Goal: Task Accomplishment & Management: Manage account settings

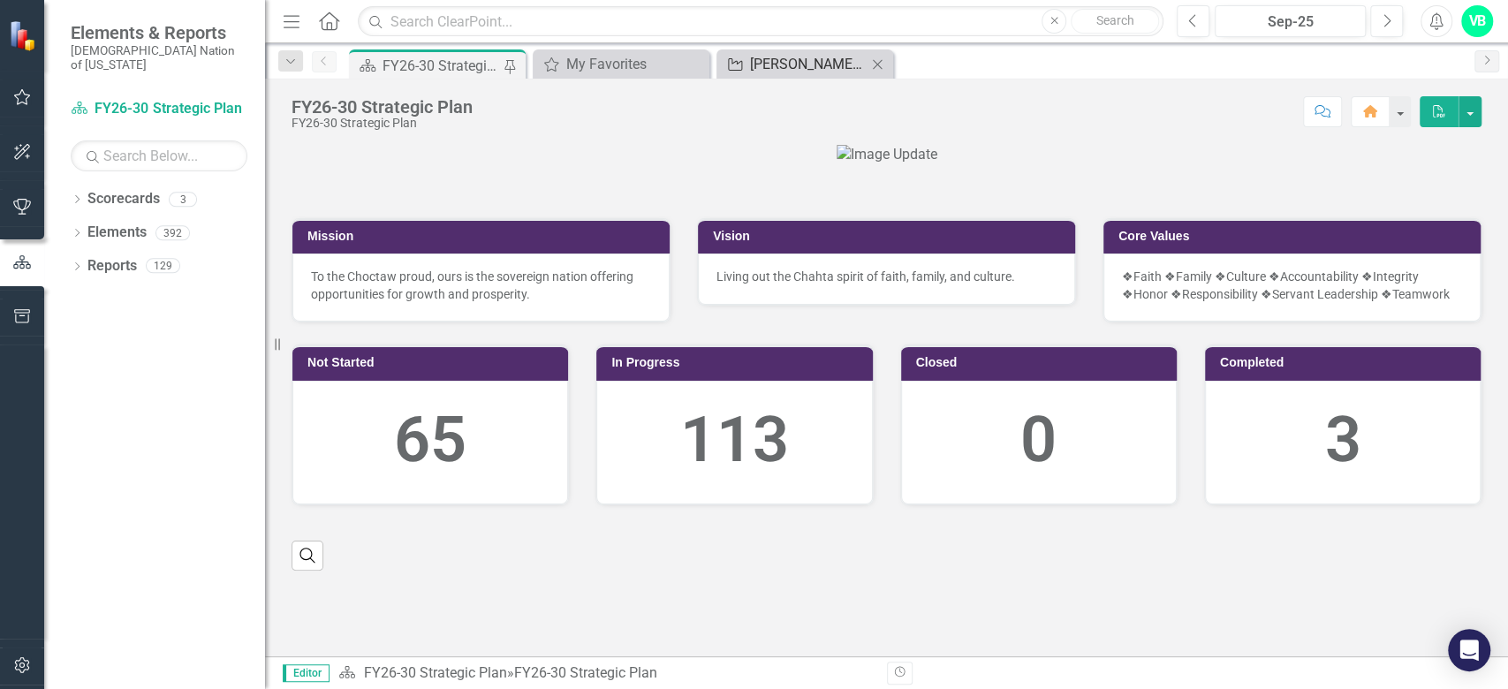
click at [773, 60] on div "[PERSON_NAME] SOs" at bounding box center [808, 64] width 117 height 22
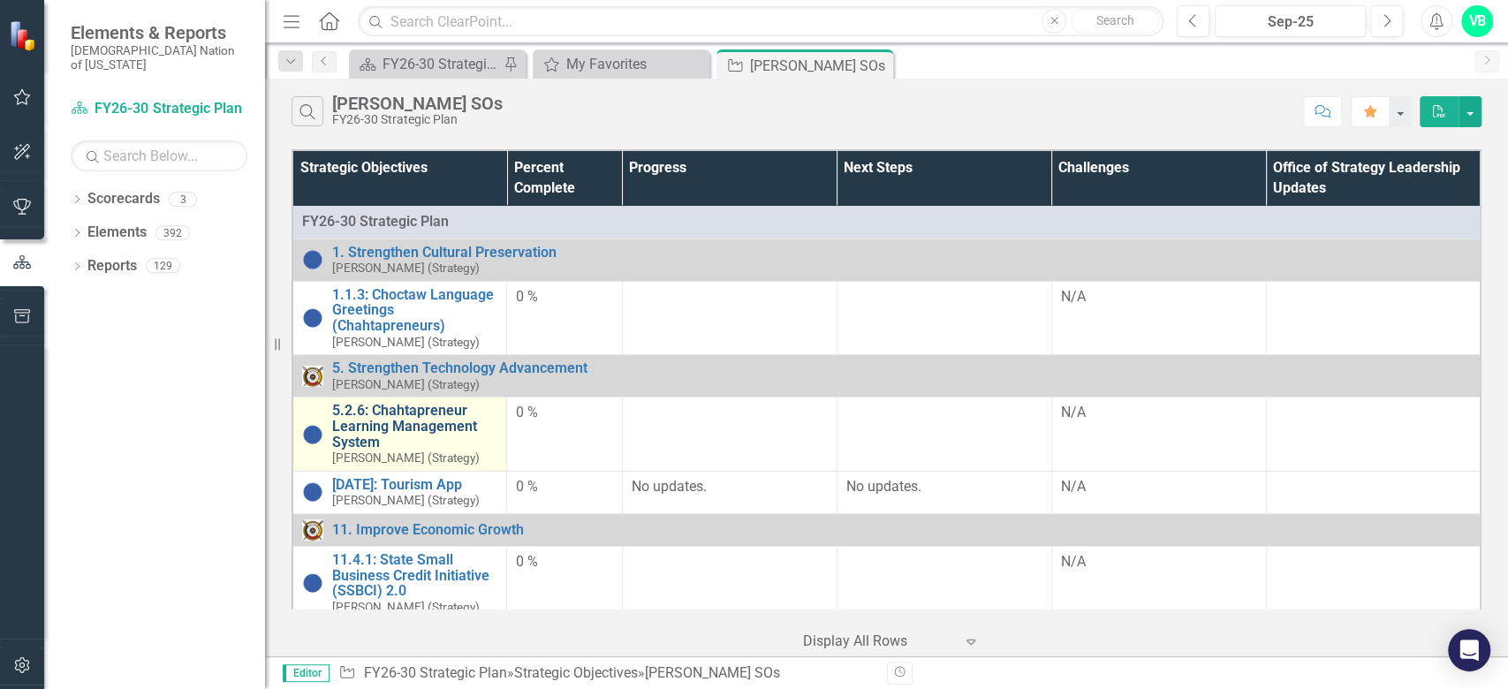
click at [414, 418] on link "5.2.6: Chahtapreneur Learning Management System" at bounding box center [414, 426] width 165 height 47
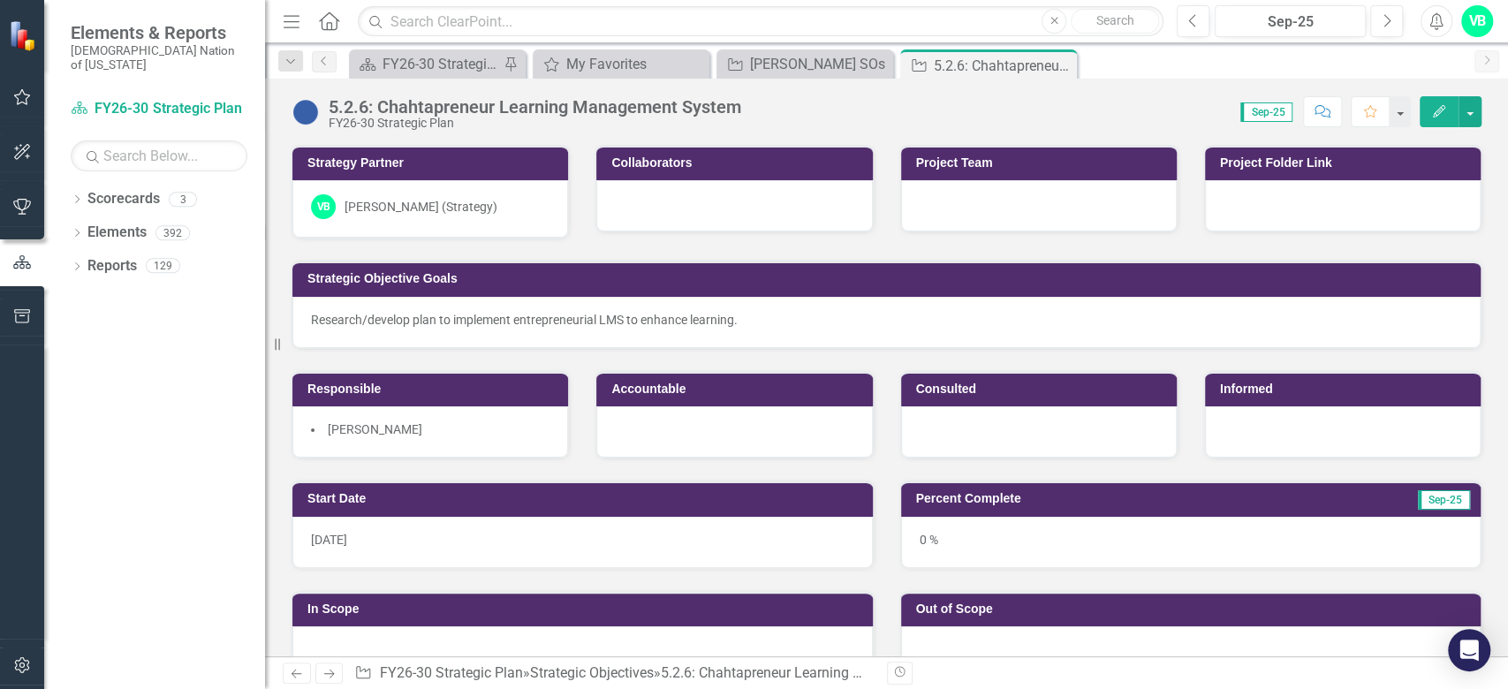
click at [1016, 428] on div at bounding box center [1039, 431] width 276 height 51
click at [1017, 431] on div at bounding box center [1039, 431] width 276 height 51
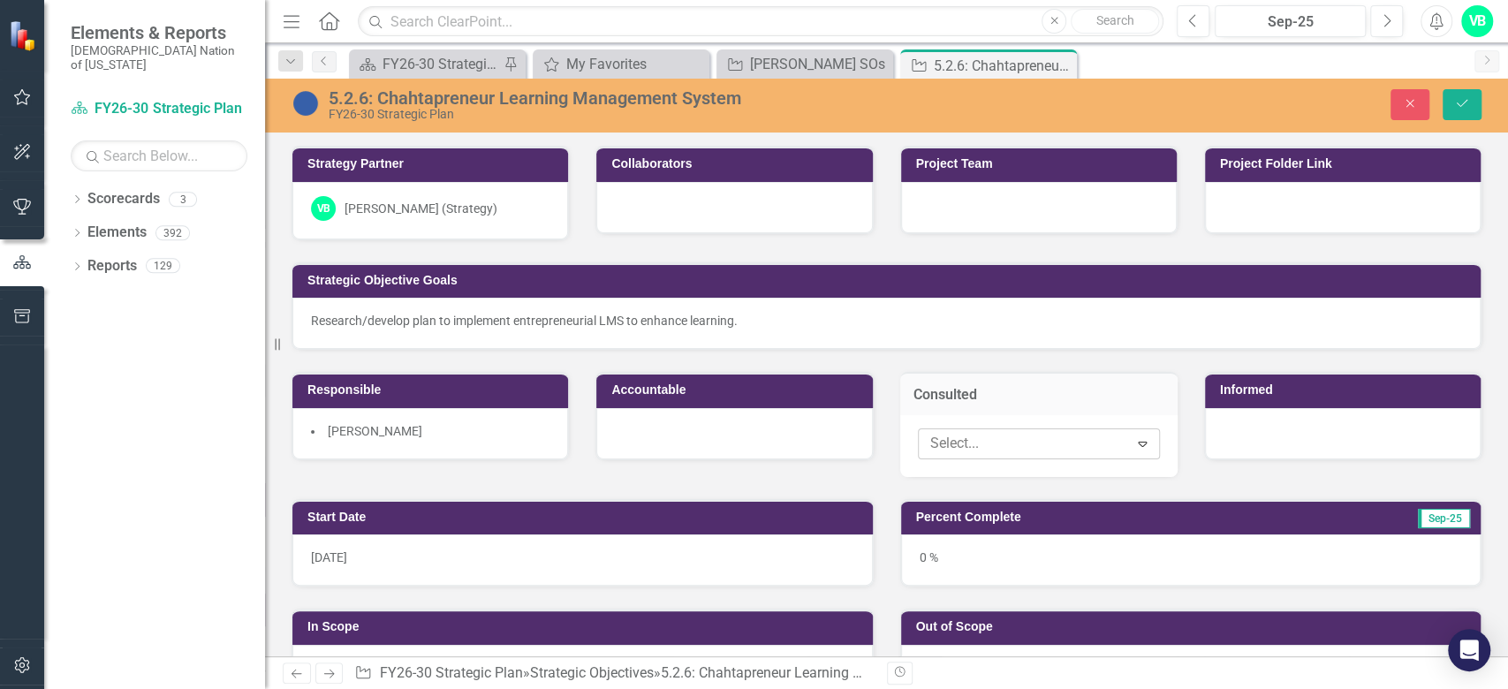
click at [1133, 441] on icon "Expand" at bounding box center [1142, 443] width 18 height 14
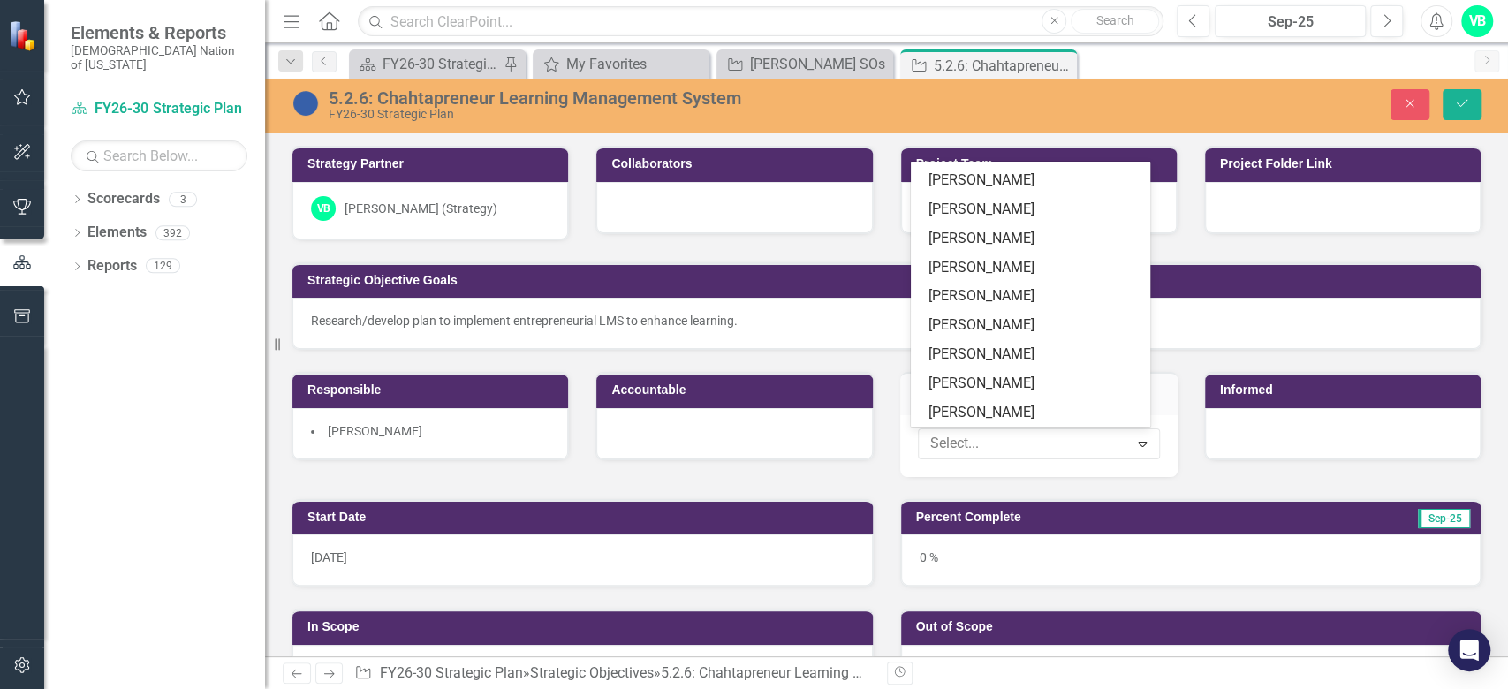
scroll to position [25125, 0]
drag, startPoint x: 1017, startPoint y: 371, endPoint x: 1012, endPoint y: 345, distance: 26.9
click at [1012, 345] on div "Aaron Franklin Aaron Impson Adam Reno Ahndria Ablett Aimee McClure Al Cherry Al…" at bounding box center [1030, 294] width 239 height 265
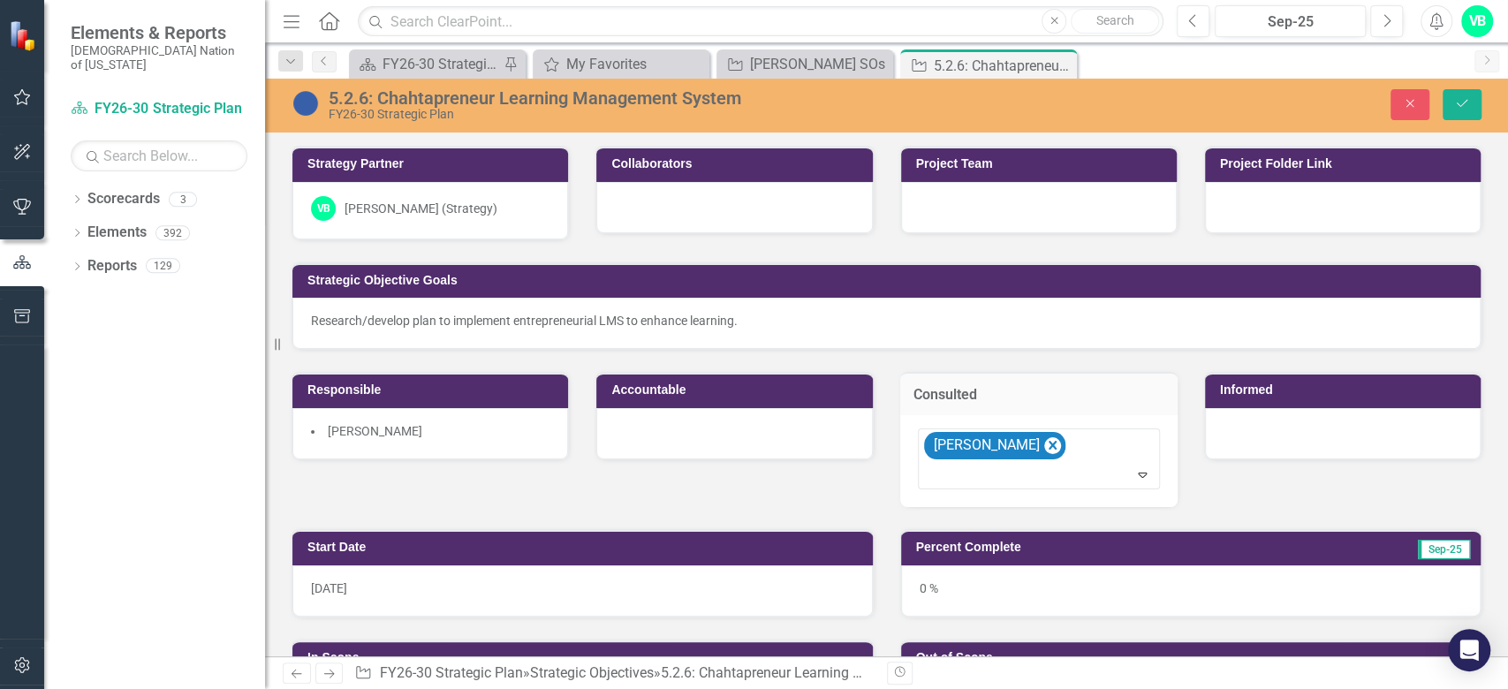
click at [1268, 437] on div at bounding box center [1343, 433] width 276 height 51
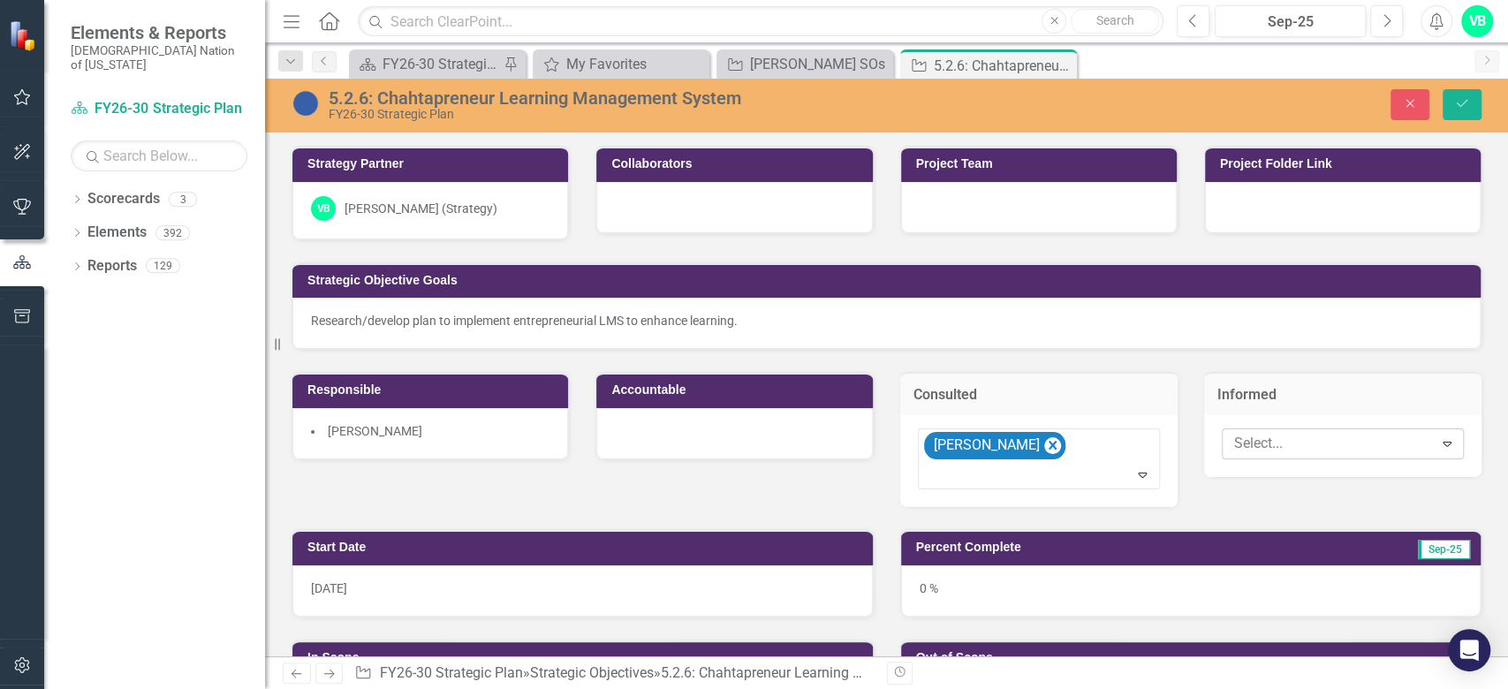
click at [1342, 436] on div at bounding box center [1330, 444] width 206 height 24
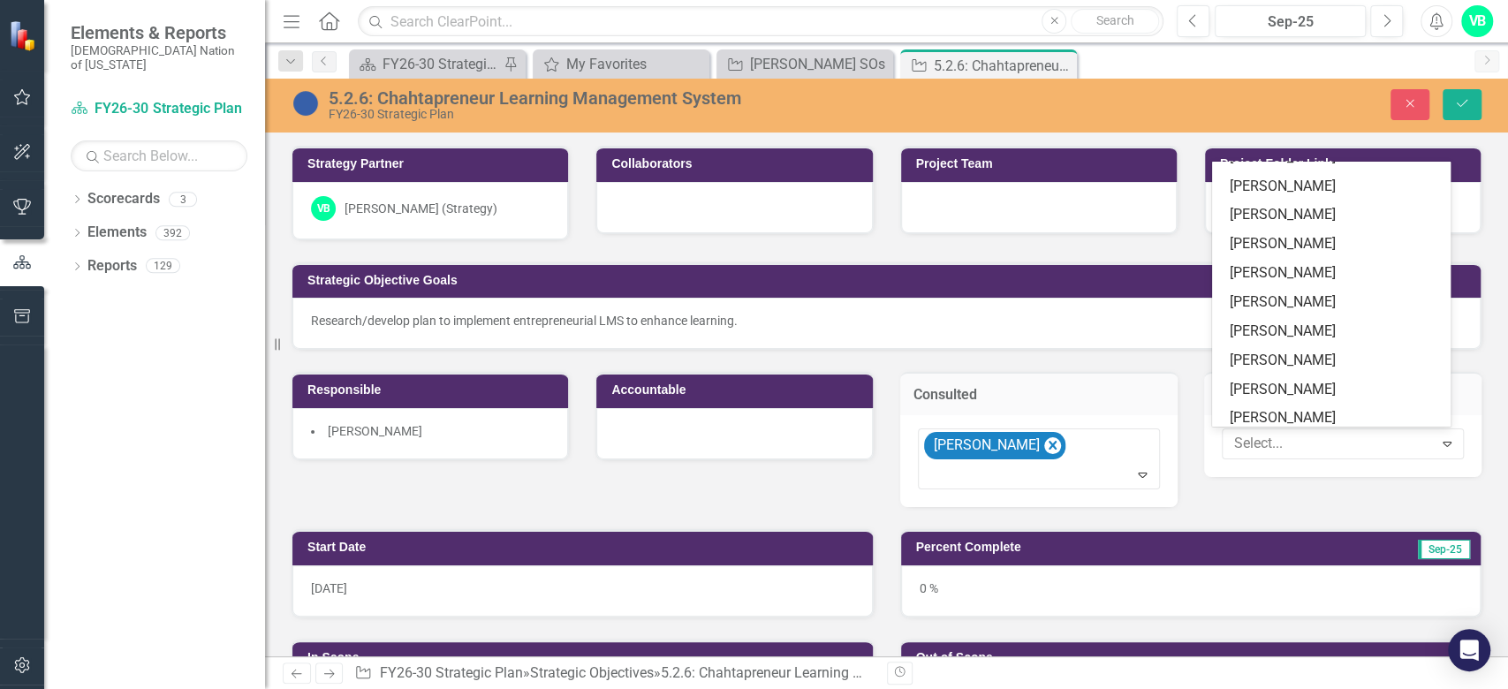
scroll to position [21915, 0]
click at [1286, 467] on div "[PERSON_NAME]" at bounding box center [1331, 481] width 239 height 29
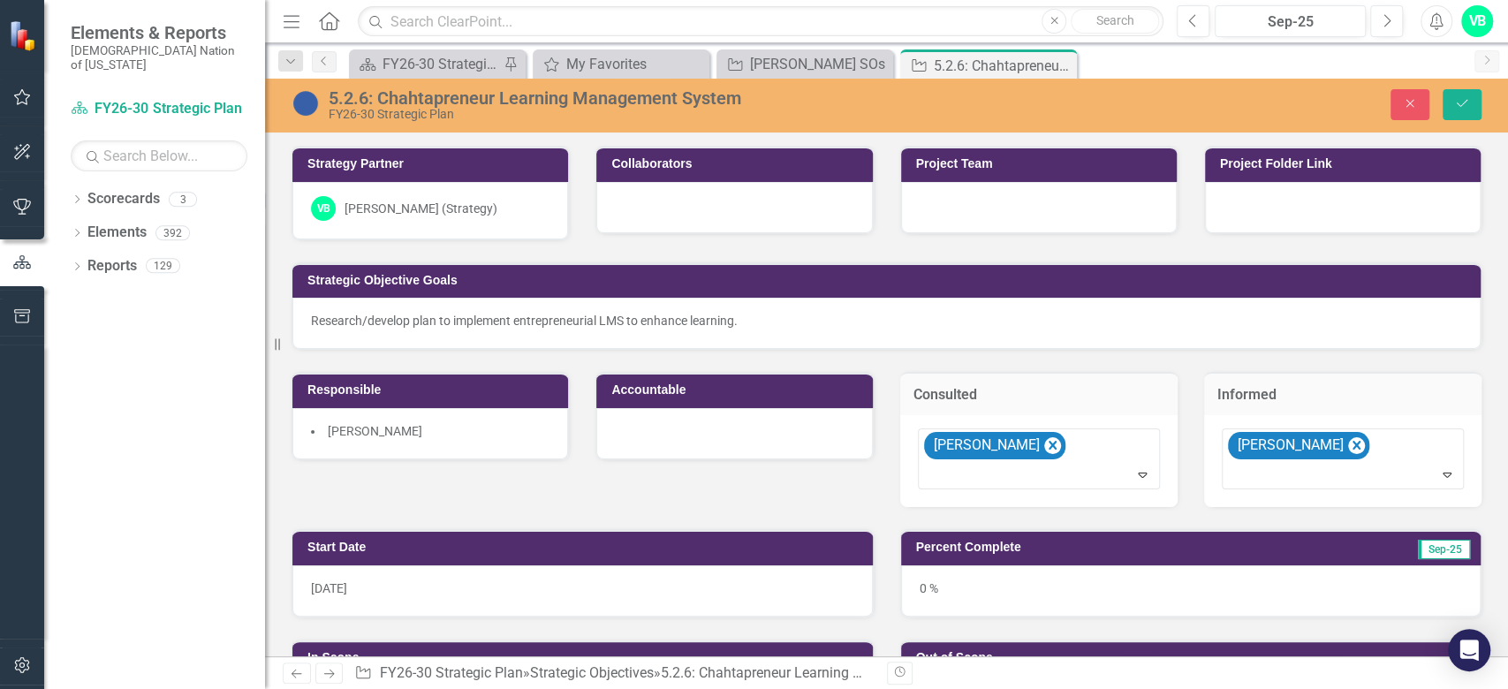
click at [1286, 173] on td "Project Folder Link" at bounding box center [1346, 166] width 252 height 27
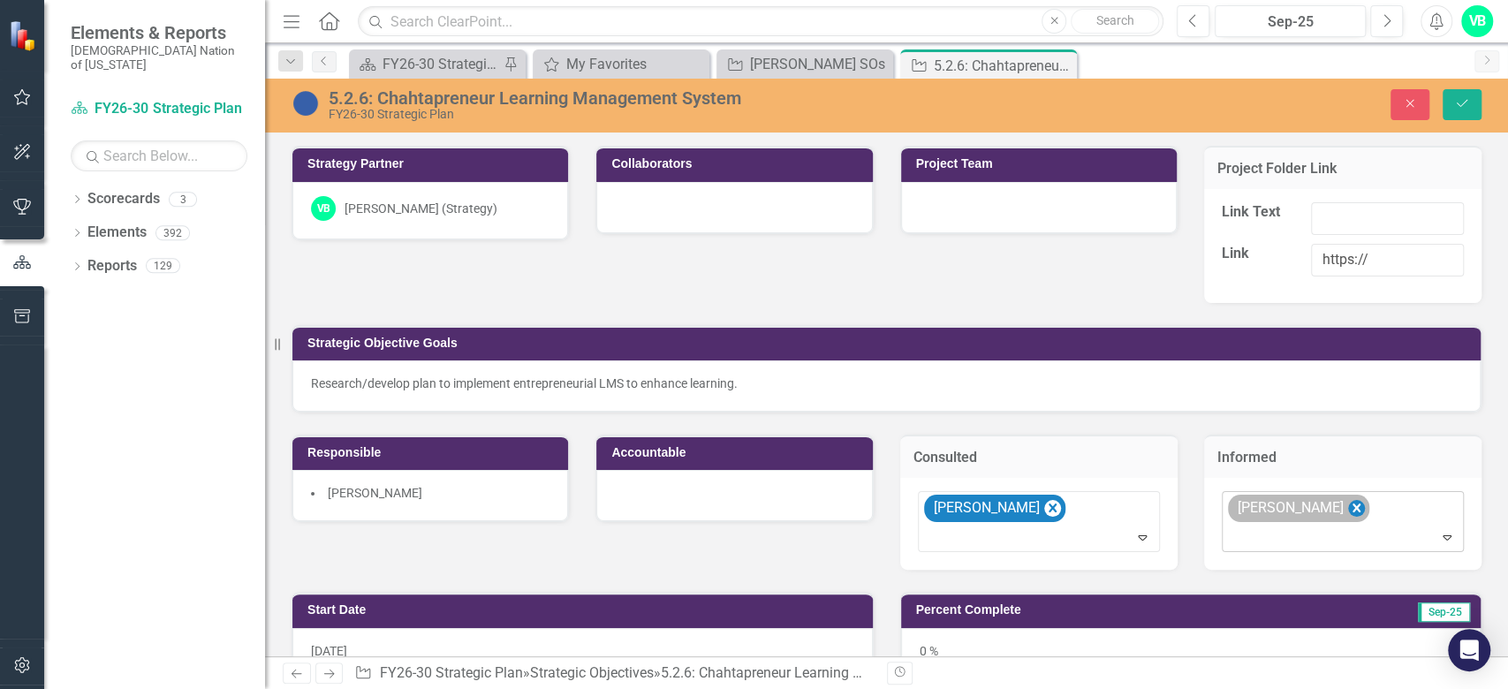
click at [1353, 504] on icon "Remove Shanis Goodson" at bounding box center [1357, 508] width 8 height 9
click at [1344, 504] on div at bounding box center [1330, 507] width 206 height 24
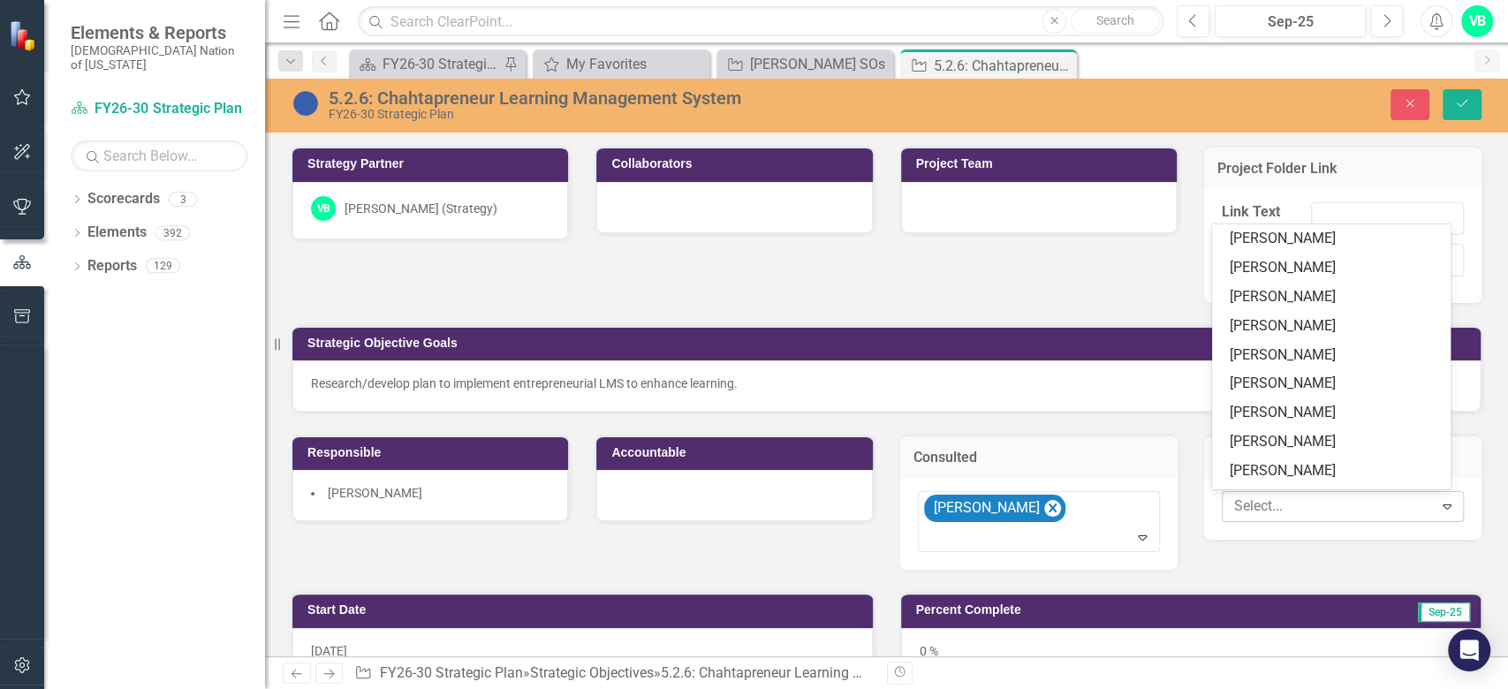
click at [1333, 496] on div at bounding box center [1330, 507] width 206 height 24
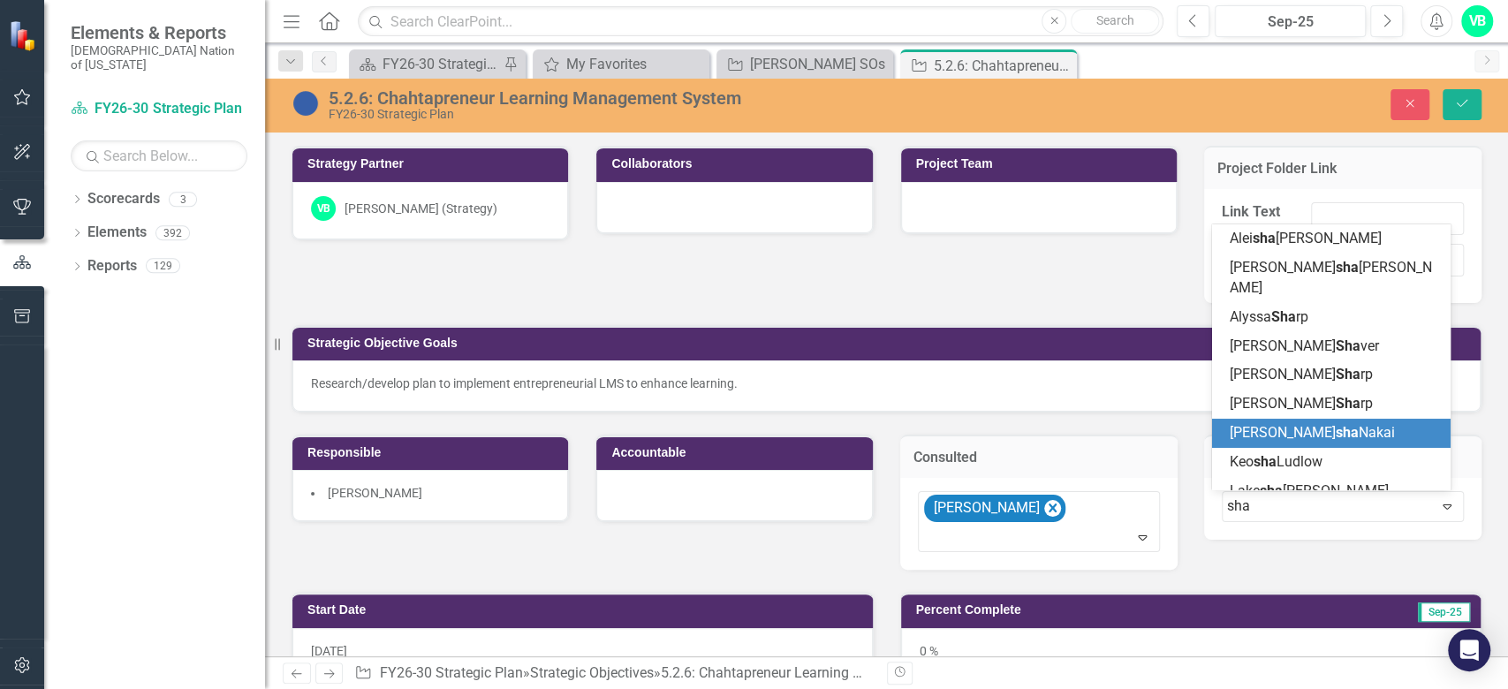
type input "shan"
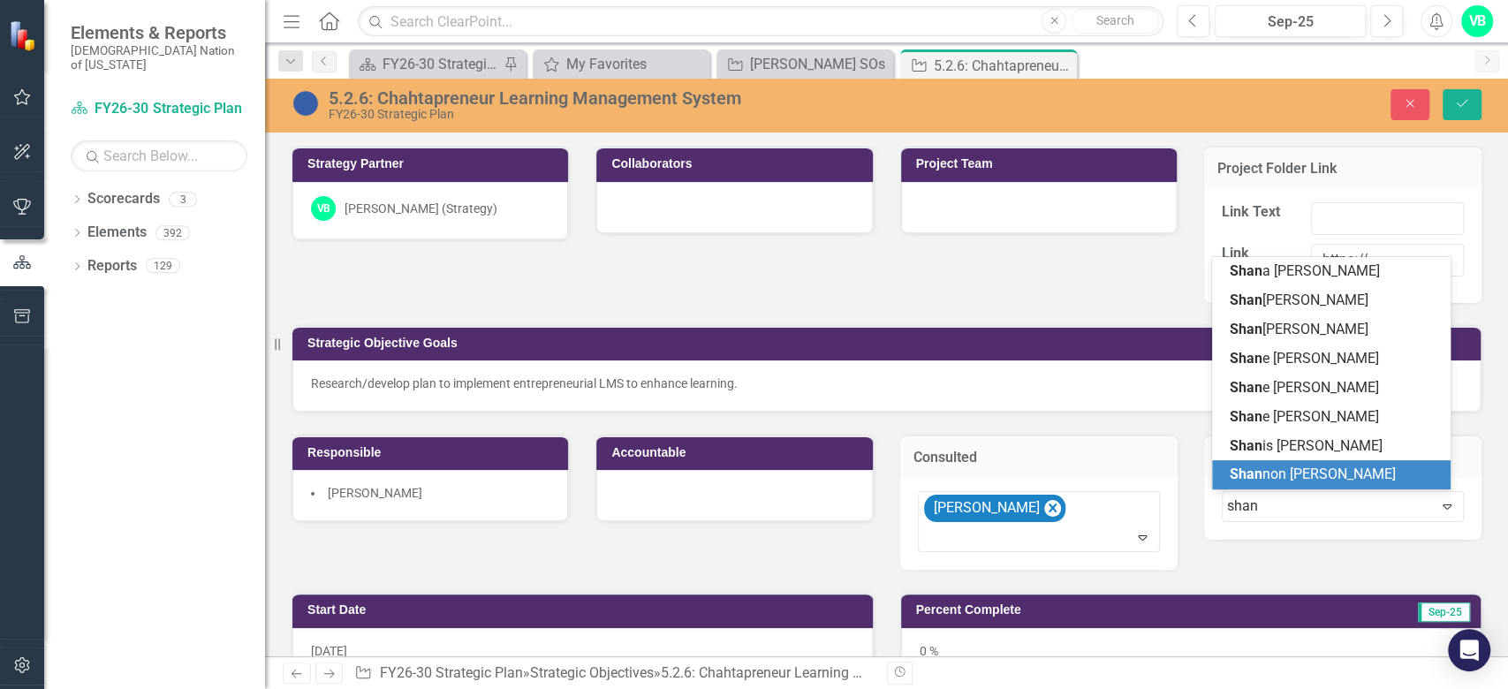
click at [1346, 474] on span "Shan non Compton" at bounding box center [1313, 474] width 166 height 17
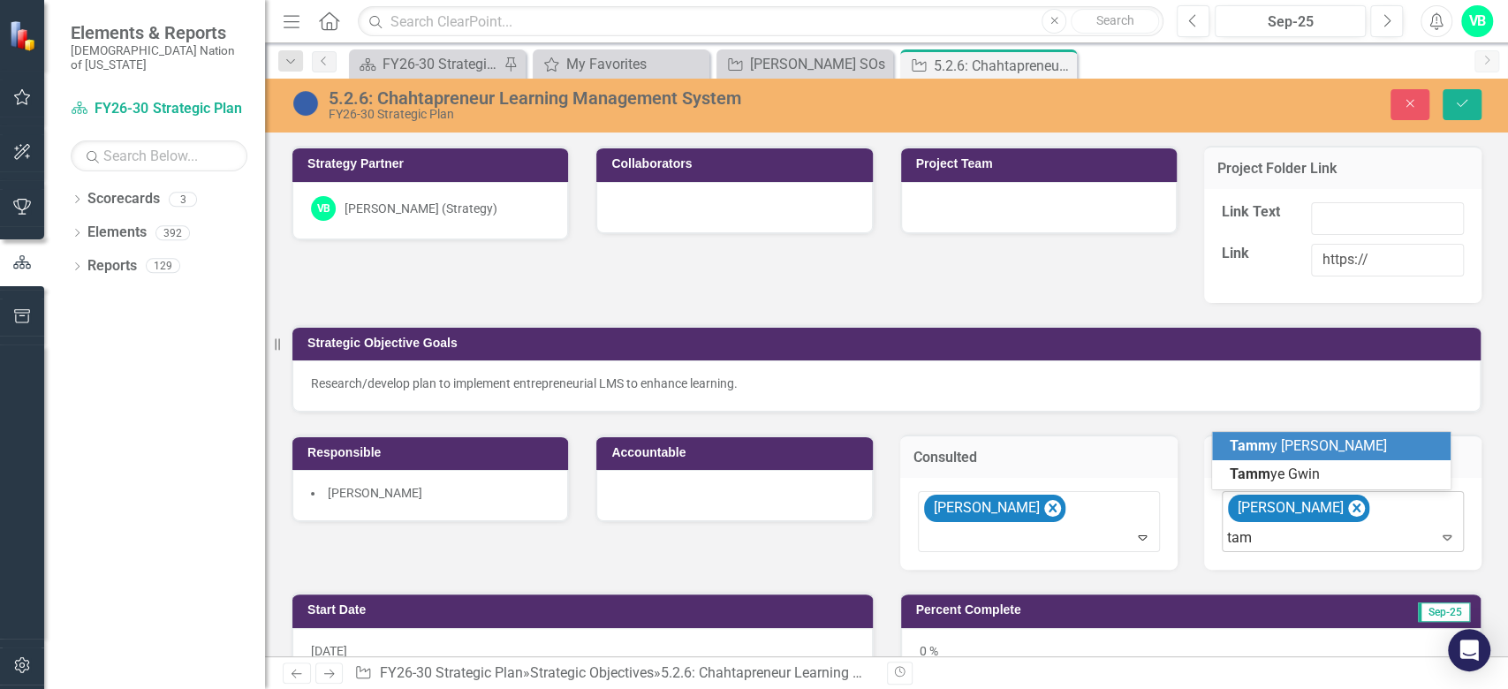
type input "ta"
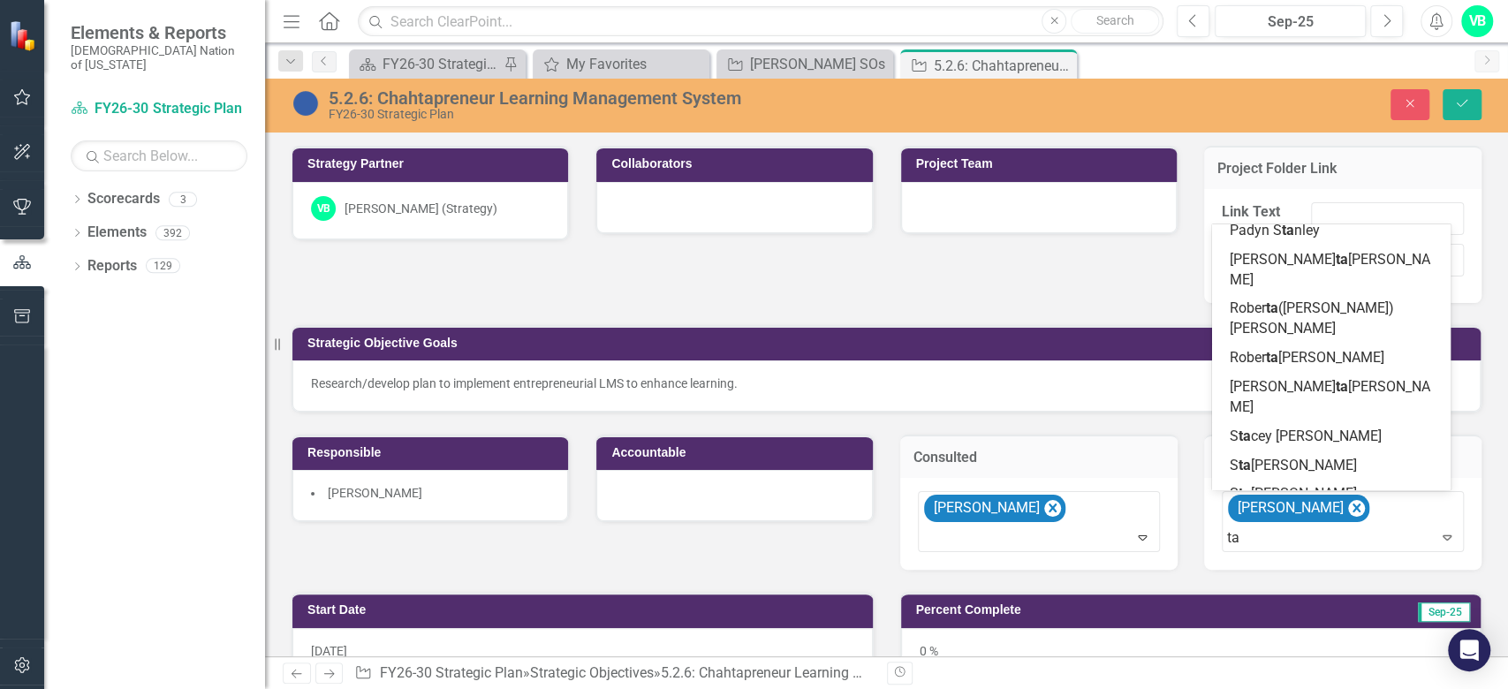
scroll to position [1263, 0]
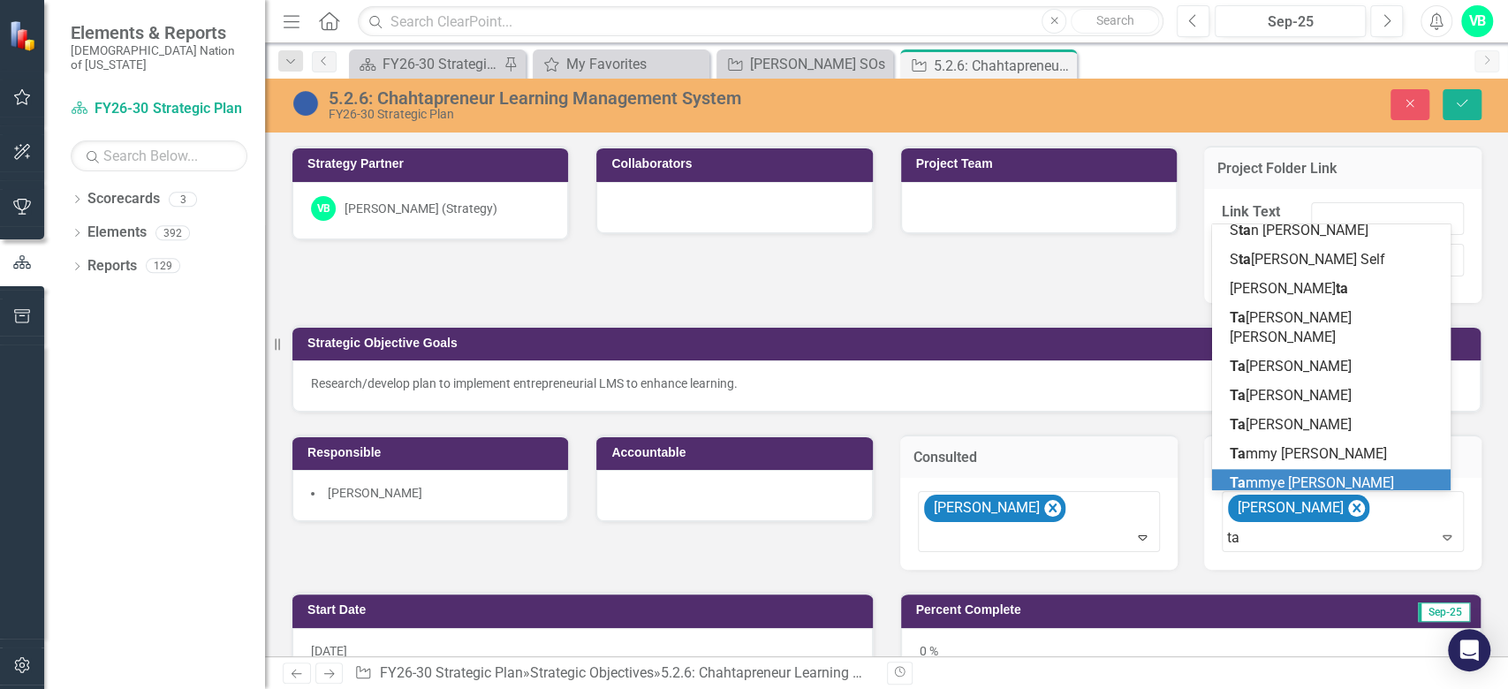
click at [1299, 474] on span "Ta mmye Gwin" at bounding box center [1312, 482] width 164 height 17
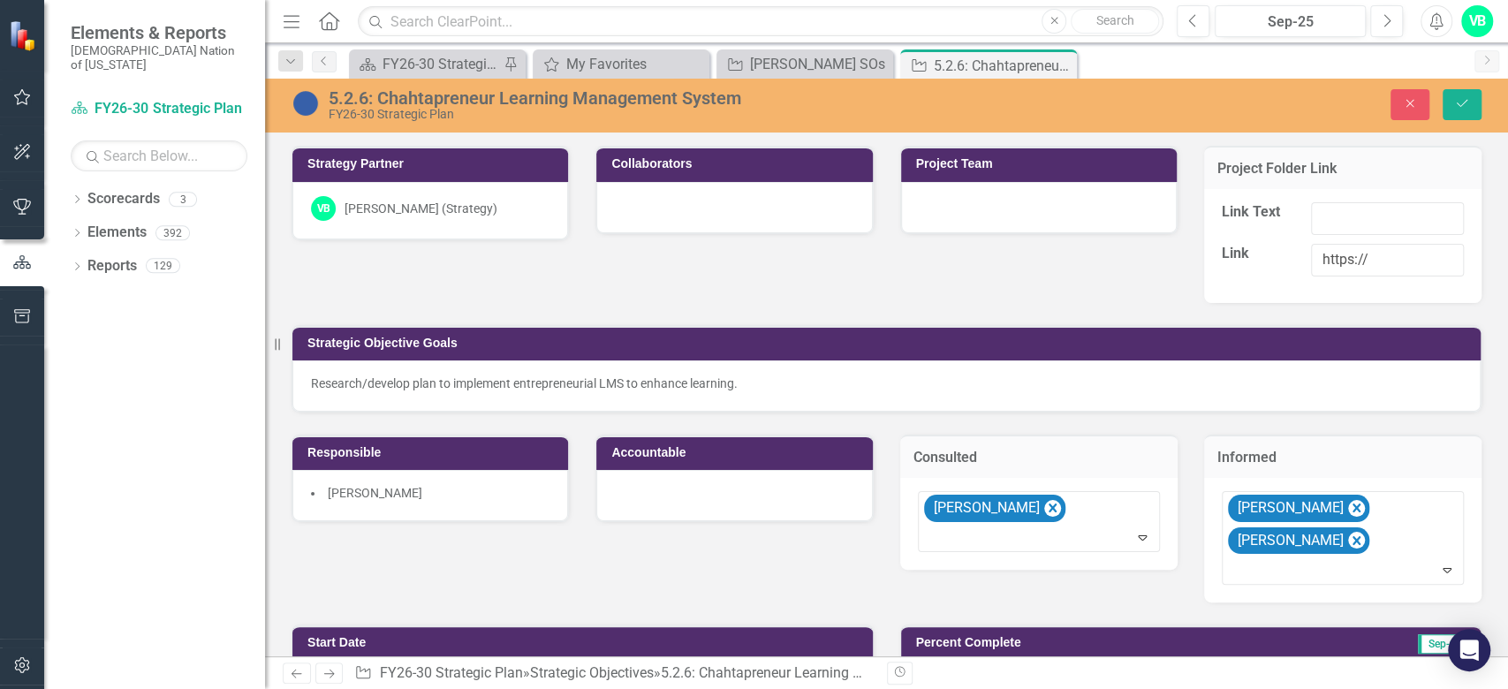
click at [529, 503] on div "[PERSON_NAME]" at bounding box center [430, 495] width 276 height 51
click at [460, 496] on li "[PERSON_NAME]" at bounding box center [430, 493] width 239 height 18
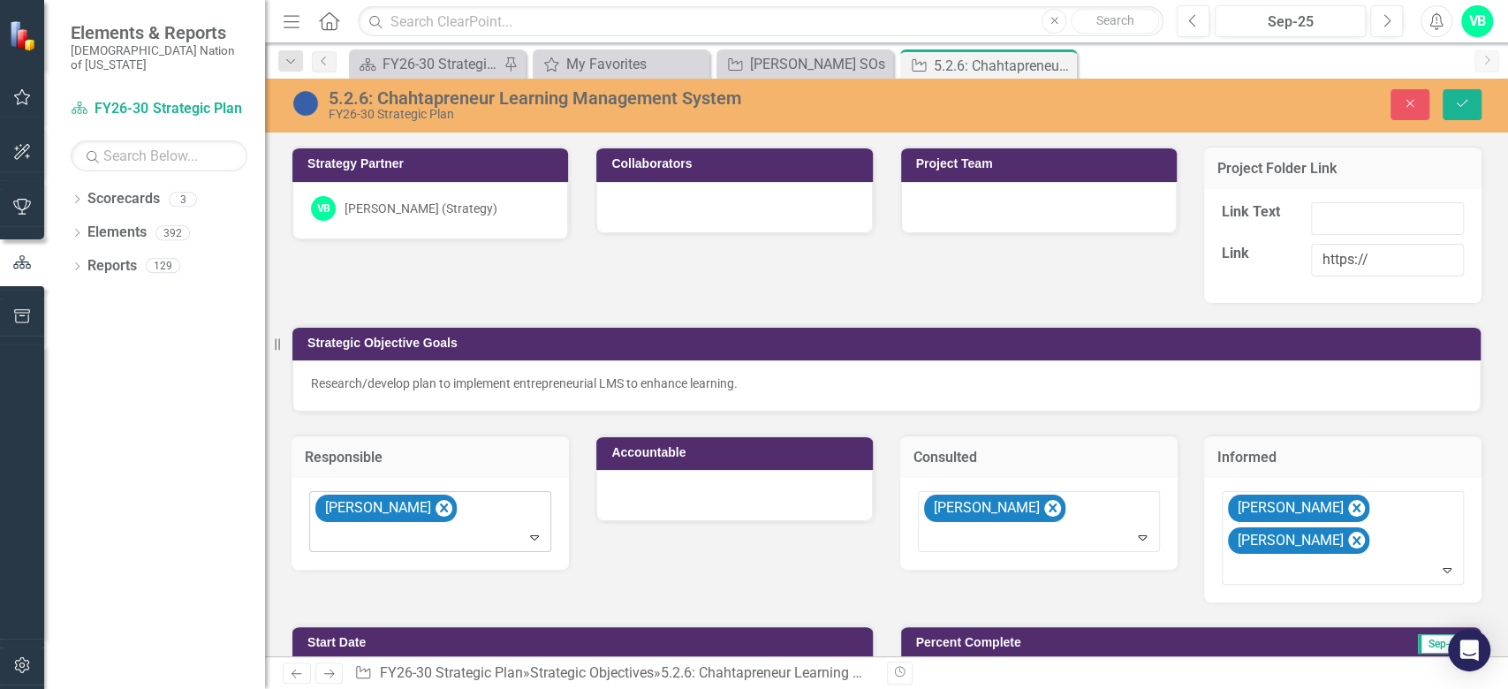
click at [484, 516] on div "[PERSON_NAME]" at bounding box center [432, 522] width 238 height 60
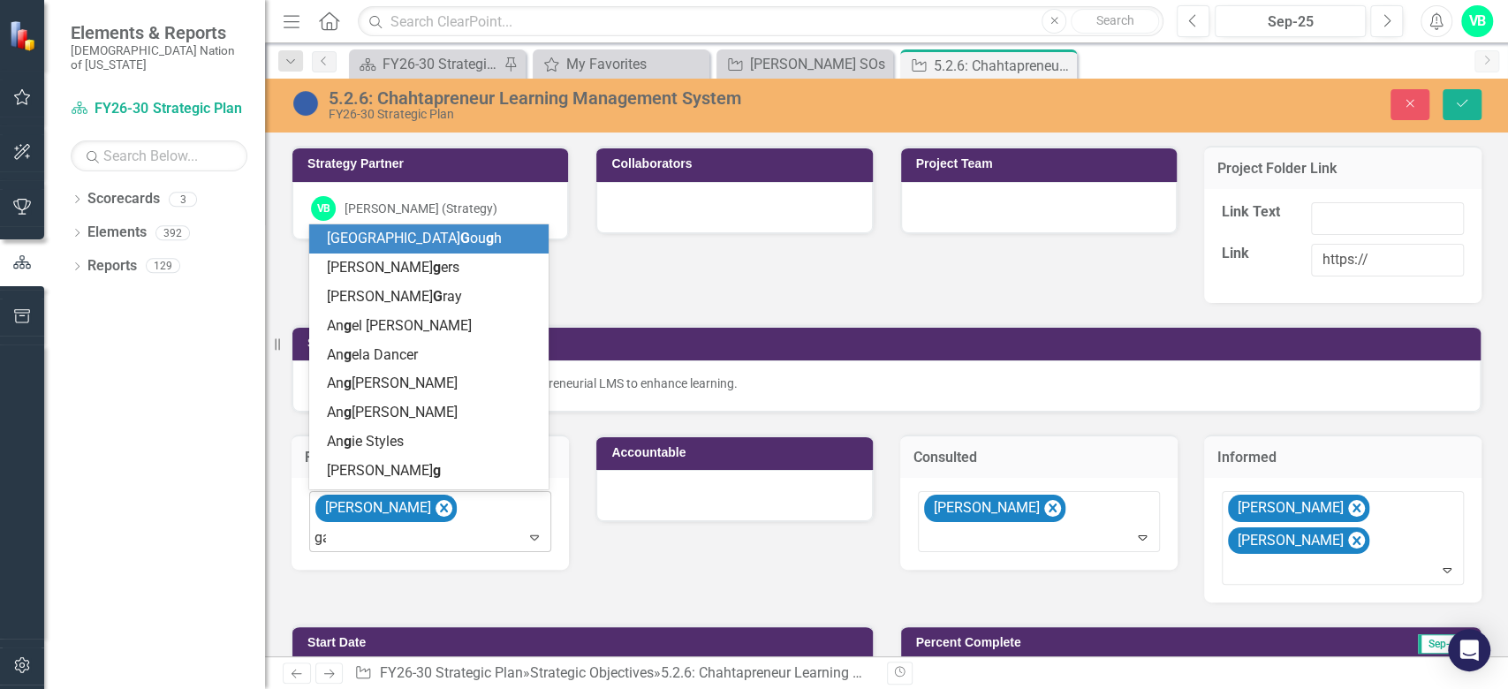
type input "gar"
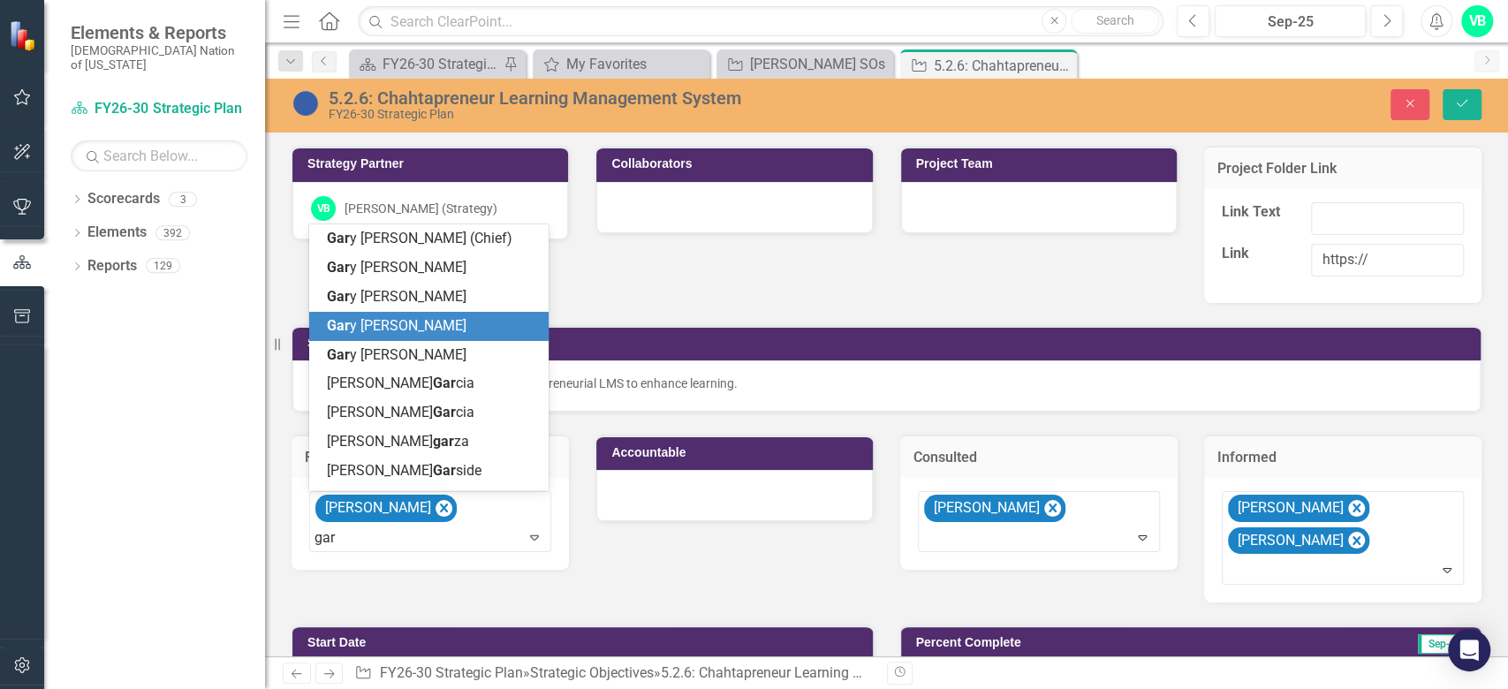
click at [428, 322] on div "Gar y Johnson" at bounding box center [432, 326] width 211 height 20
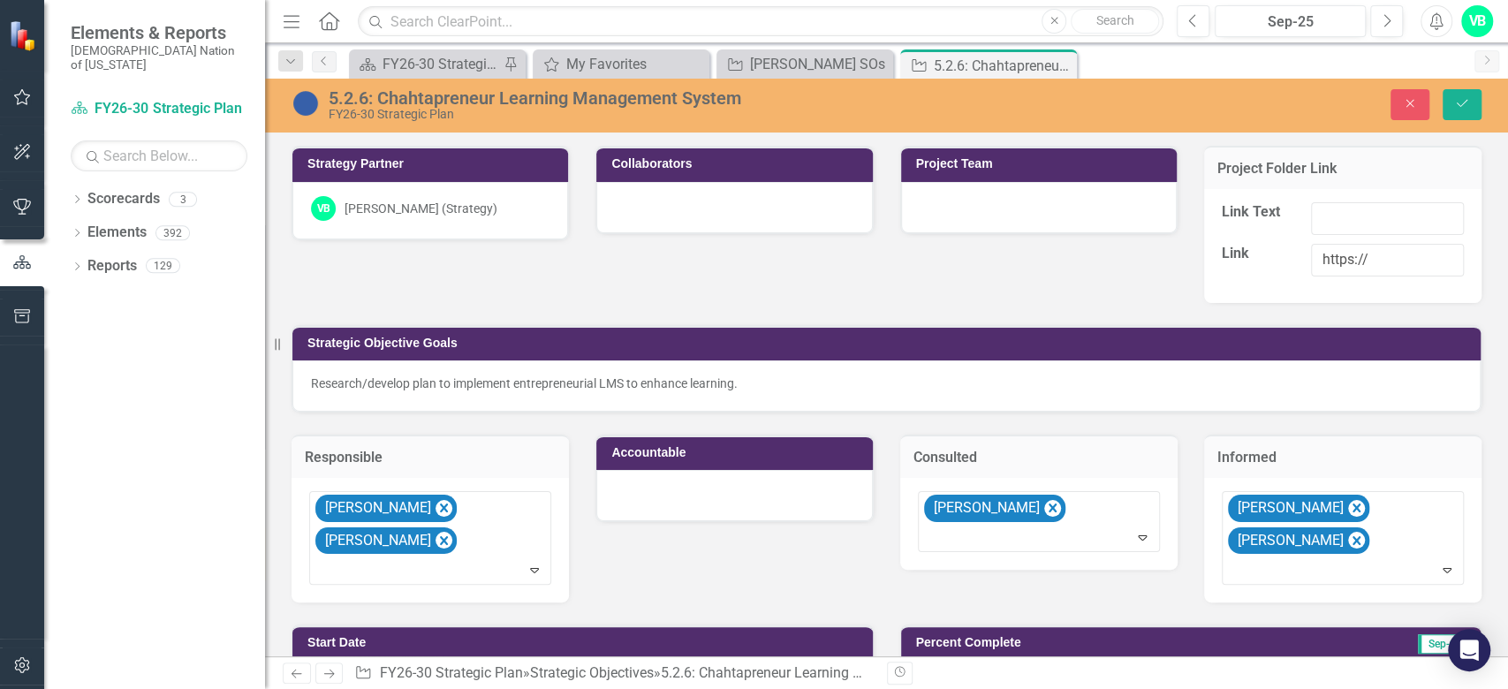
click at [686, 560] on div "Strategy Partner VB Veronica Boatright (Strategy) Collaborators Project Team Pr…" at bounding box center [886, 363] width 1216 height 479
click at [1458, 106] on icon "Save" at bounding box center [1462, 103] width 16 height 12
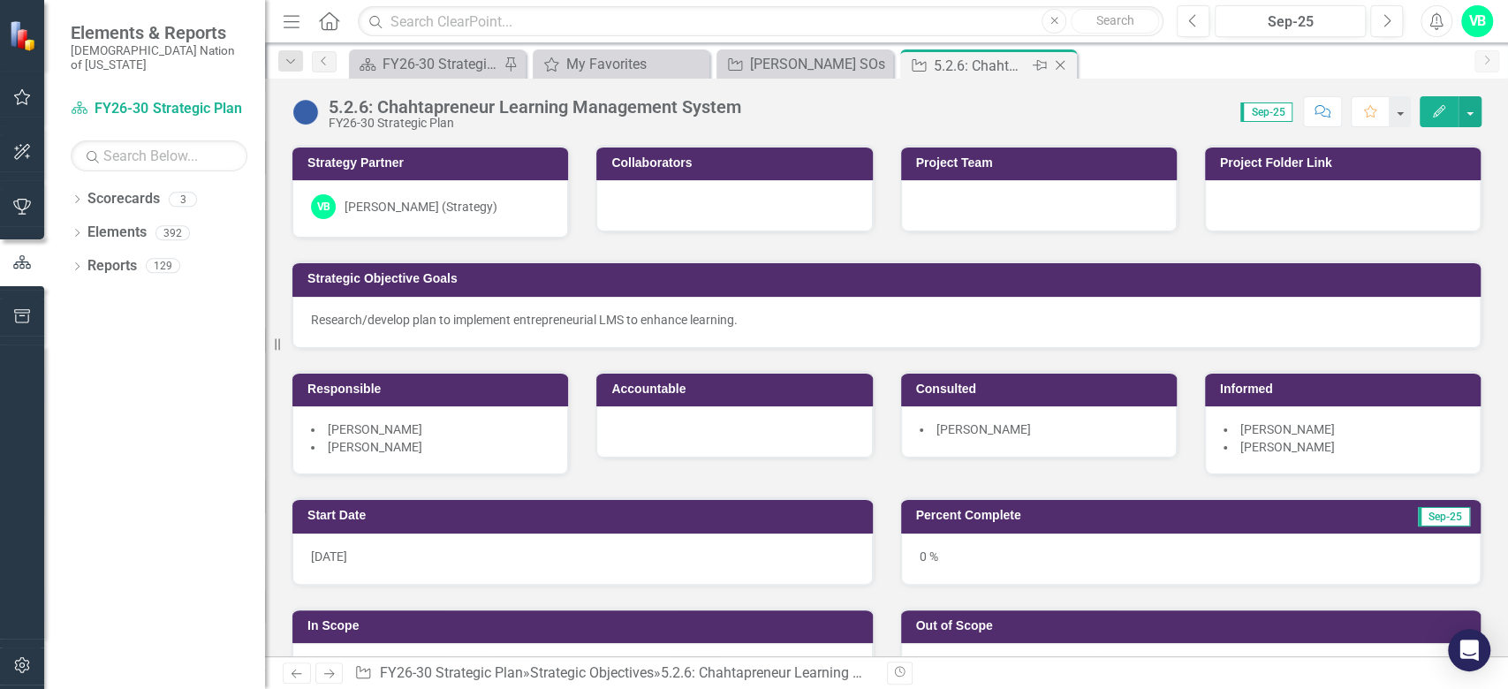
click at [1054, 67] on icon "Close" at bounding box center [1060, 65] width 18 height 14
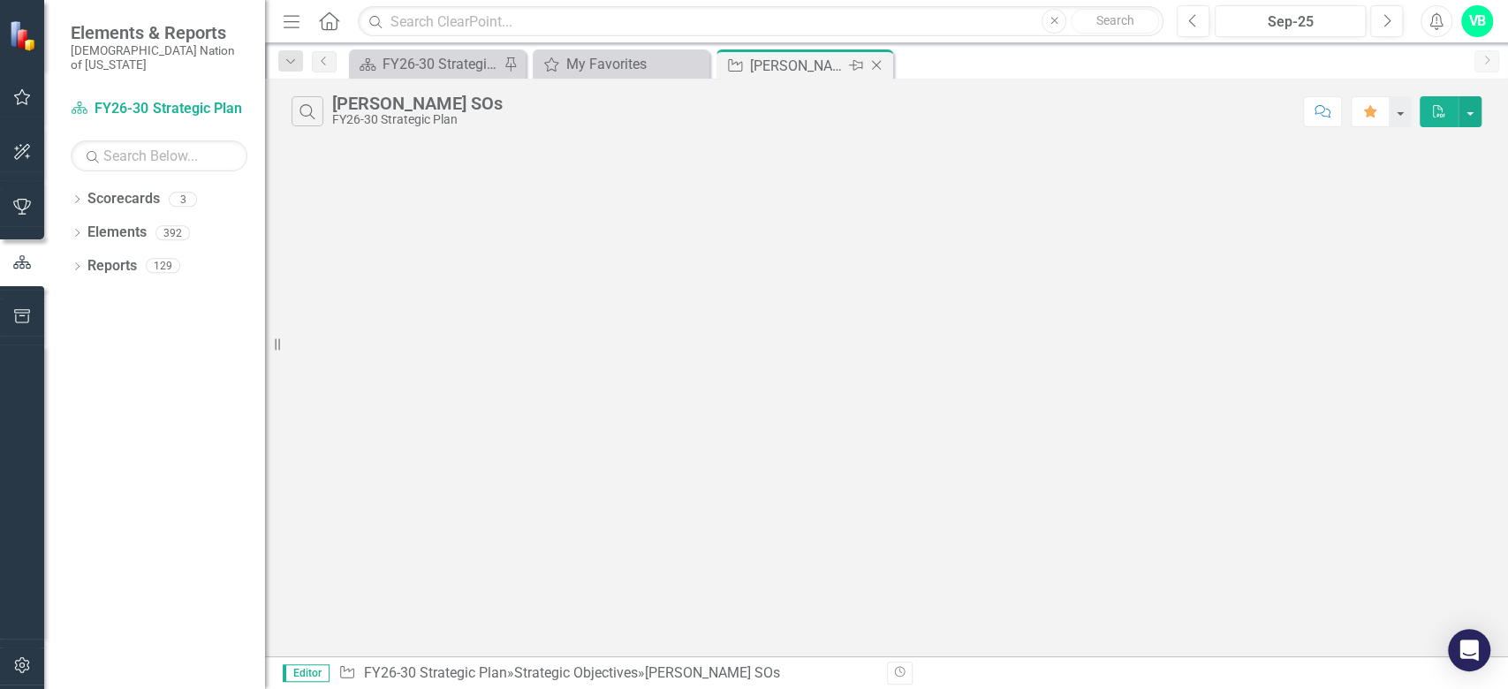
click at [806, 60] on div "[PERSON_NAME] SOs" at bounding box center [797, 66] width 95 height 22
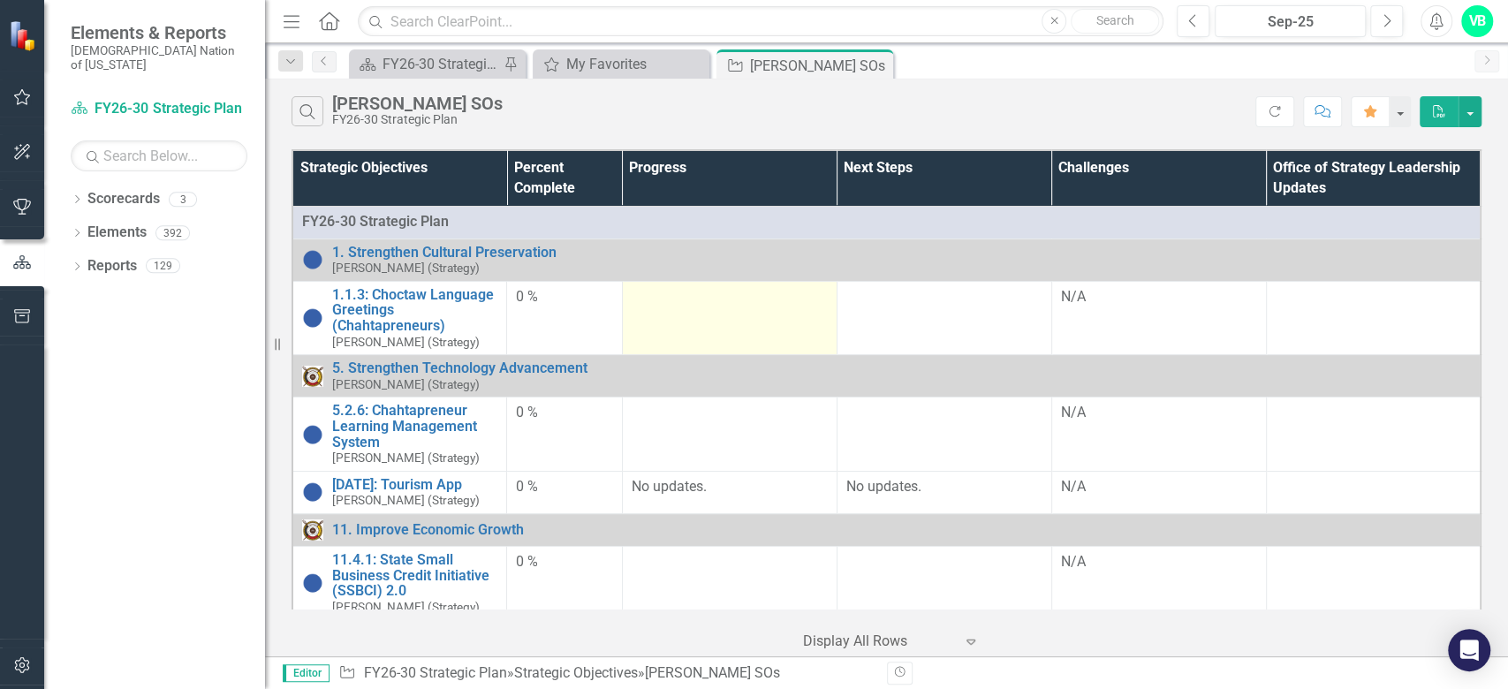
click at [749, 326] on td at bounding box center [729, 317] width 215 height 73
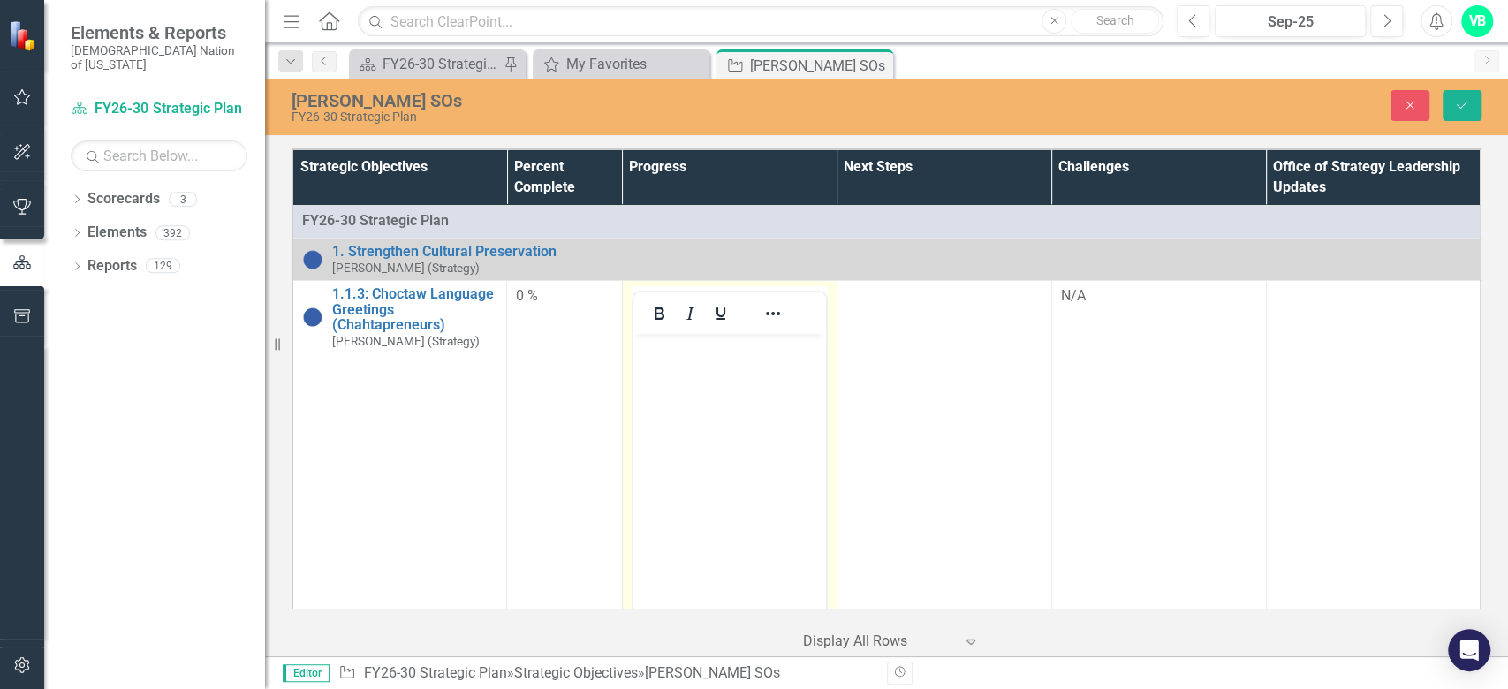
click at [695, 417] on body "Rich Text Area. Press ALT-0 for help." at bounding box center [729, 466] width 193 height 265
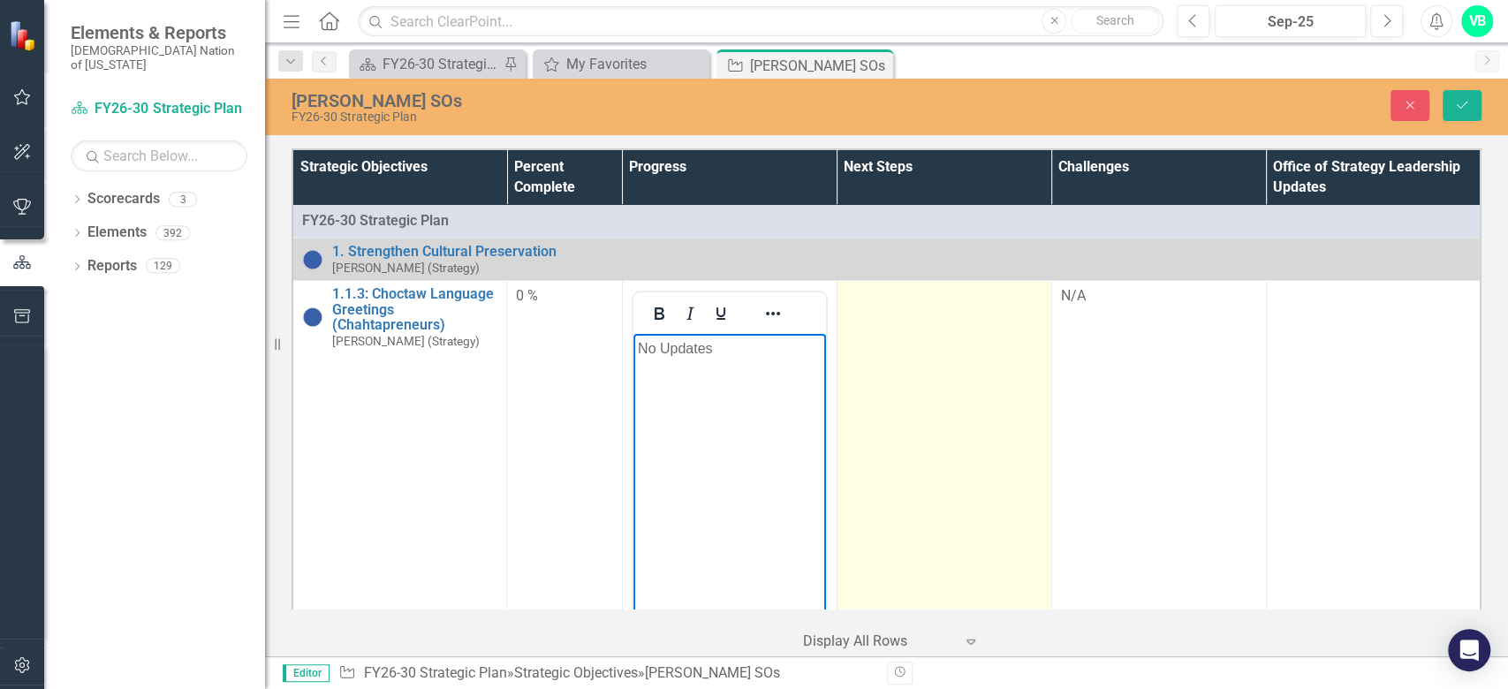
click at [904, 390] on td at bounding box center [944, 490] width 215 height 418
click at [905, 409] on td at bounding box center [944, 490] width 215 height 418
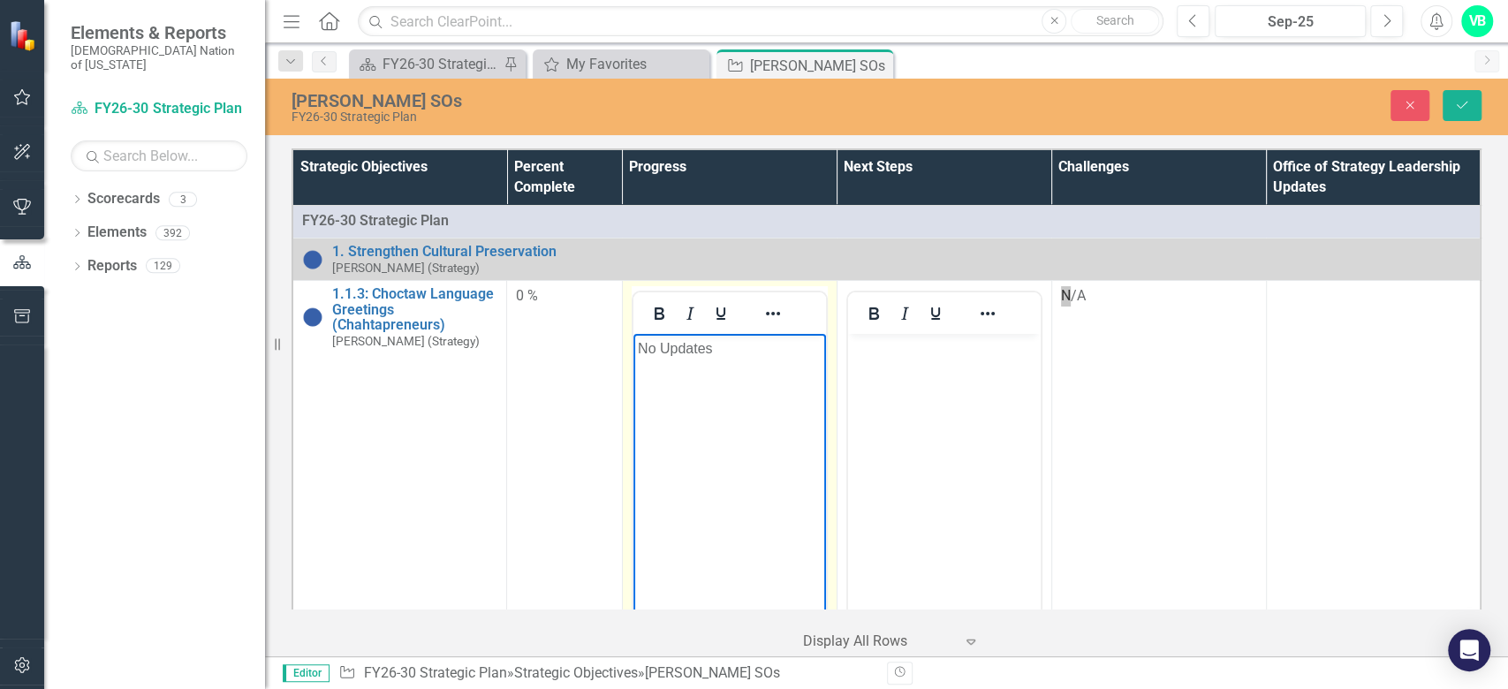
click at [708, 353] on p "No Updates" at bounding box center [729, 348] width 184 height 21
drag, startPoint x: 763, startPoint y: 353, endPoint x: 1197, endPoint y: 671, distance: 537.3
click at [633, 348] on html "No Updates." at bounding box center [729, 466] width 193 height 265
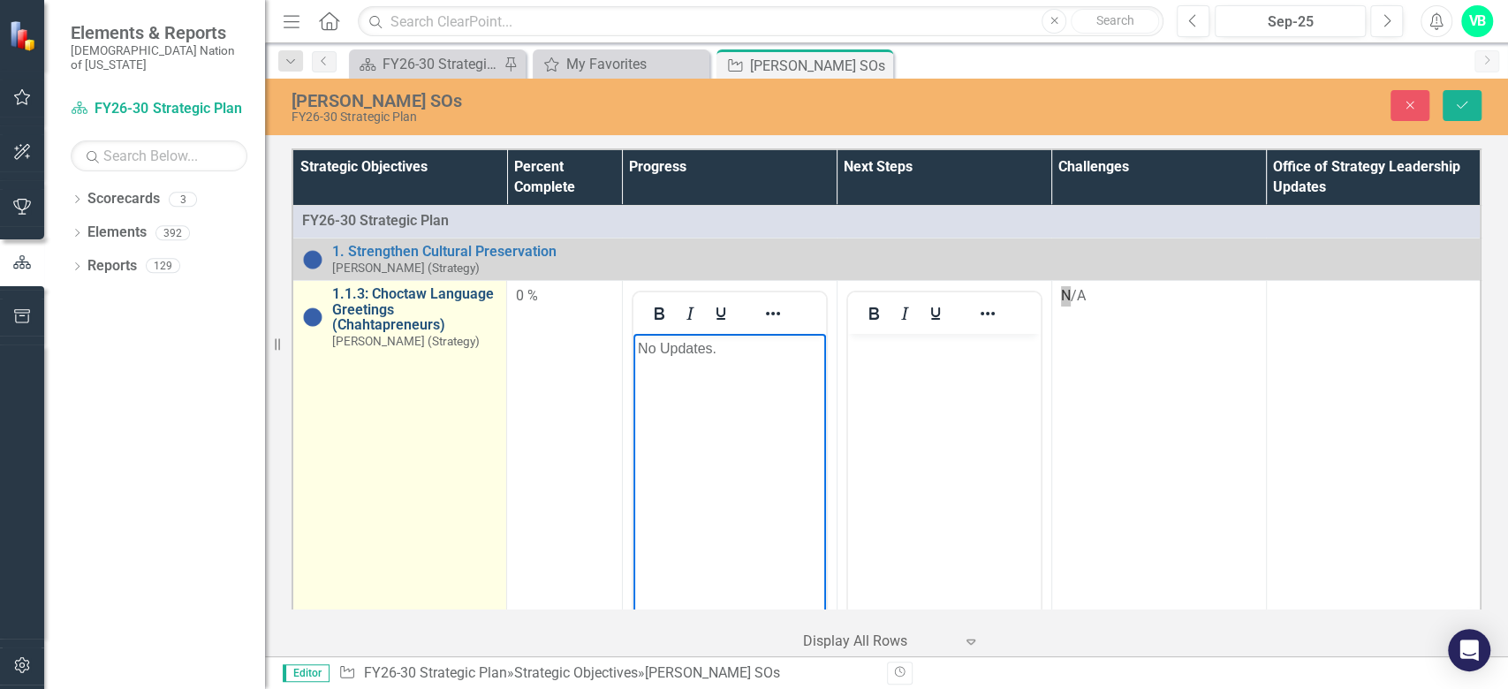
copy p "No Updates."
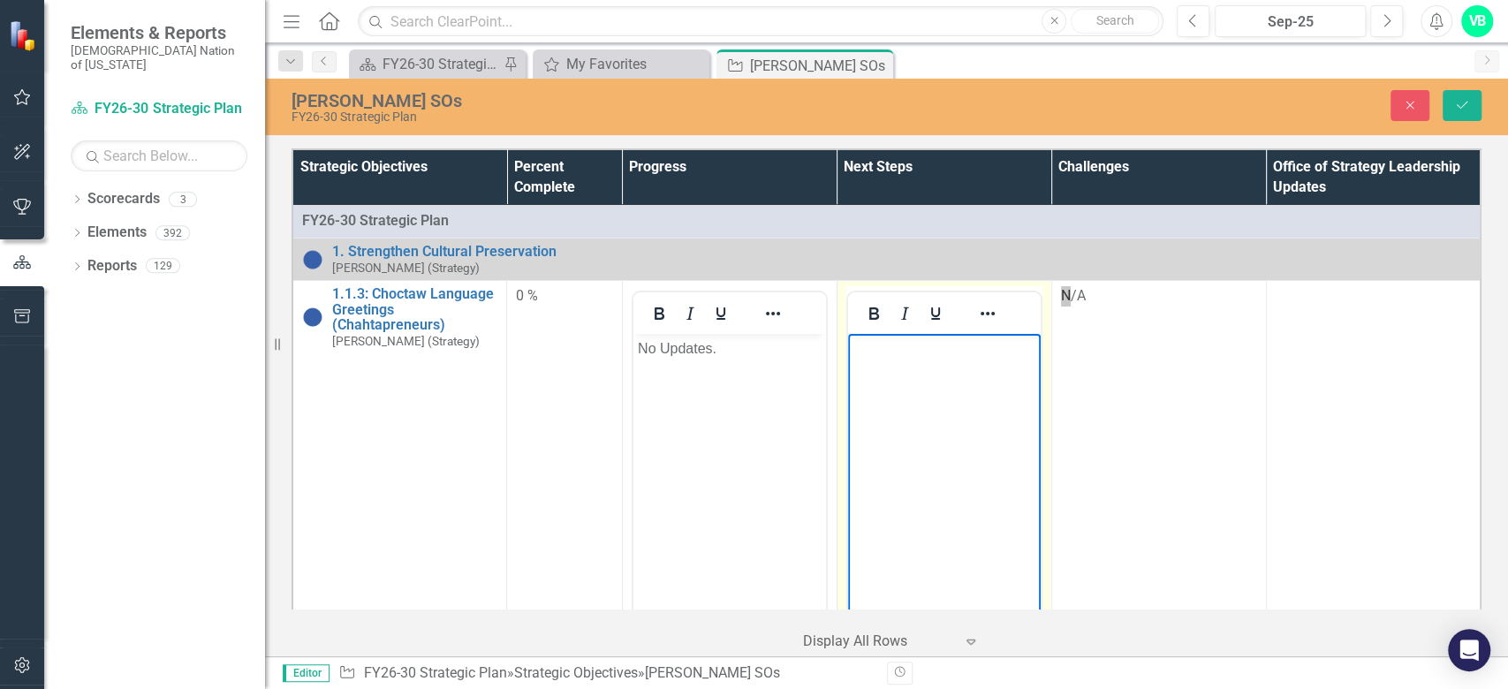
click at [1015, 429] on body "Rich Text Area. Press ALT-0 for help." at bounding box center [943, 466] width 193 height 265
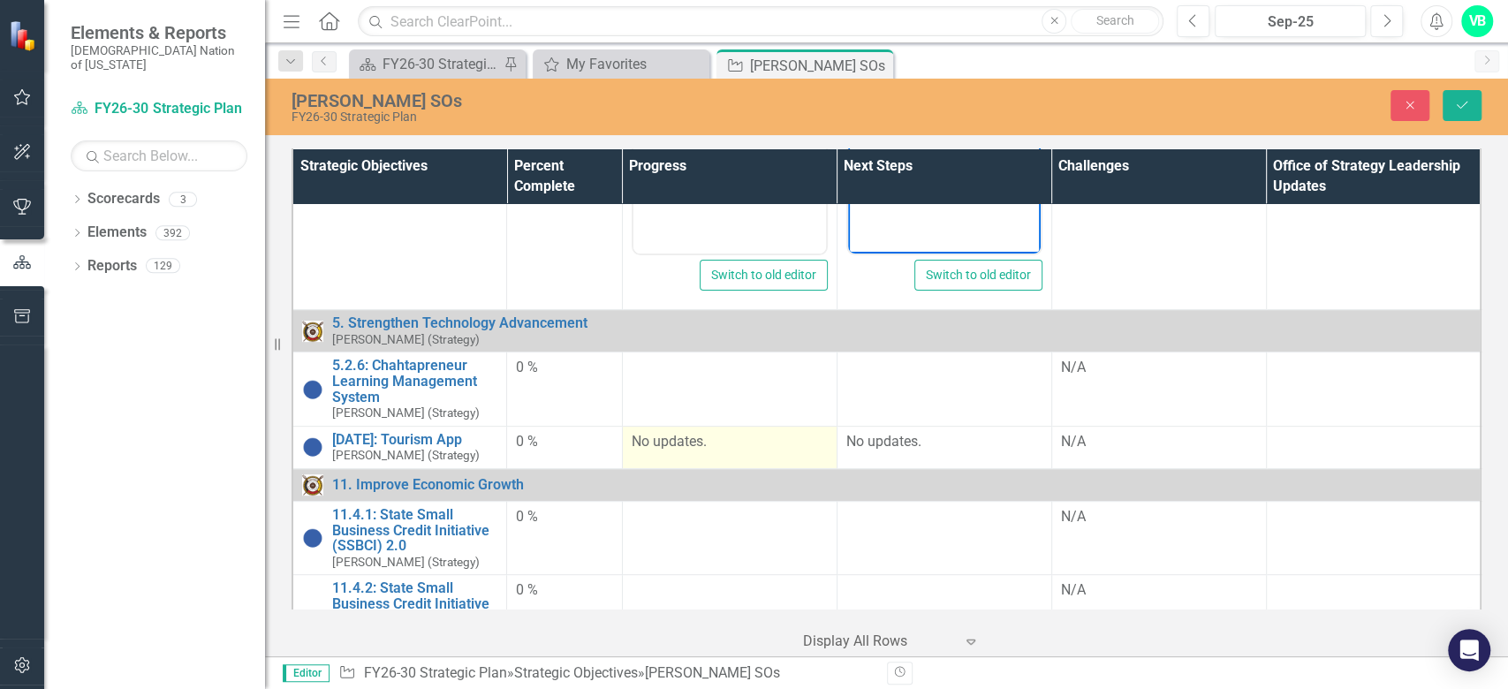
scroll to position [353, 0]
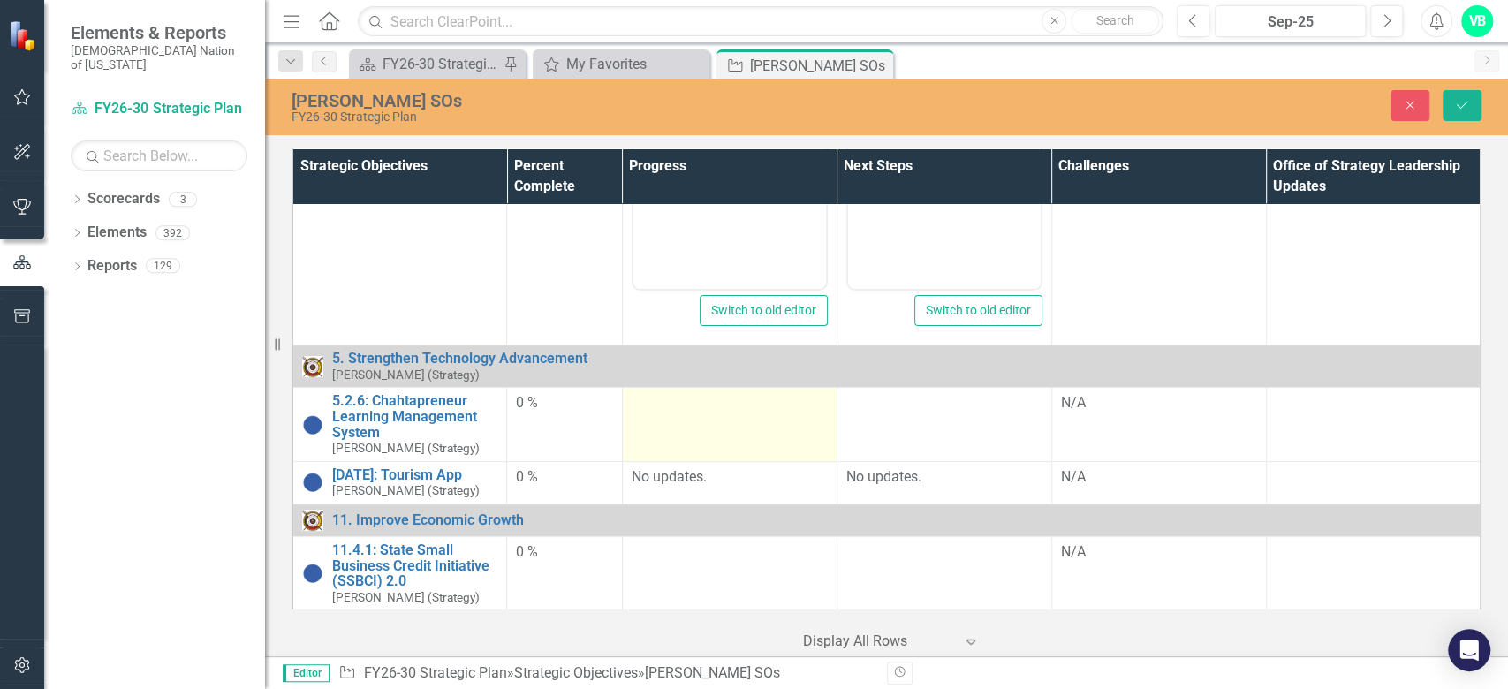
click at [699, 413] on td at bounding box center [729, 424] width 215 height 73
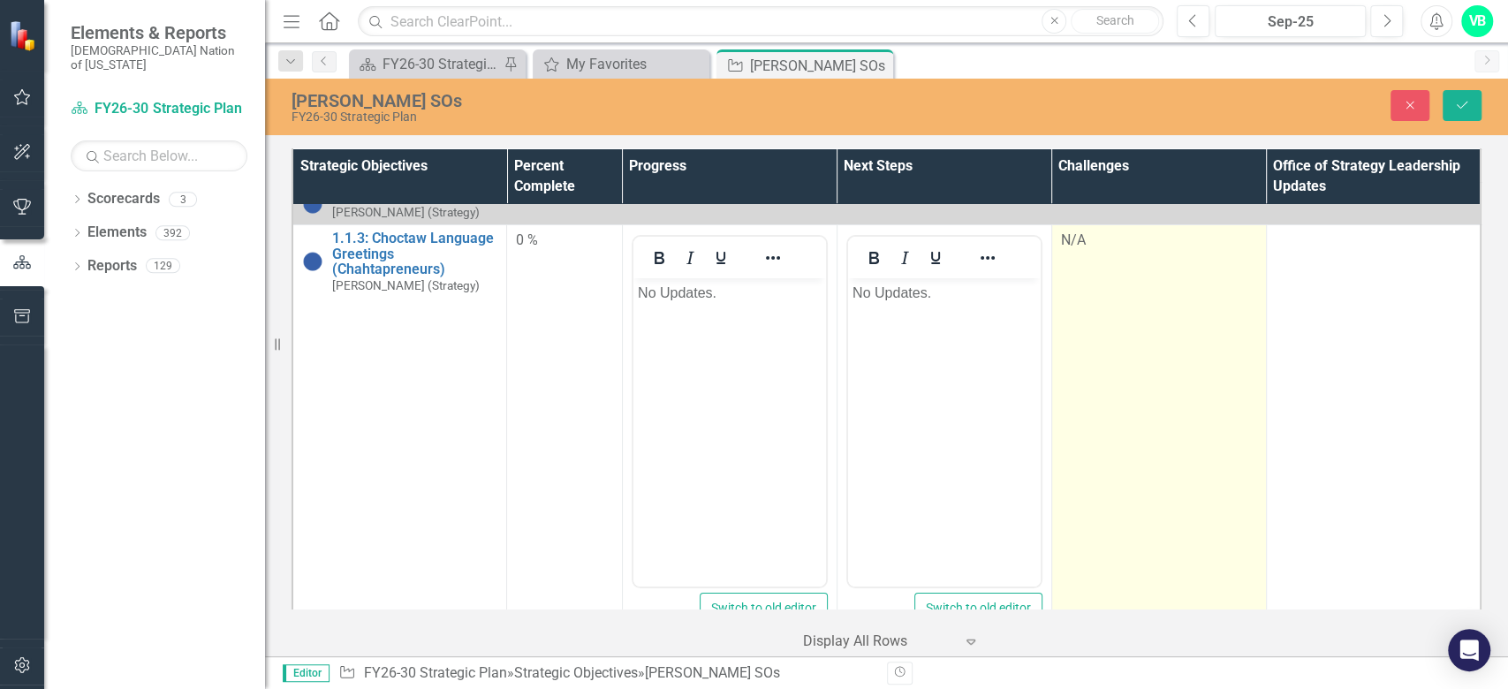
scroll to position [0, 0]
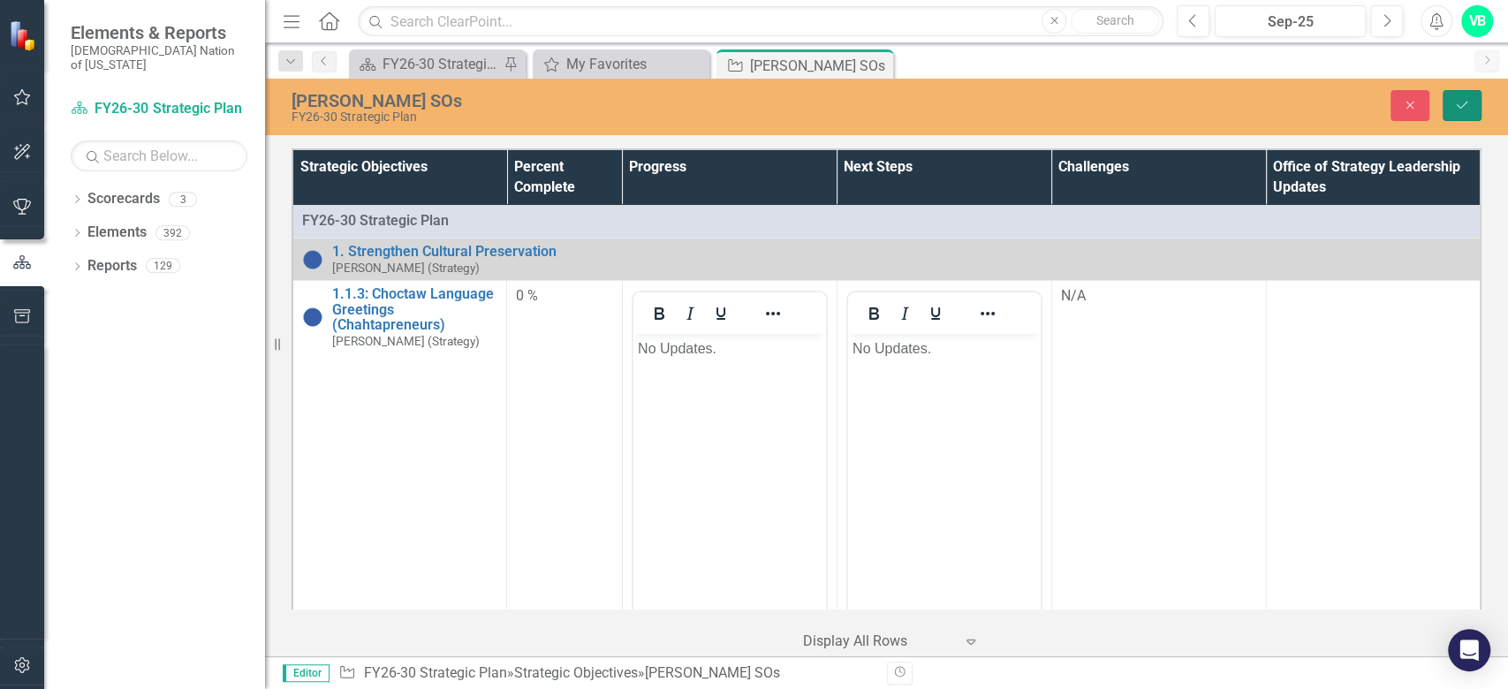
click at [1465, 101] on icon "Save" at bounding box center [1462, 105] width 16 height 12
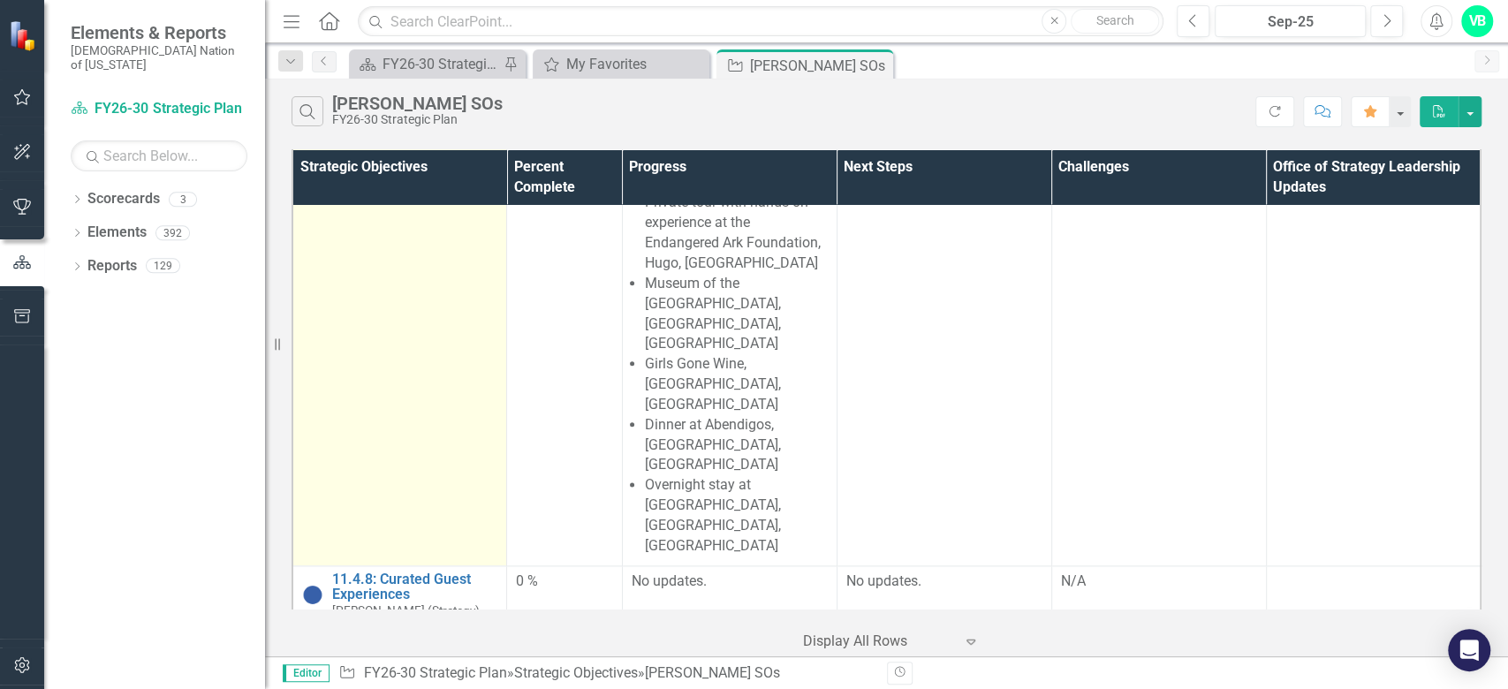
scroll to position [1413, 0]
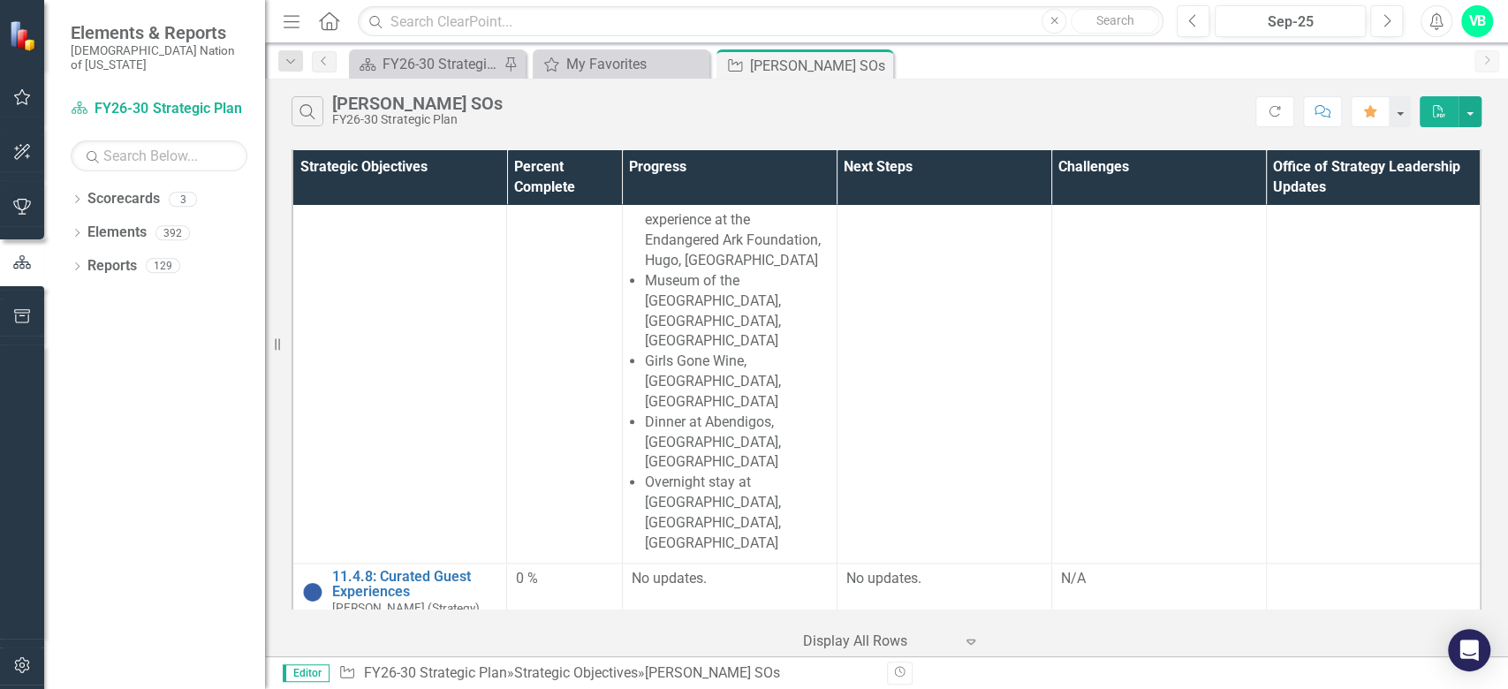
click at [467, 626] on link "11.4.9: Chahtapreneur Procurement Assistance Program" at bounding box center [414, 649] width 165 height 47
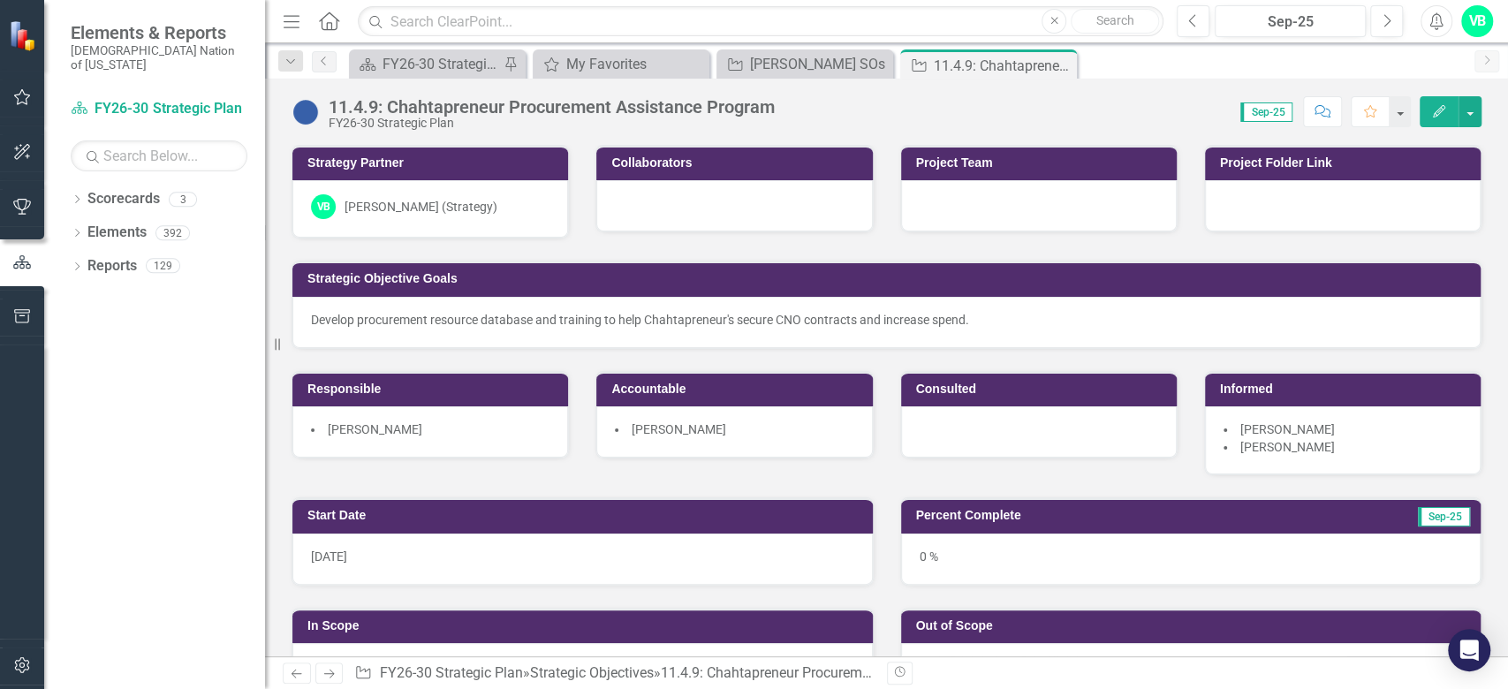
click at [1002, 329] on div "Develop procurement resource database and training to help Chahtapreneur's secu…" at bounding box center [886, 322] width 1188 height 51
click at [1003, 329] on div "Develop procurement resource database and training to help Chahtapreneur's secu…" at bounding box center [886, 322] width 1188 height 51
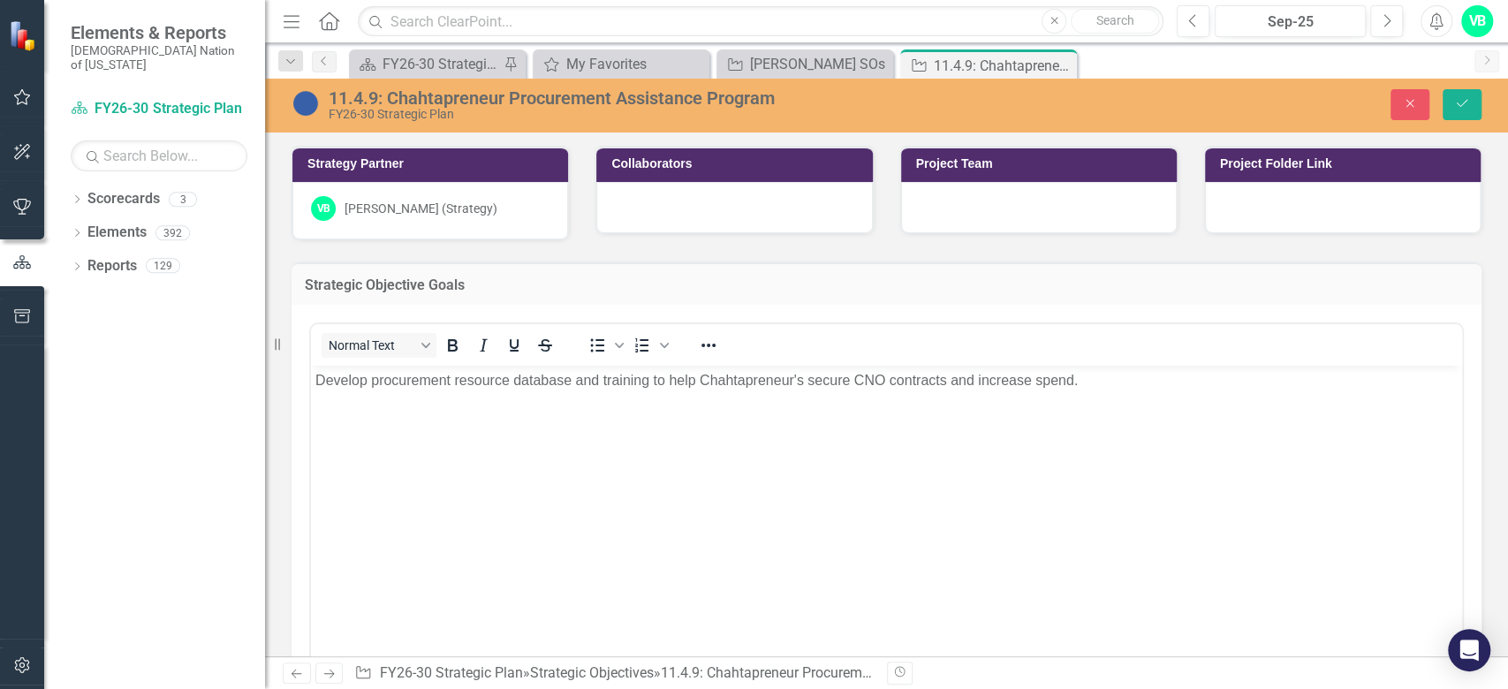
click at [974, 485] on body "Develop procurement resource database and training to help Chahtapreneur's secu…" at bounding box center [886, 498] width 1151 height 265
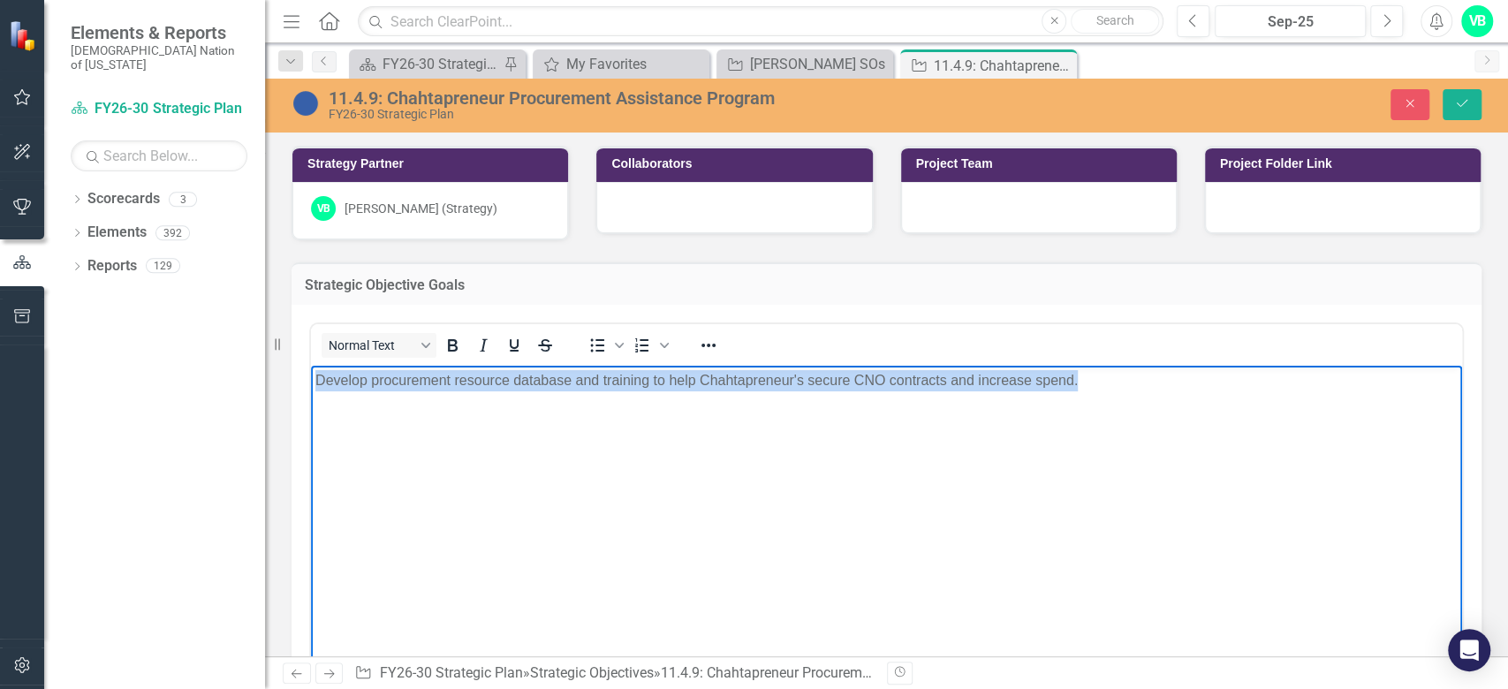
drag, startPoint x: 1110, startPoint y: 384, endPoint x: 311, endPoint y: 385, distance: 798.6
click at [311, 383] on body "Develop procurement resource database and training to help Chahtapreneur's secu…" at bounding box center [886, 498] width 1151 height 265
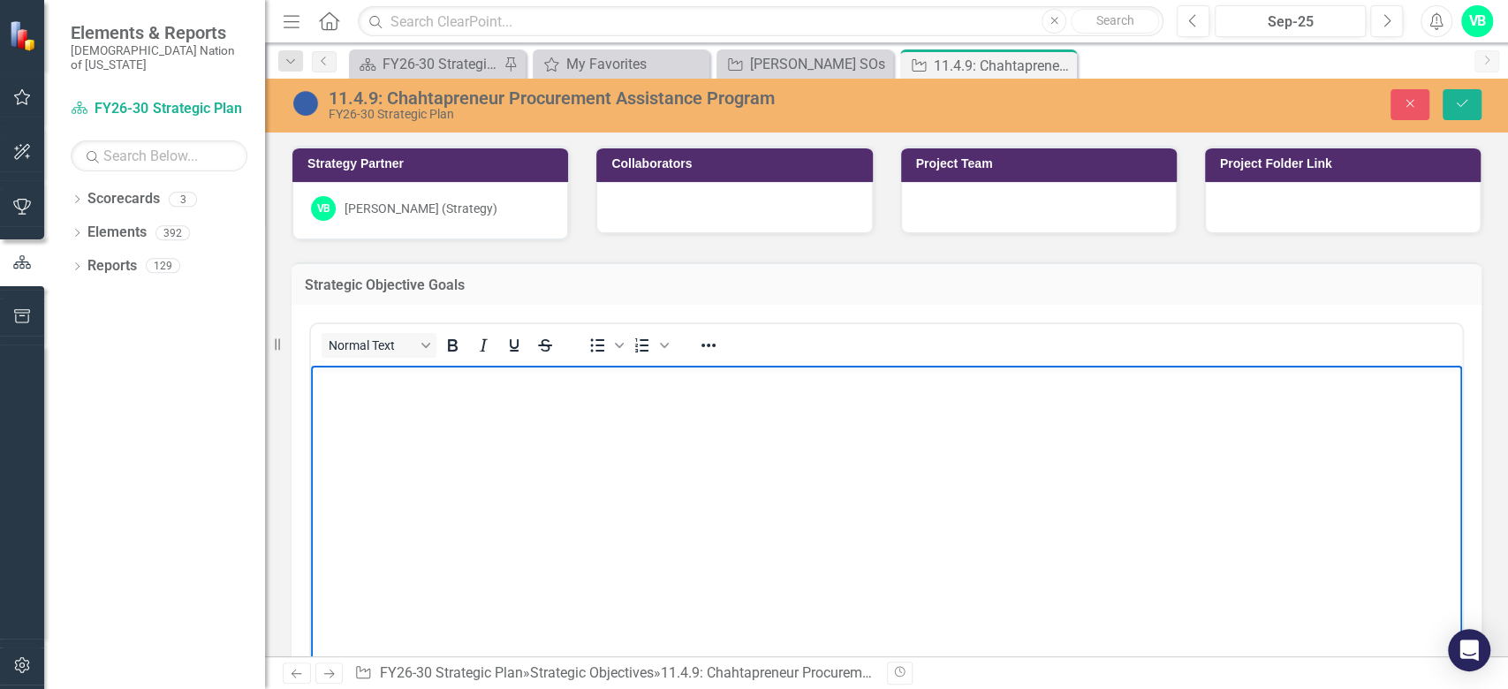
click at [419, 410] on body "Rich Text Area. Press ALT-0 for help." at bounding box center [886, 498] width 1151 height 265
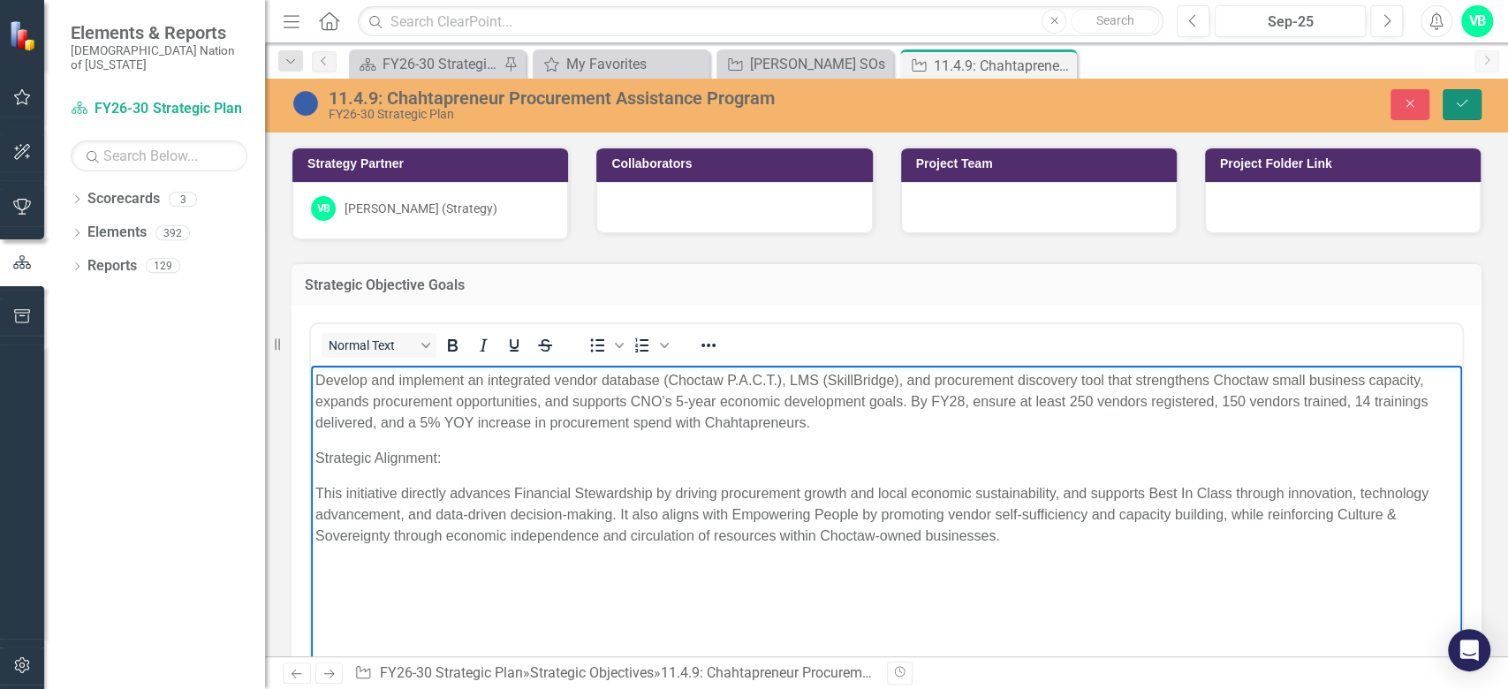
click at [1461, 103] on icon "Save" at bounding box center [1462, 103] width 16 height 12
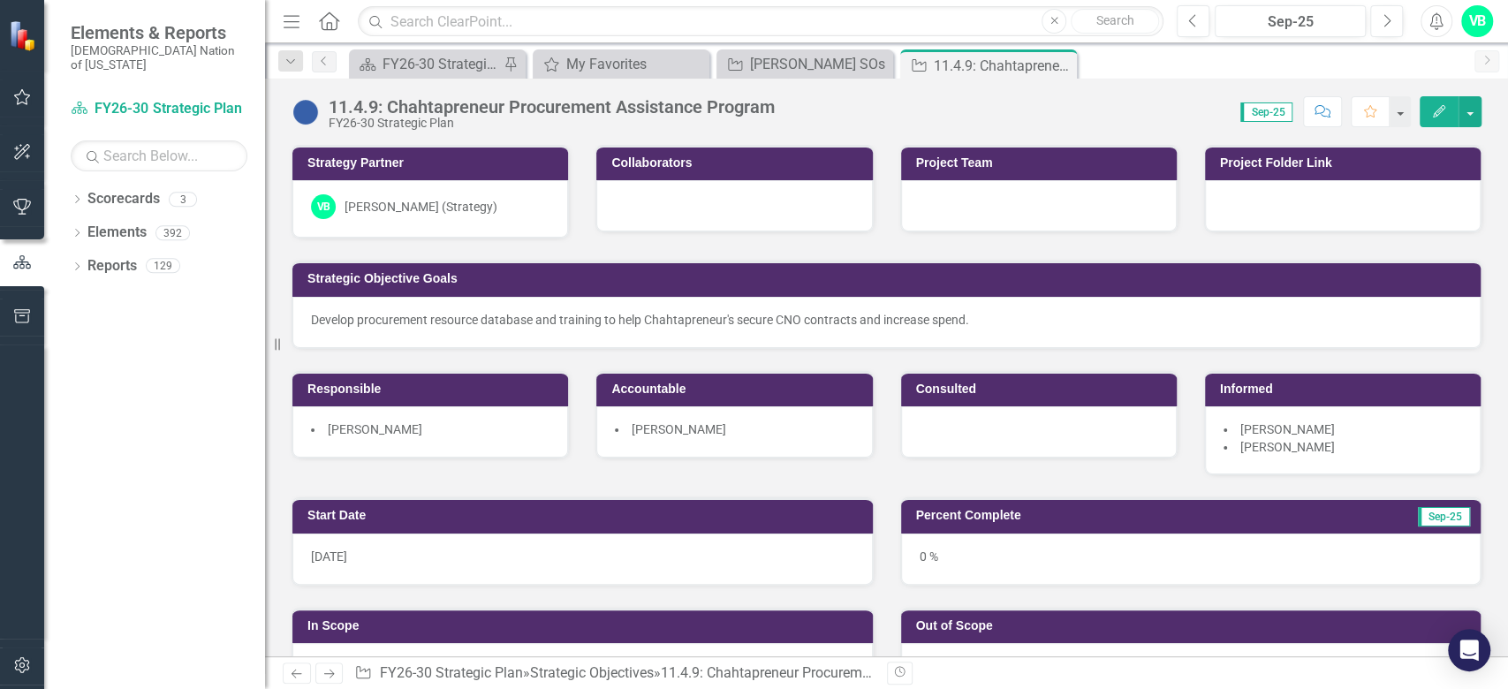
click at [1094, 326] on p "Develop procurement resource database and training to help Chahtapreneur's secu…" at bounding box center [886, 320] width 1151 height 18
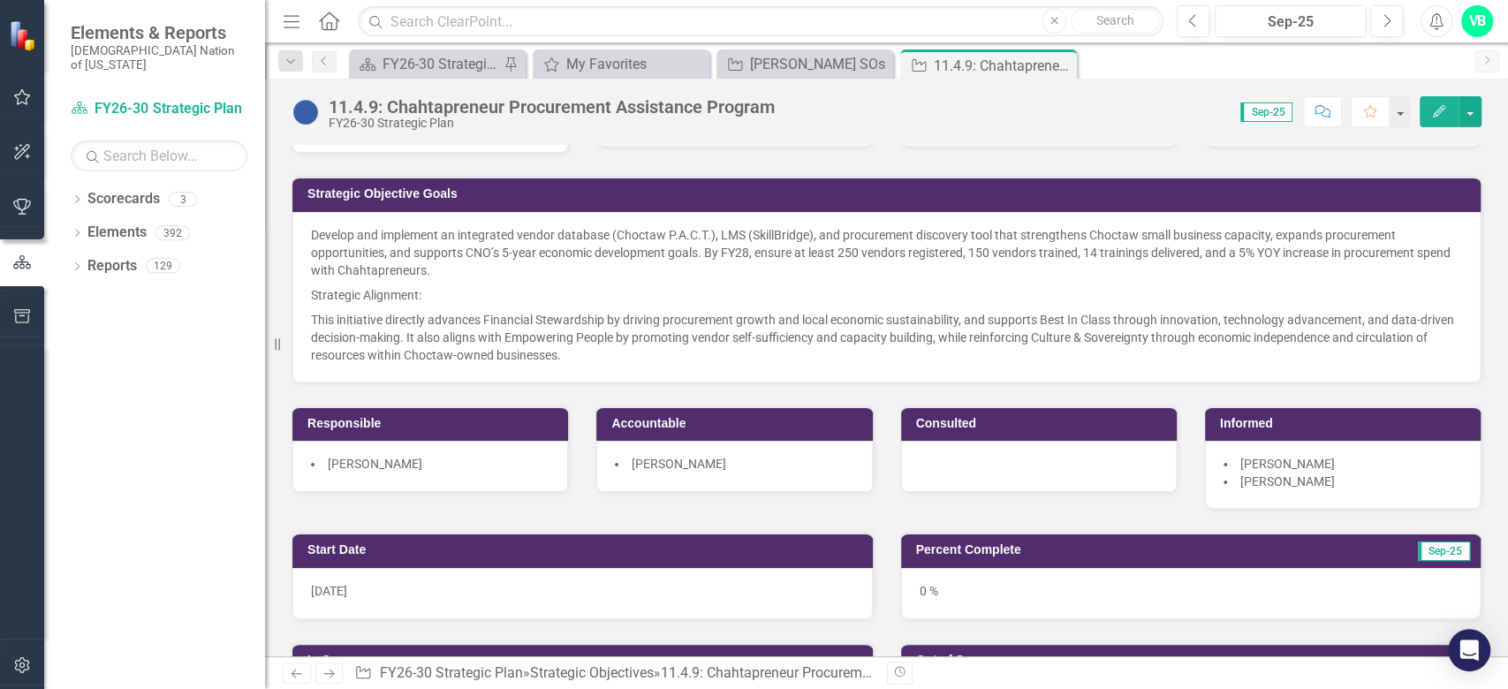
scroll to position [235, 0]
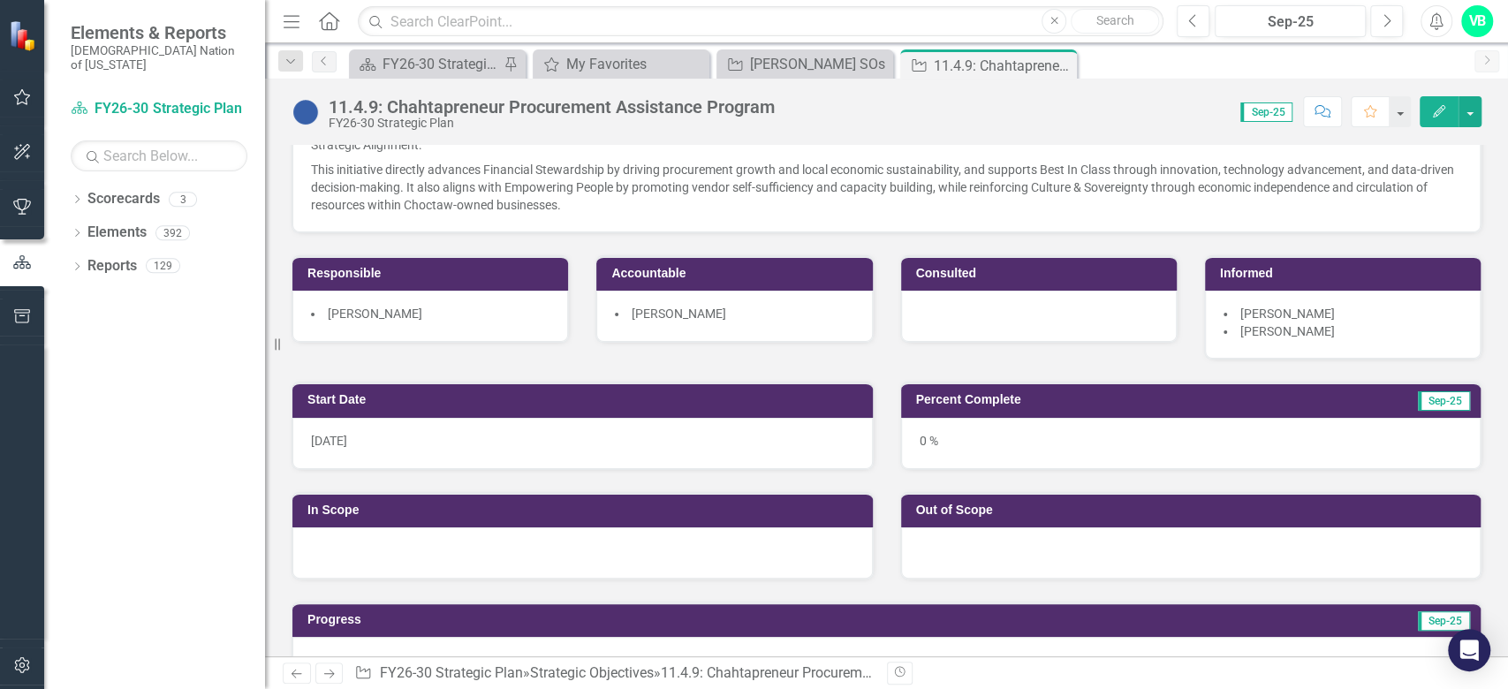
click at [525, 540] on div at bounding box center [582, 552] width 580 height 51
click at [525, 541] on div at bounding box center [582, 552] width 580 height 51
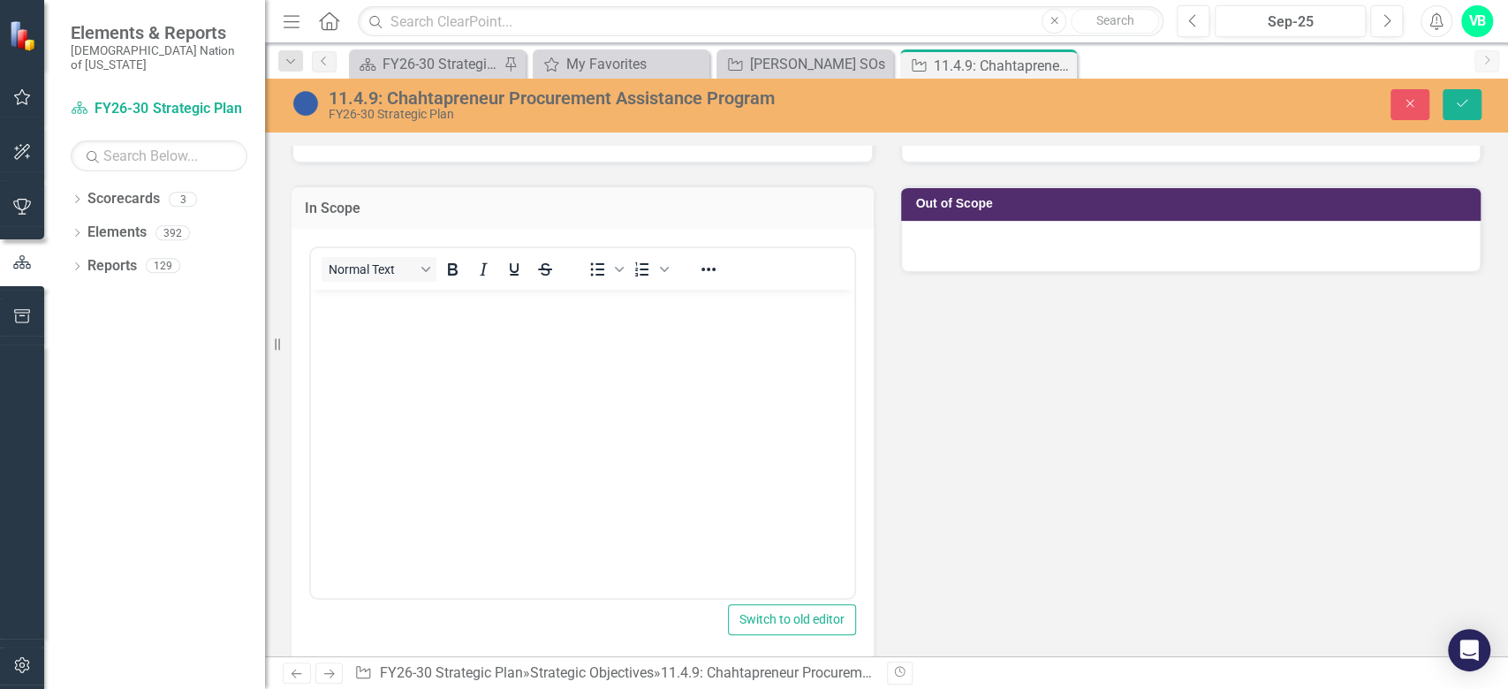
scroll to position [707, 0]
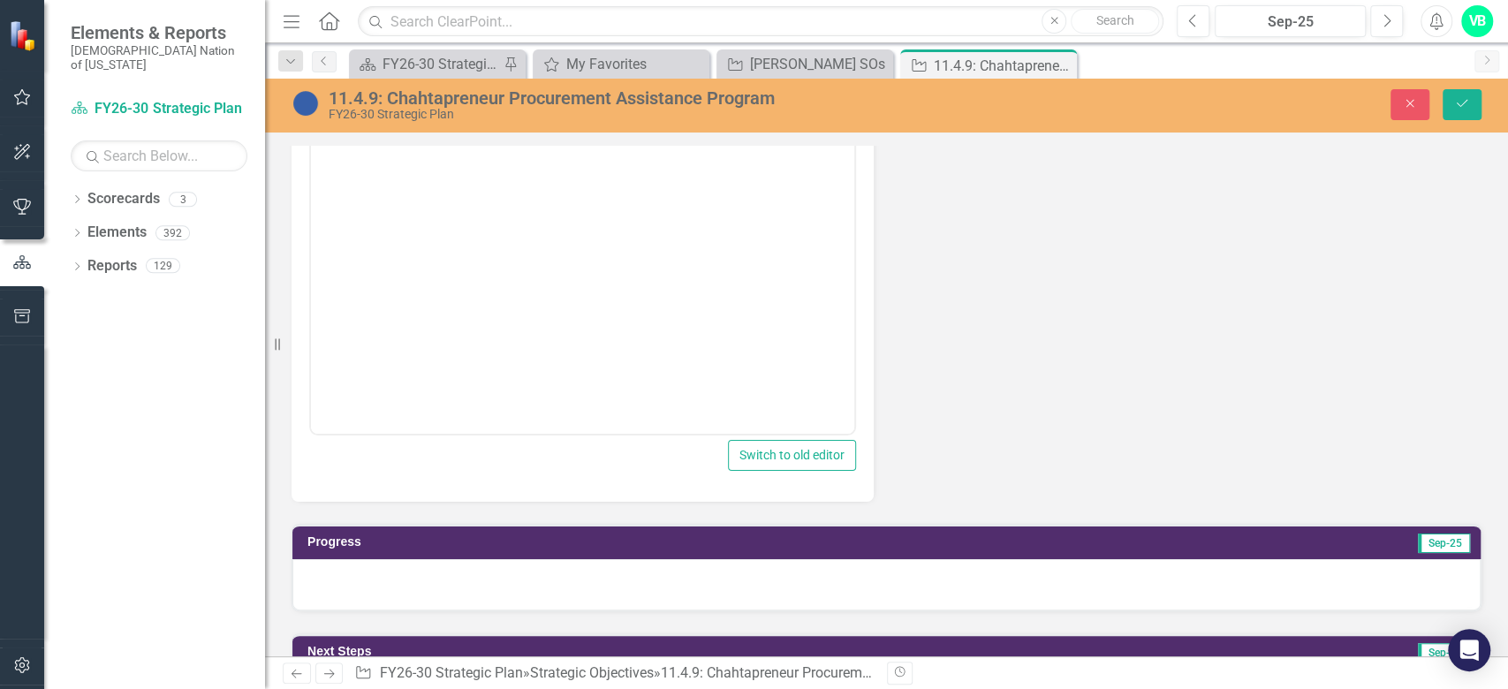
click at [507, 289] on body "Rich Text Area. Press ALT-0 for help." at bounding box center [582, 257] width 543 height 265
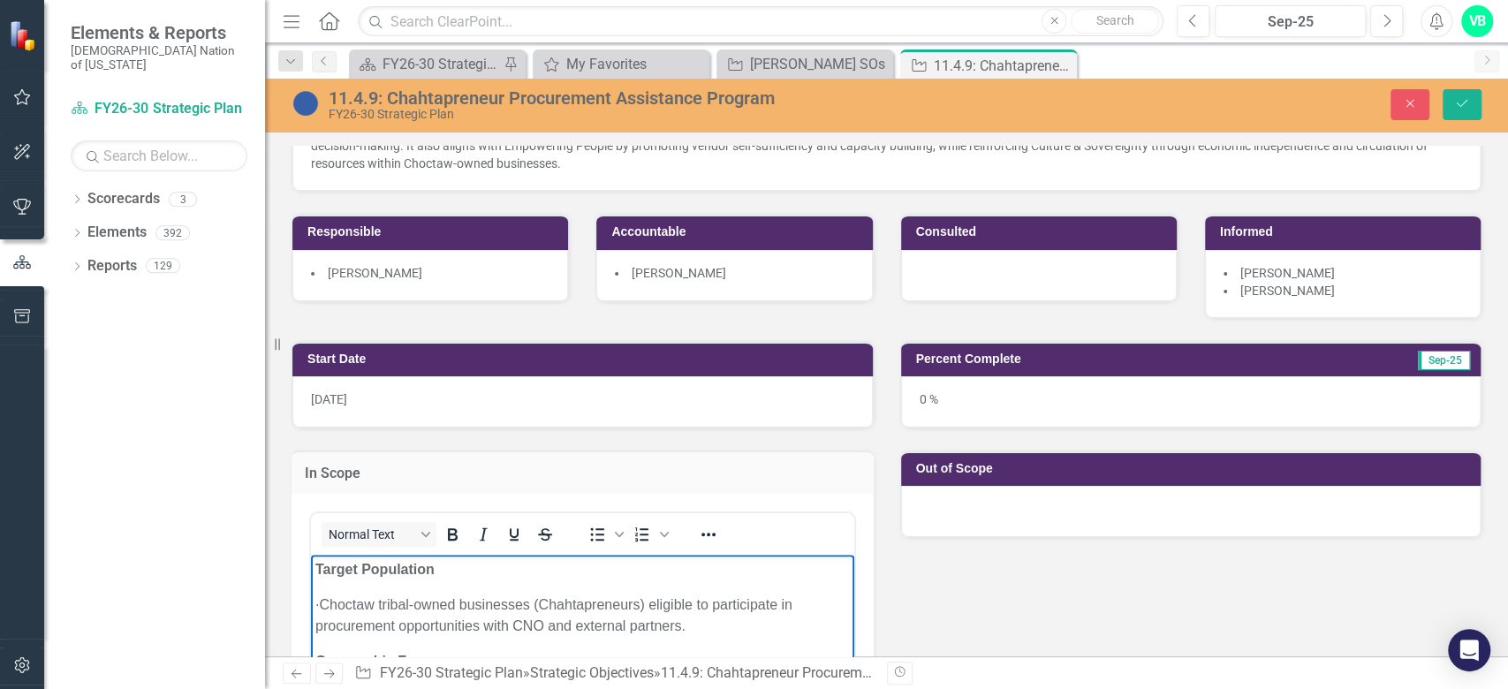
scroll to position [245, 0]
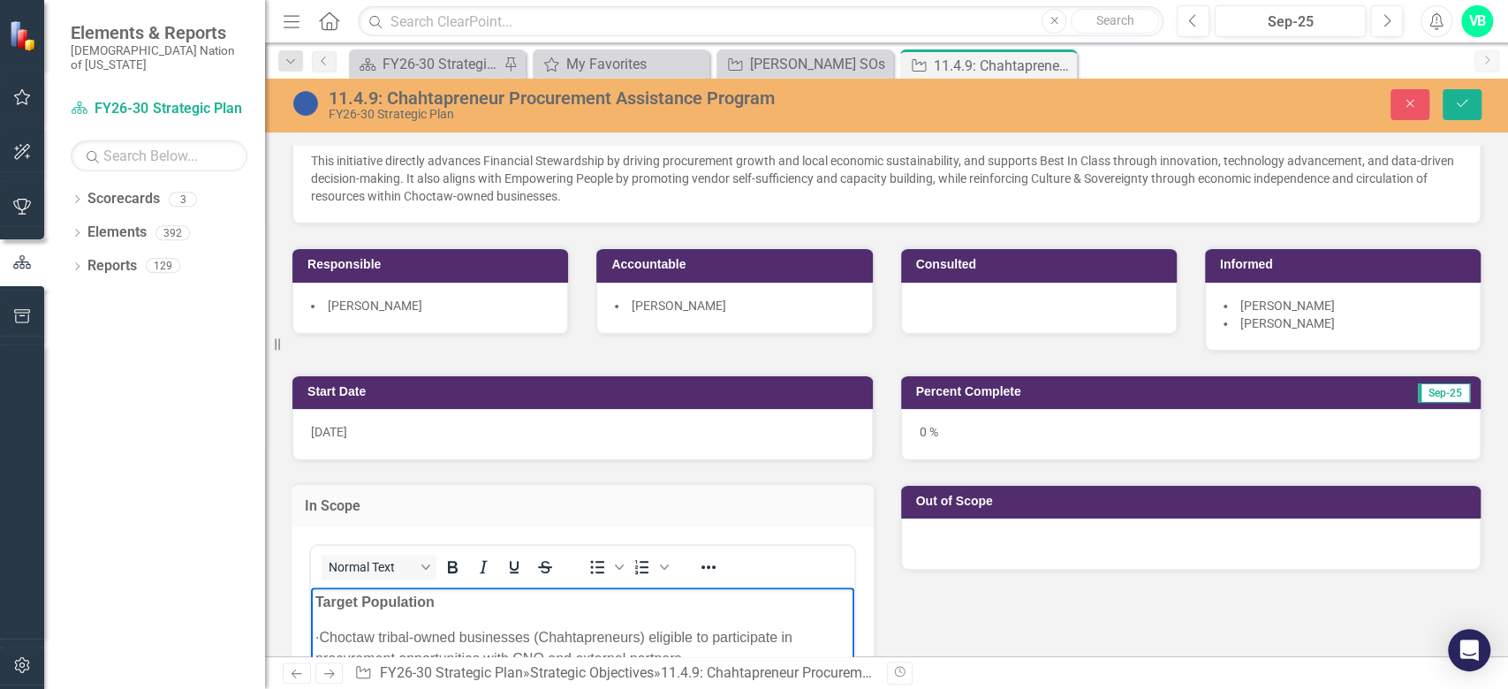
click at [1110, 526] on div at bounding box center [1191, 544] width 580 height 51
click at [1095, 542] on div at bounding box center [1191, 544] width 580 height 51
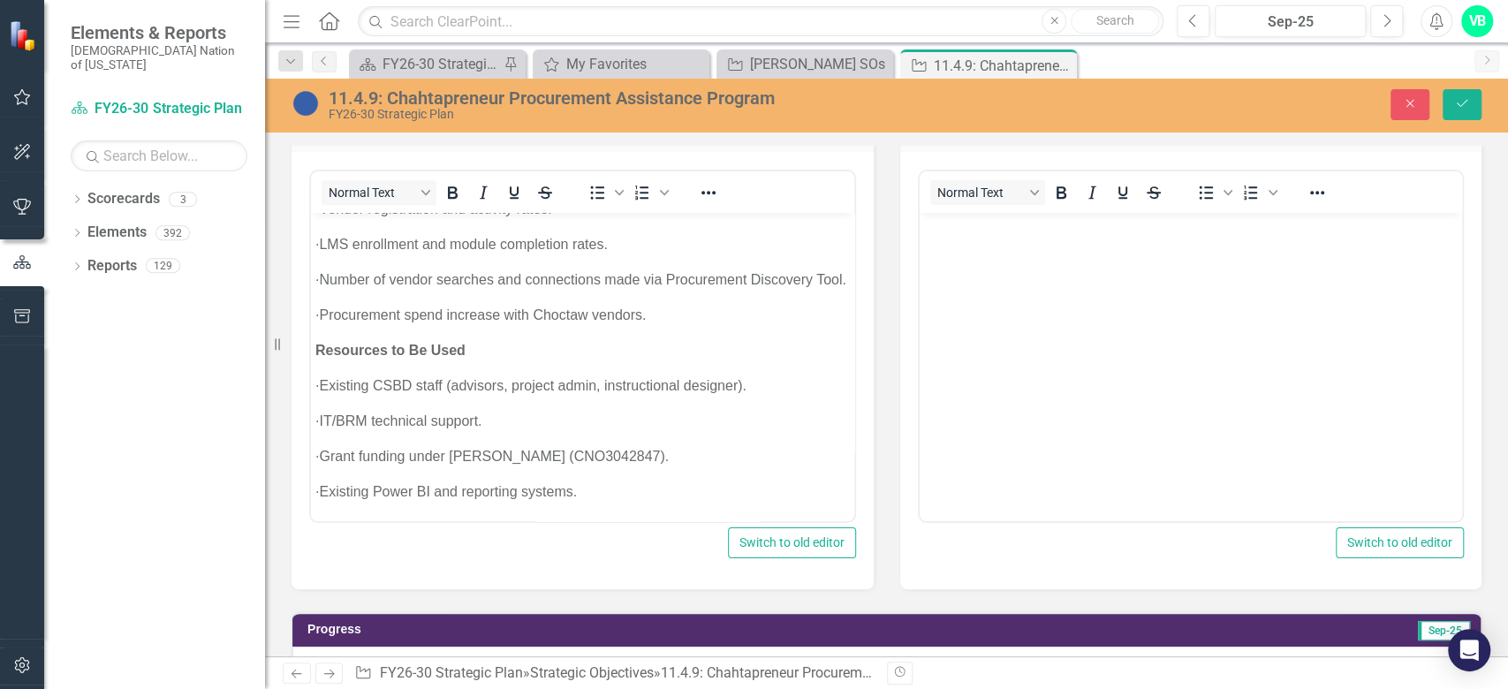
scroll to position [598, 0]
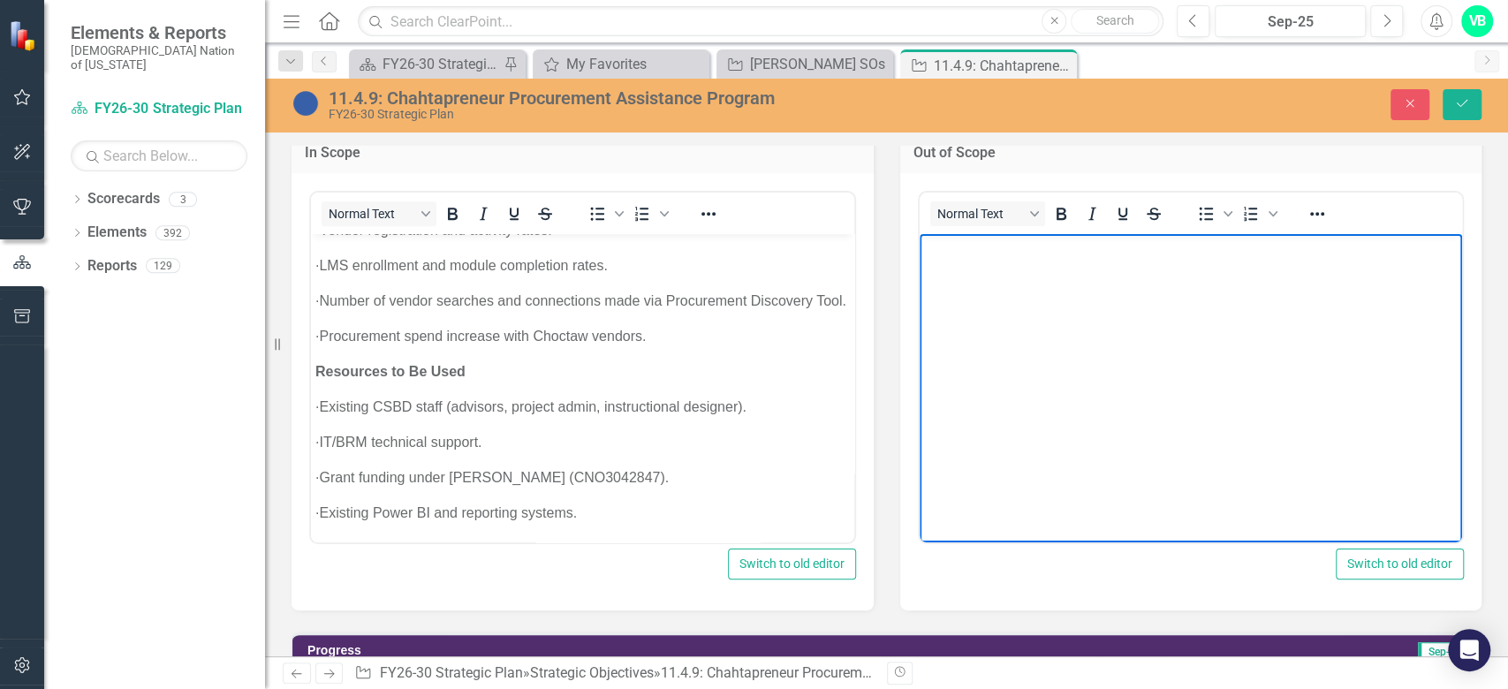
click at [1095, 416] on body "Rich Text Area. Press ALT-0 for help." at bounding box center [1190, 365] width 543 height 265
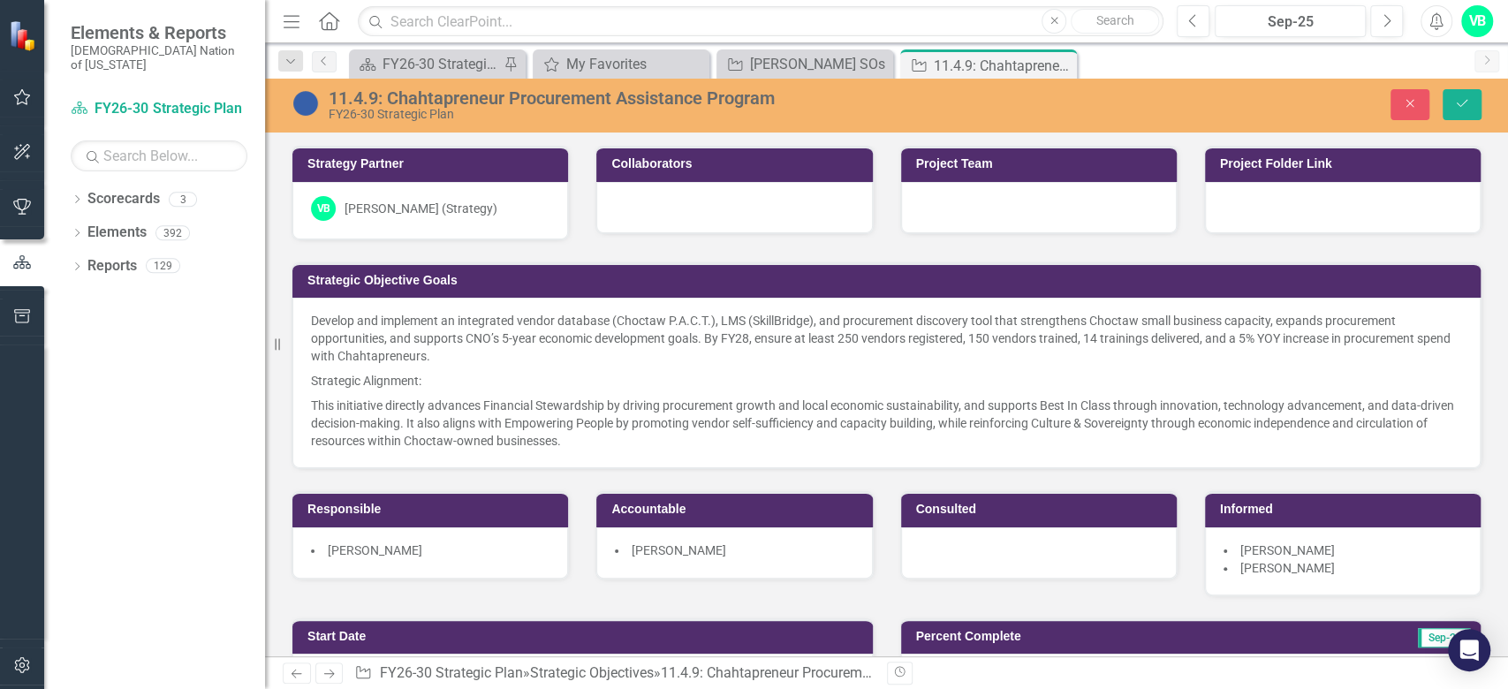
scroll to position [598, 0]
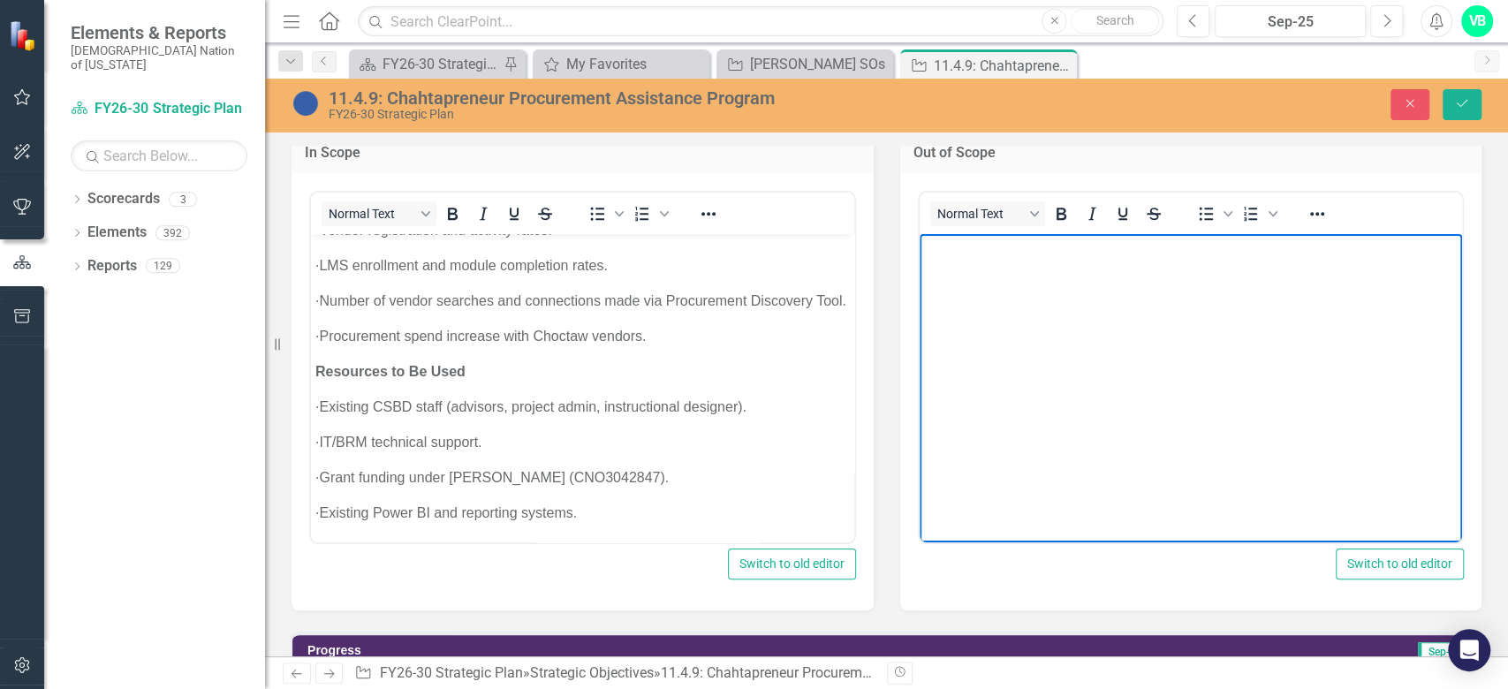
click at [1141, 412] on body "Rich Text Area. Press ALT-0 for help." at bounding box center [1190, 365] width 543 height 265
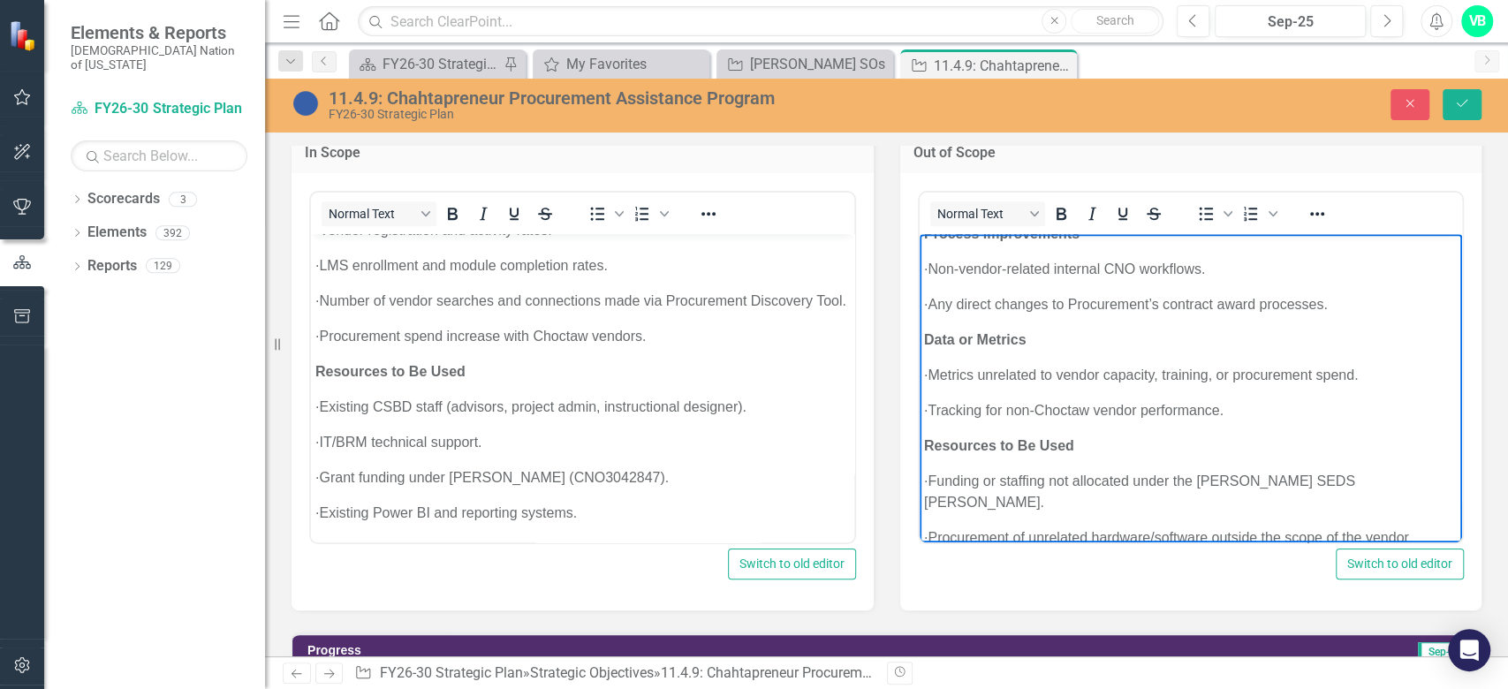
scroll to position [654, 0]
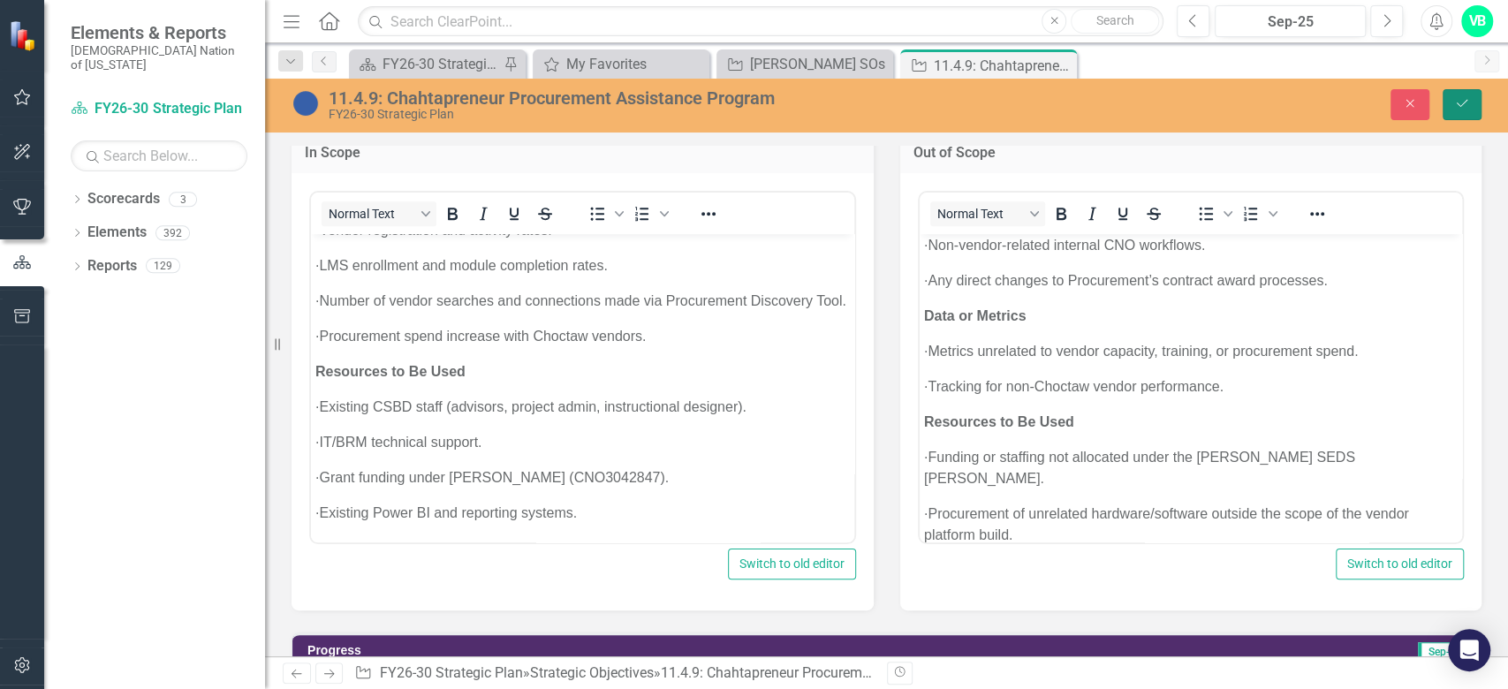
click at [1446, 95] on button "Save" at bounding box center [1462, 104] width 39 height 31
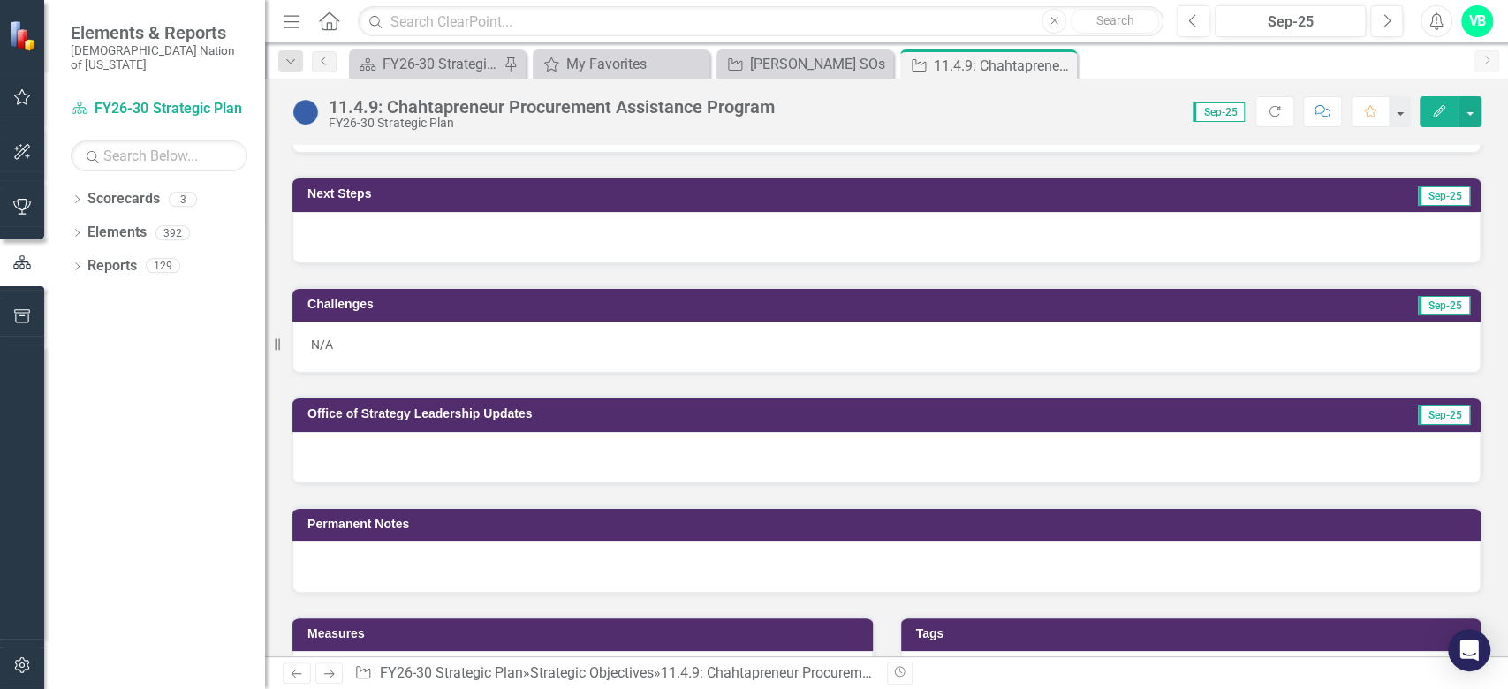
scroll to position [1648, 0]
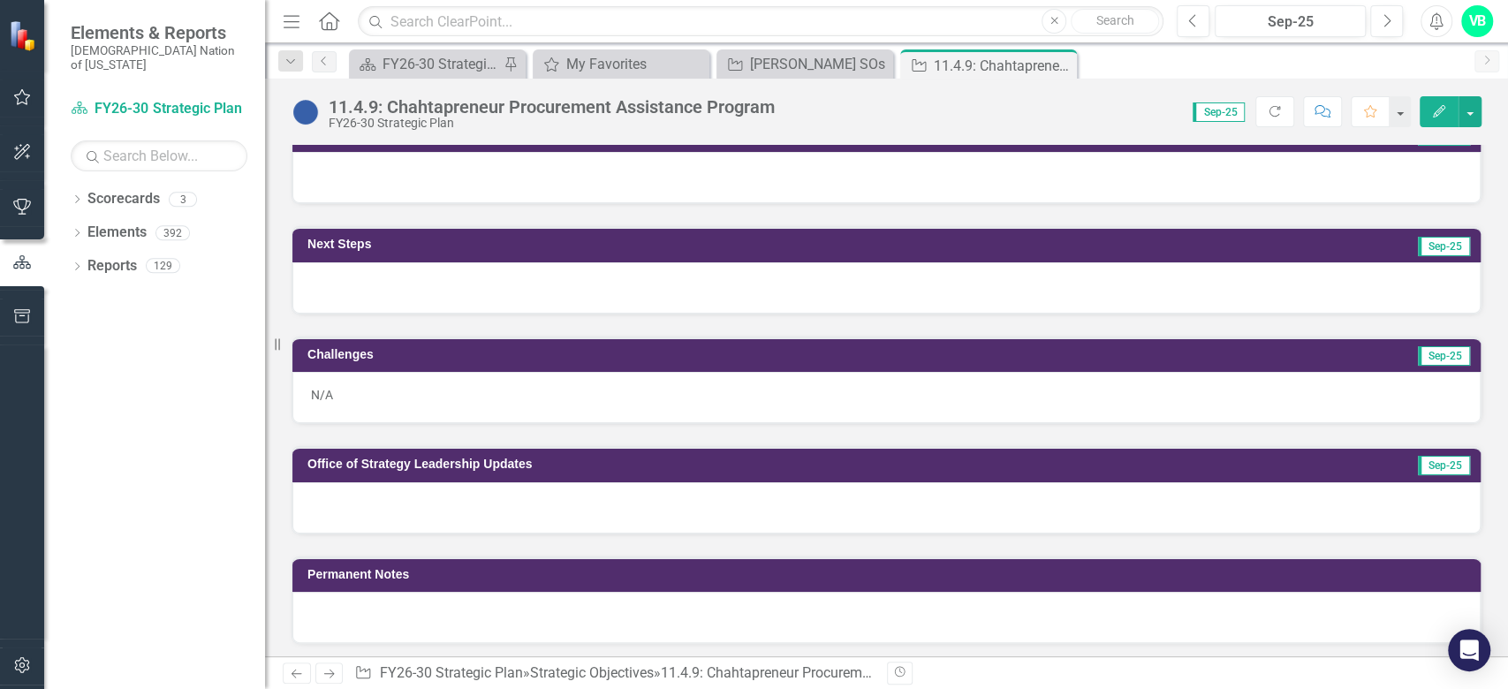
click at [421, 421] on div "N/A" at bounding box center [886, 397] width 1188 height 51
click at [418, 423] on div "N/A" at bounding box center [886, 397] width 1188 height 51
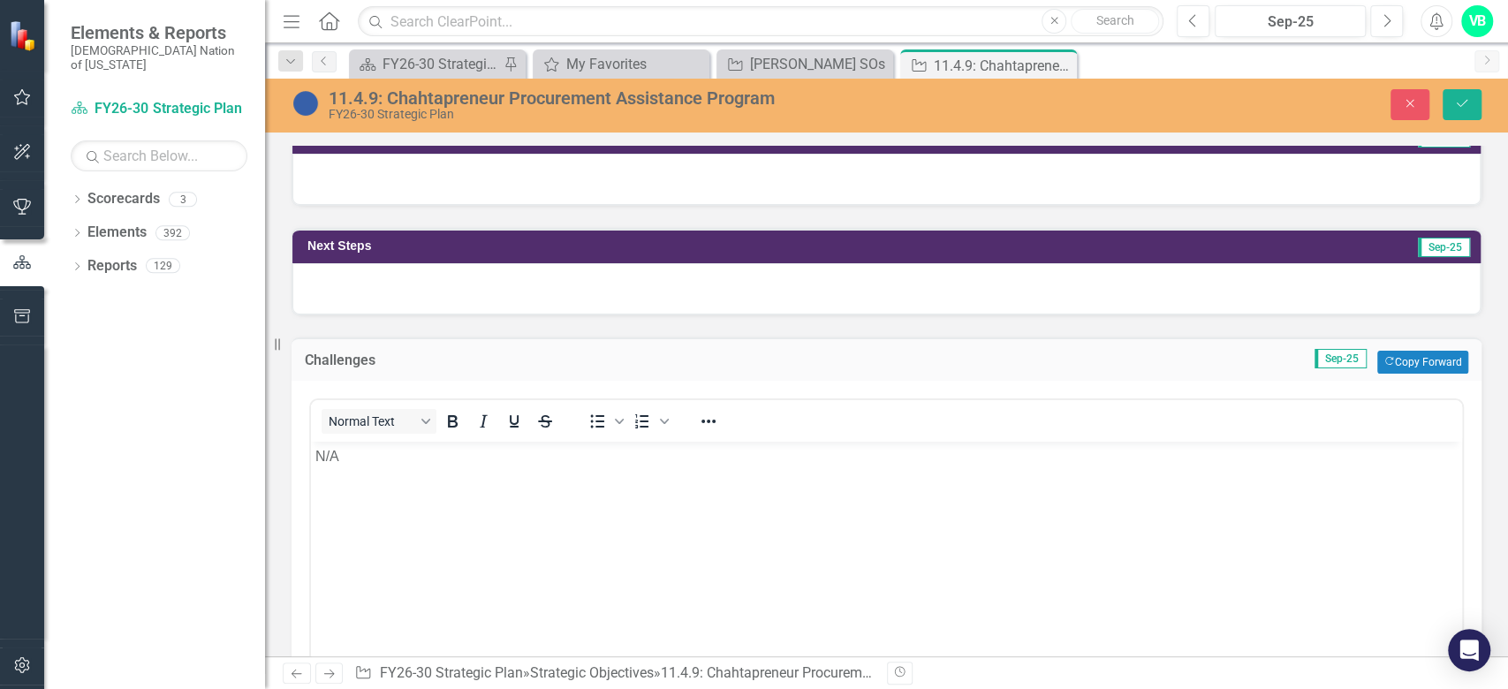
scroll to position [0, 0]
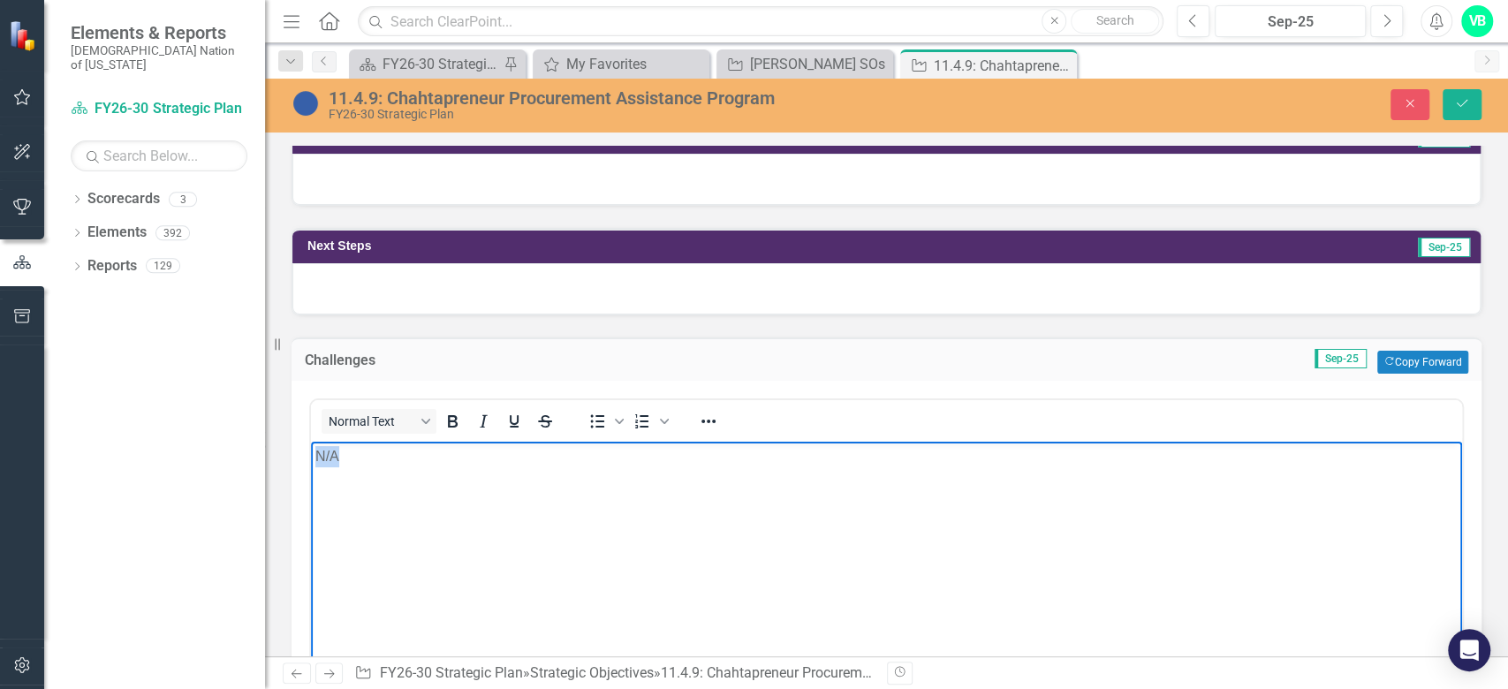
drag, startPoint x: 391, startPoint y: 458, endPoint x: 282, endPoint y: 451, distance: 109.8
click at [311, 451] on html "N/A" at bounding box center [886, 574] width 1151 height 265
drag, startPoint x: 538, startPoint y: 549, endPoint x: 508, endPoint y: 565, distance: 34.0
click at [538, 549] on body "Rich Text Area. Press ALT-0 for help." at bounding box center [886, 574] width 1151 height 265
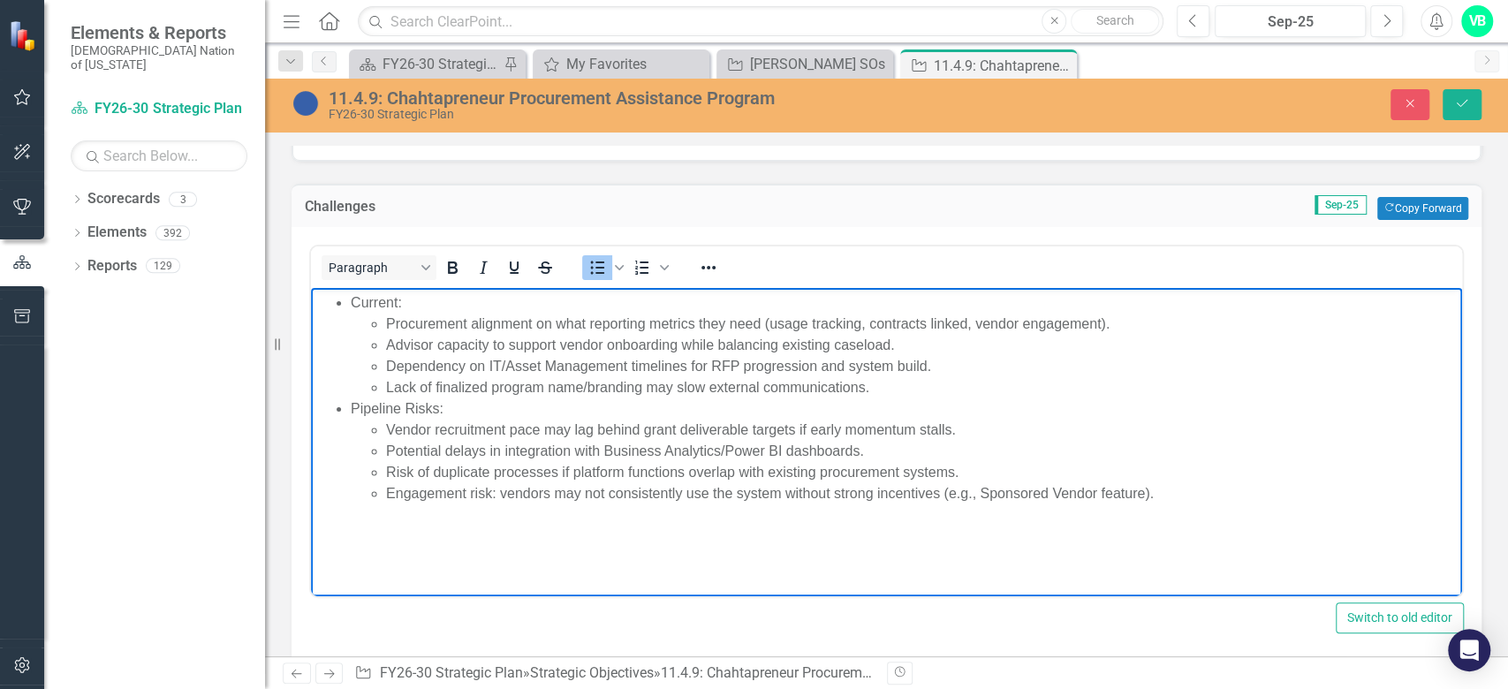
scroll to position [1767, 0]
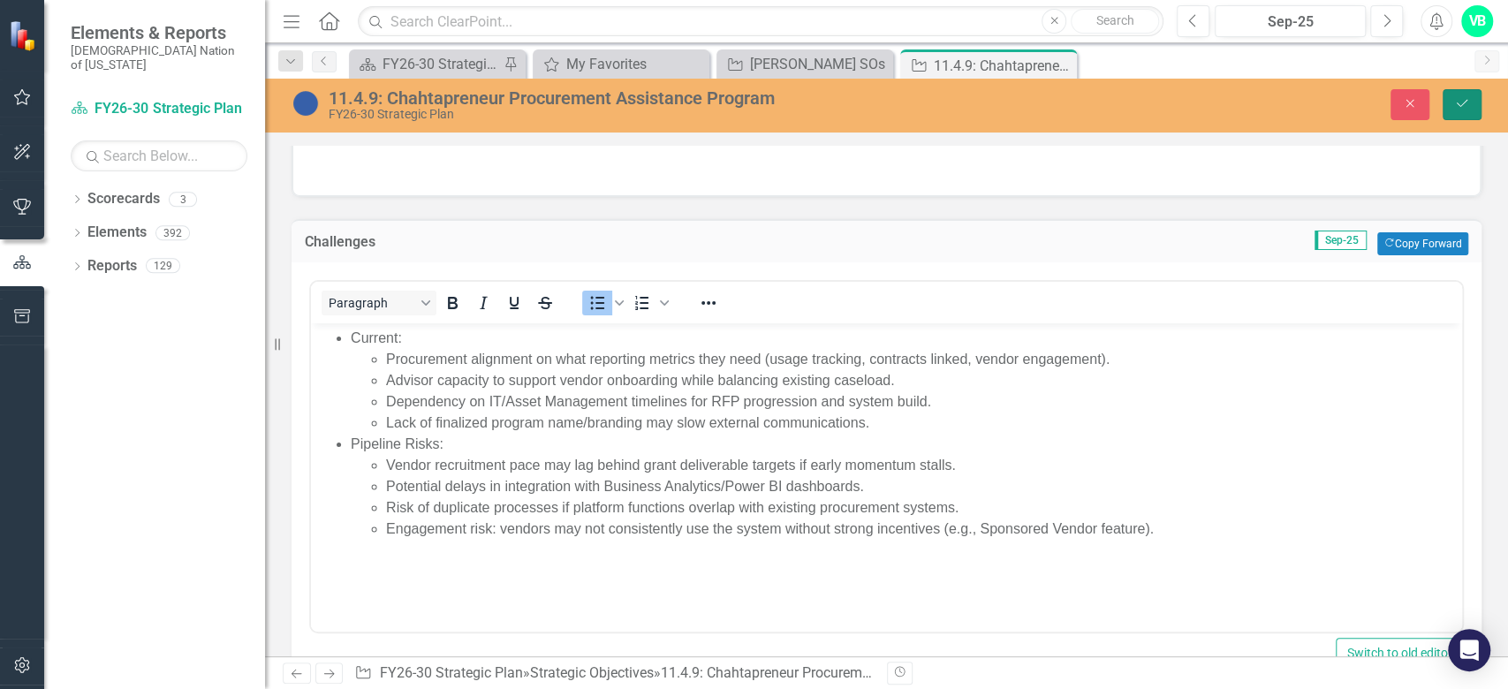
click at [1459, 100] on icon "Save" at bounding box center [1462, 103] width 16 height 12
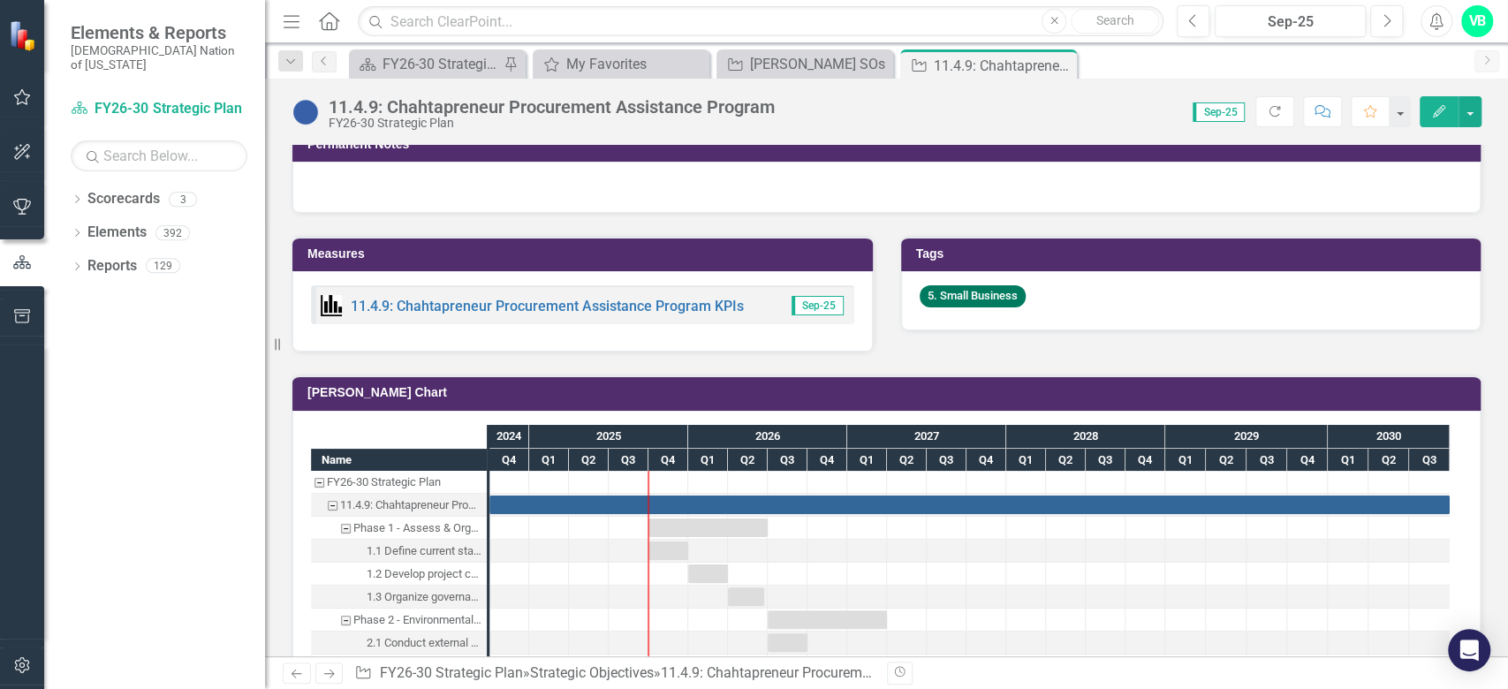
scroll to position [1884, 0]
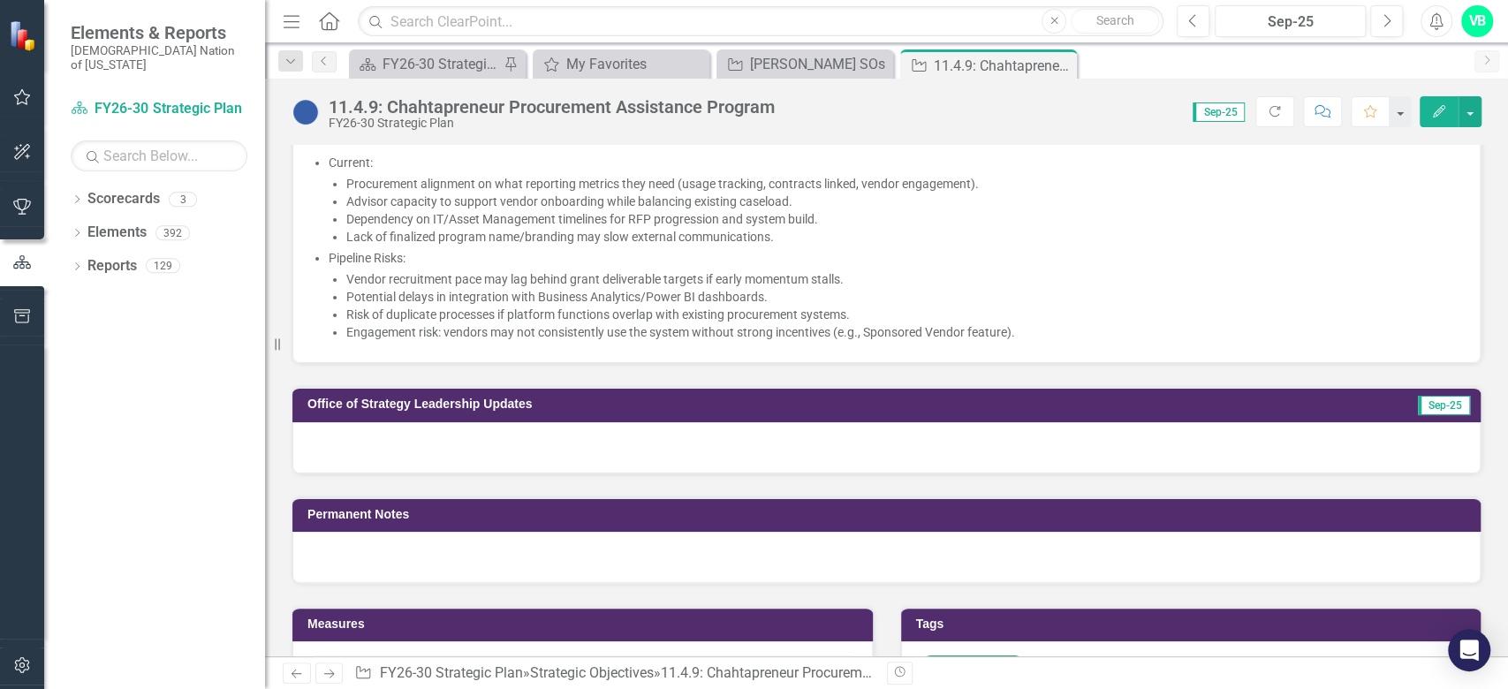
click at [377, 548] on div at bounding box center [886, 557] width 1188 height 51
click at [350, 577] on div at bounding box center [886, 557] width 1188 height 51
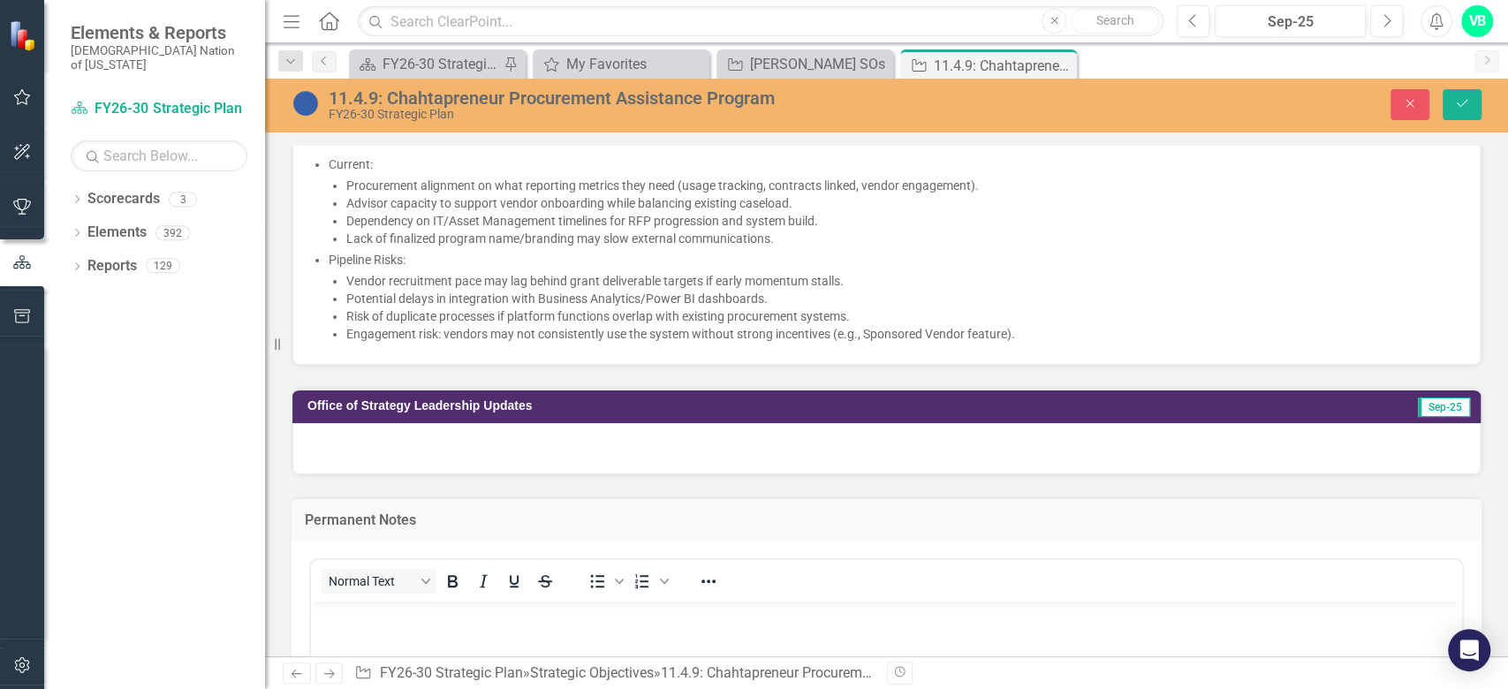
scroll to position [0, 0]
click at [345, 576] on div "Normal Text" at bounding box center [441, 581] width 261 height 34
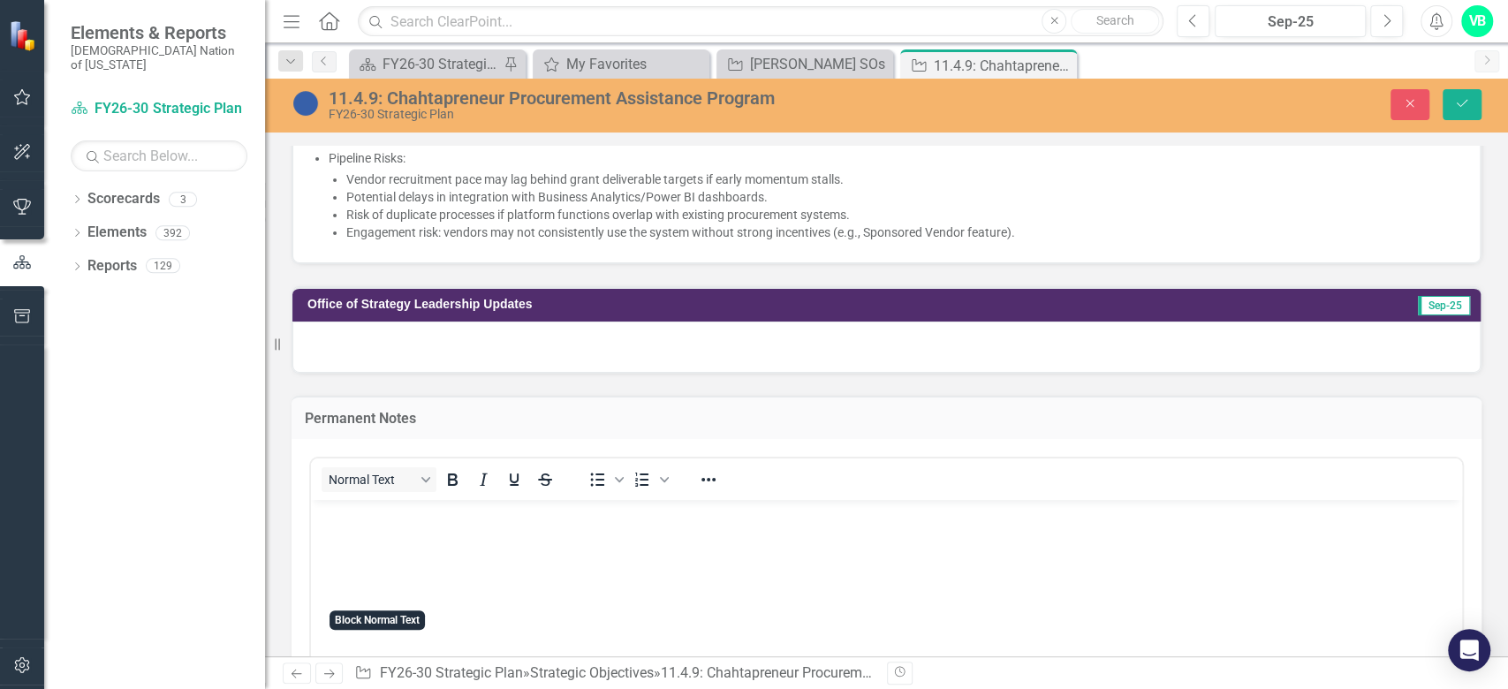
scroll to position [2120, 0]
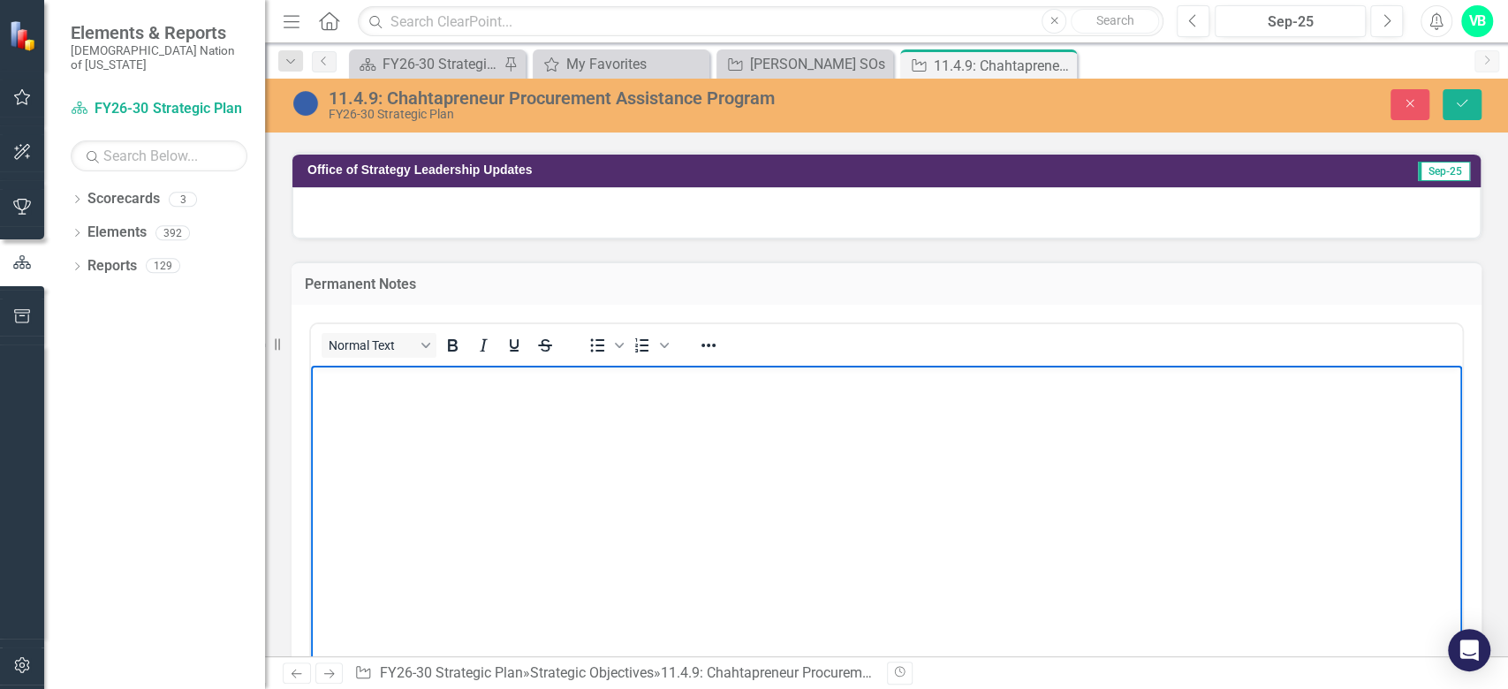
click at [424, 435] on body "Rich Text Area. Press ALT-0 for help." at bounding box center [886, 497] width 1151 height 265
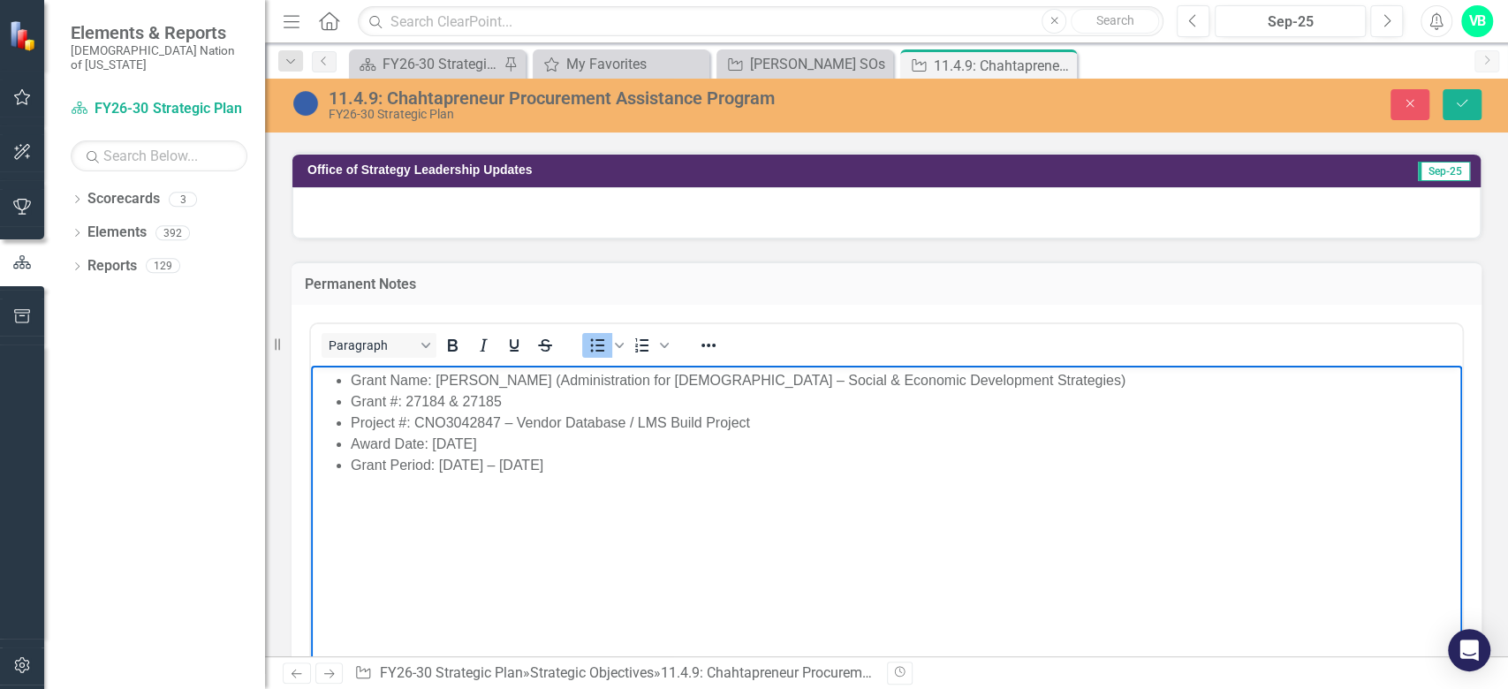
scroll to position [2002, 0]
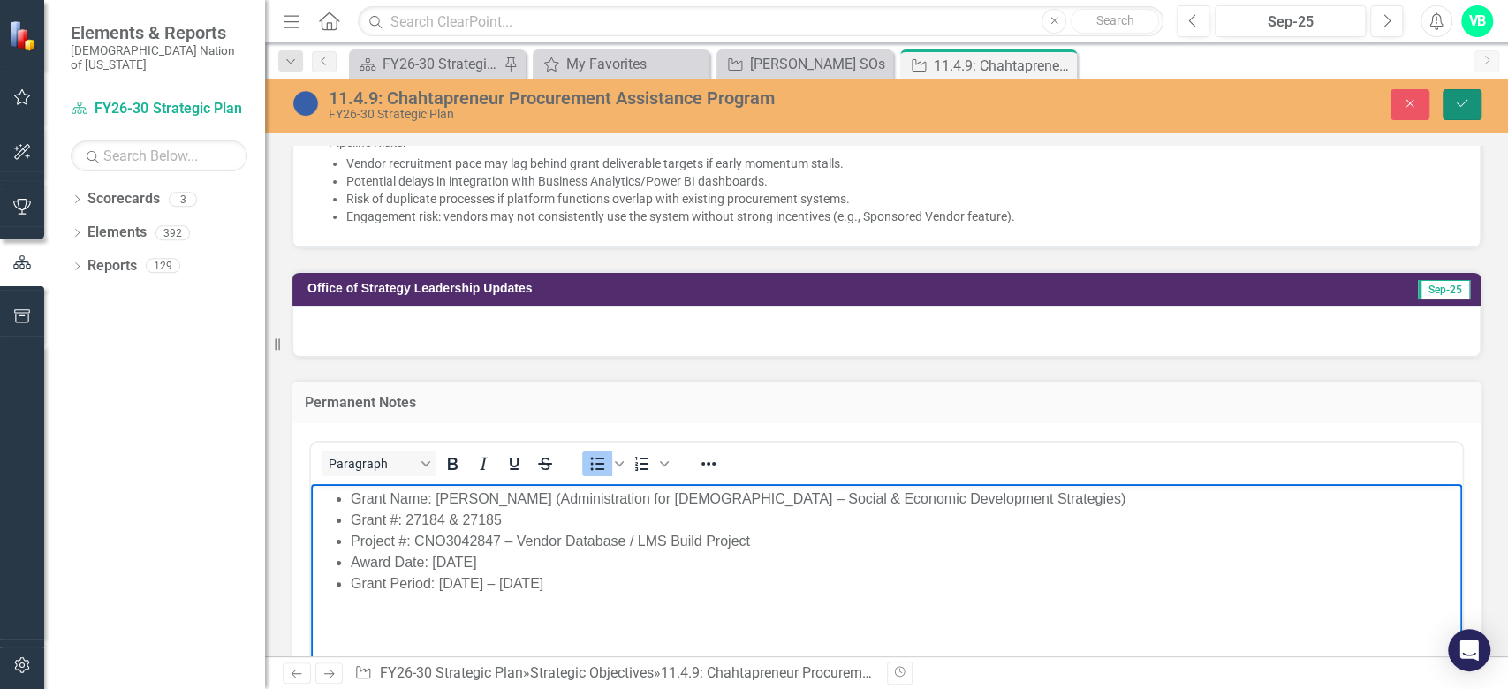
click at [1454, 107] on icon "Save" at bounding box center [1462, 103] width 16 height 12
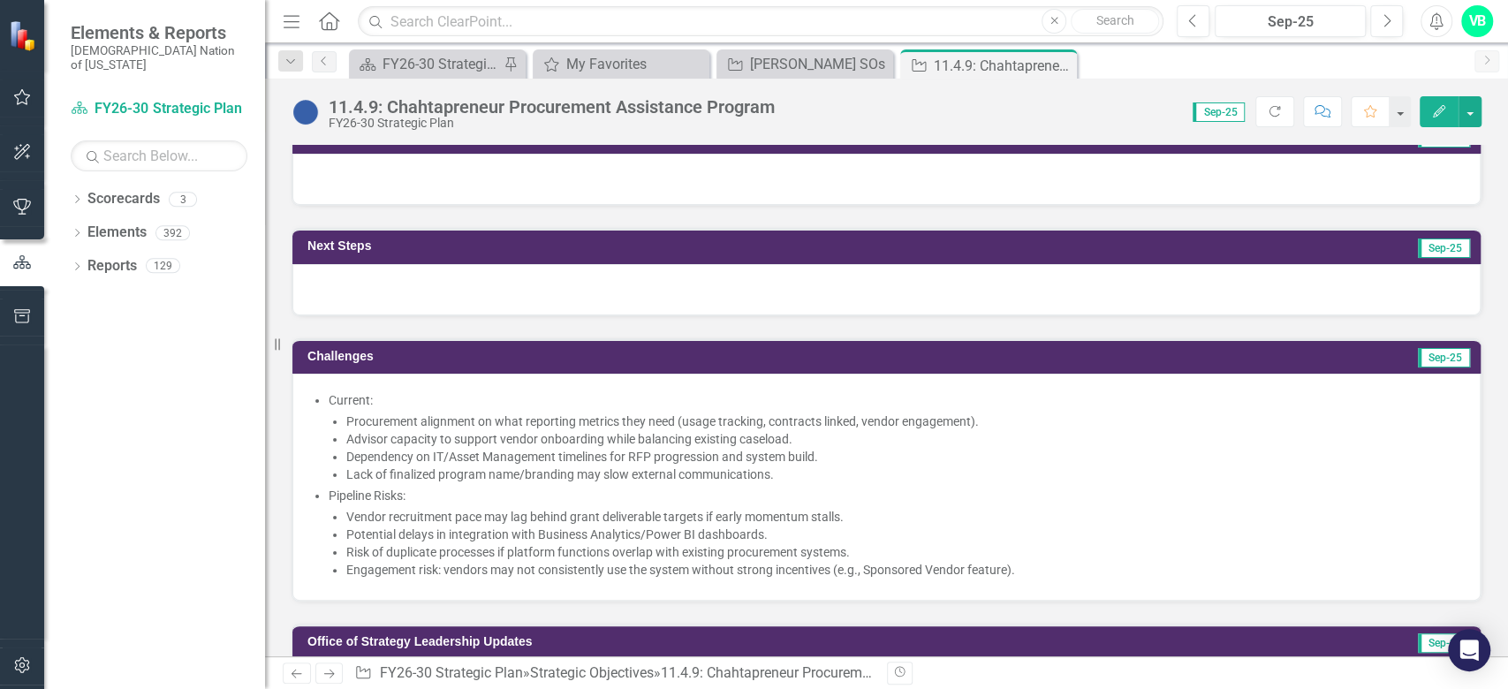
scroll to position [1531, 0]
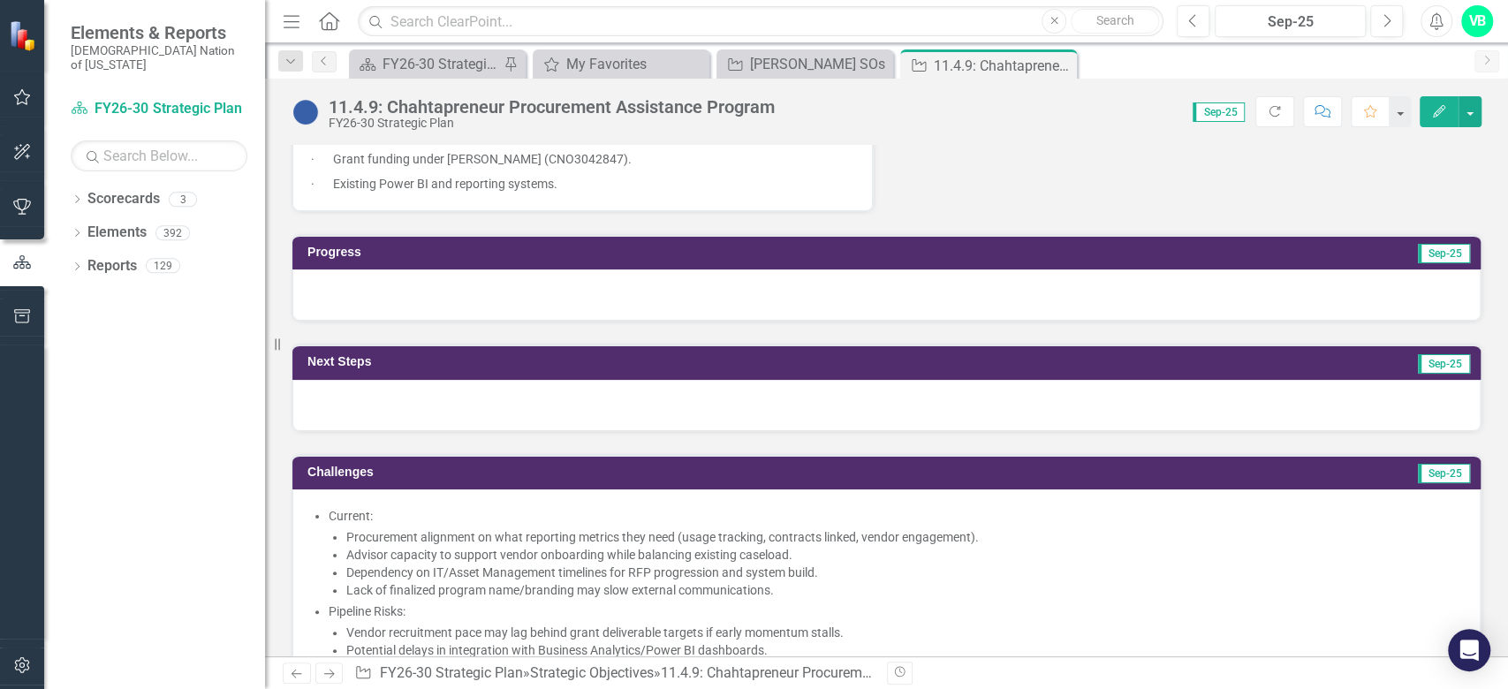
click at [685, 308] on div at bounding box center [886, 294] width 1188 height 51
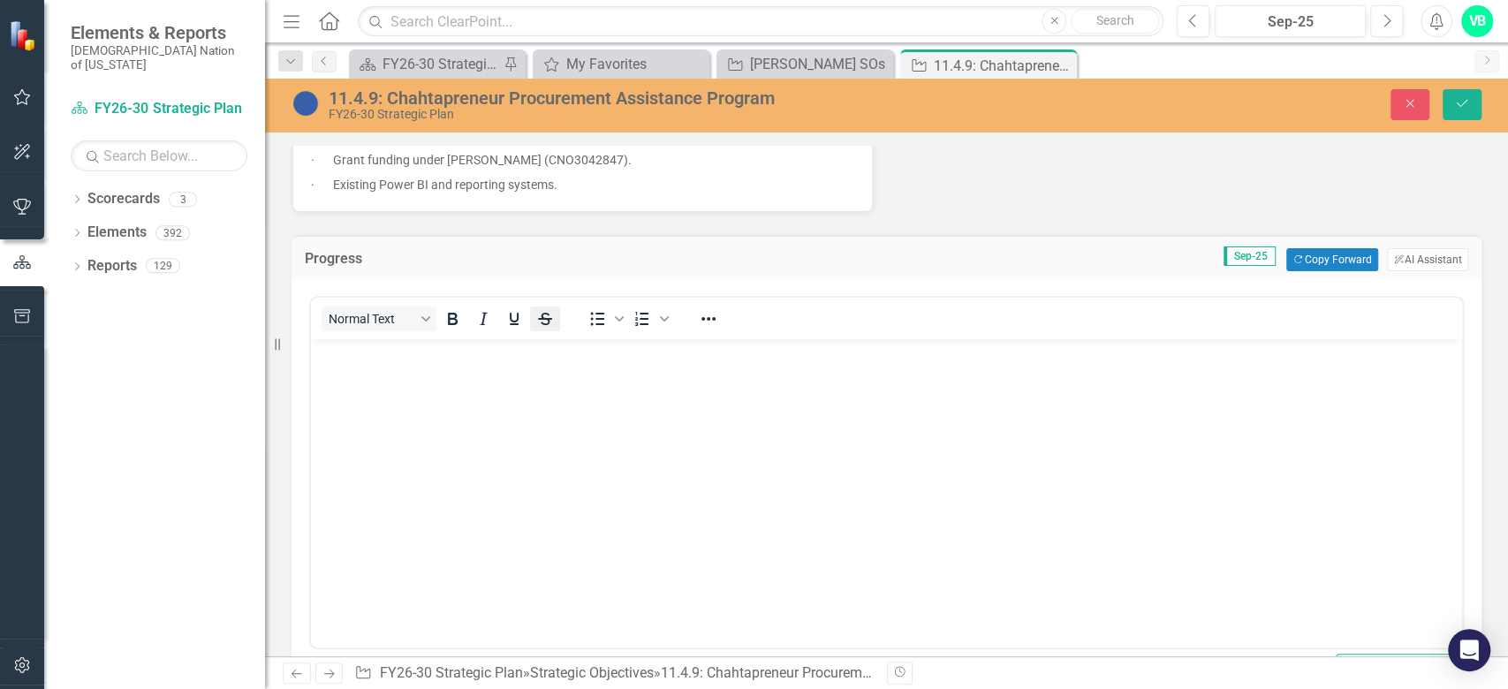
scroll to position [0, 0]
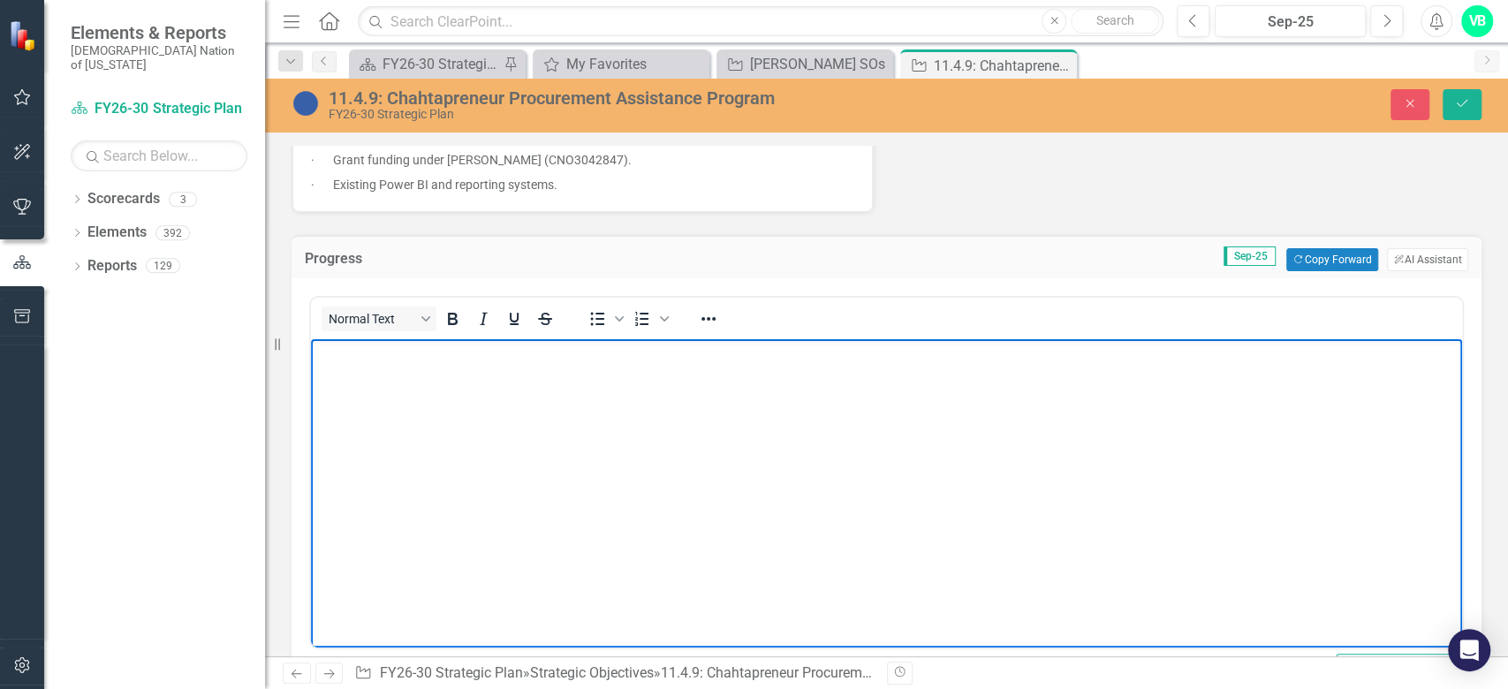
click at [498, 474] on body "Rich Text Area. Press ALT-0 for help." at bounding box center [886, 471] width 1151 height 265
click at [531, 434] on body "Rich Text Area. Press ALT-0 for help." at bounding box center [886, 471] width 1151 height 265
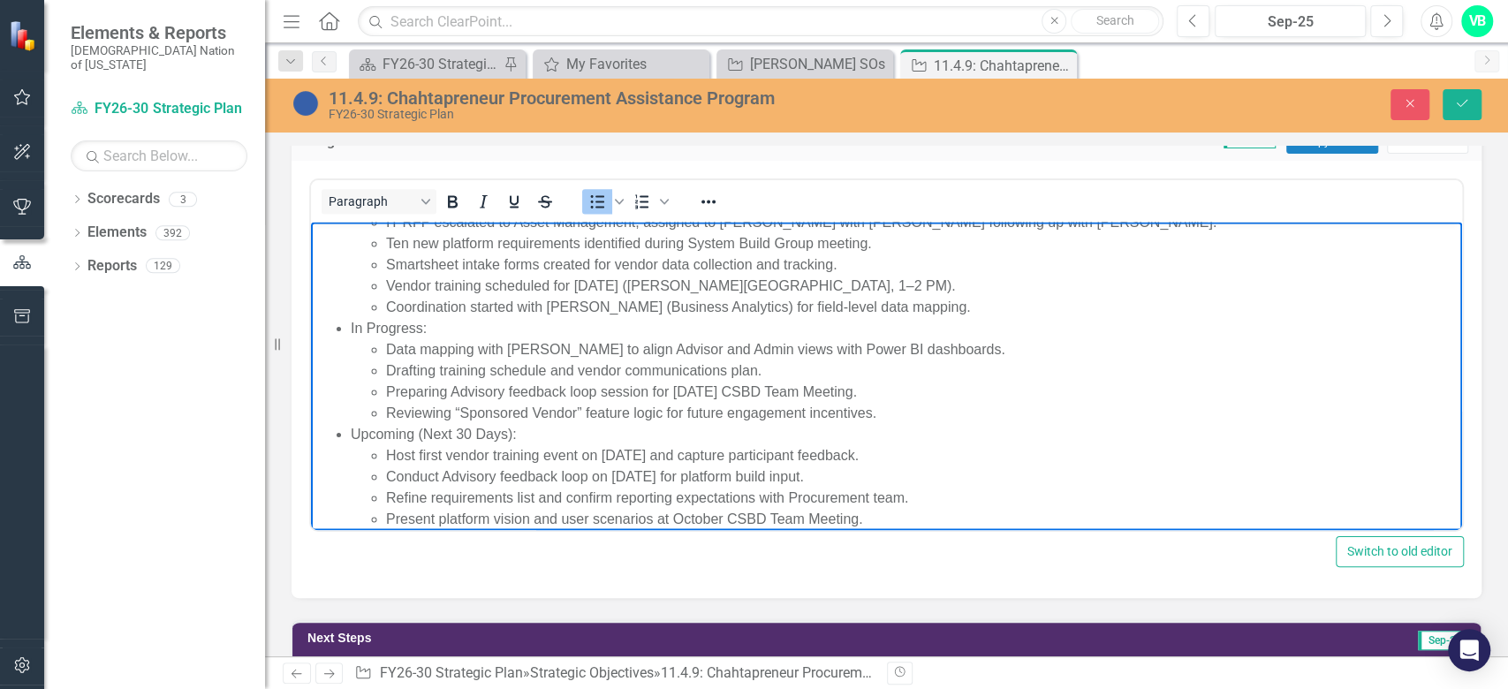
scroll to position [53, 0]
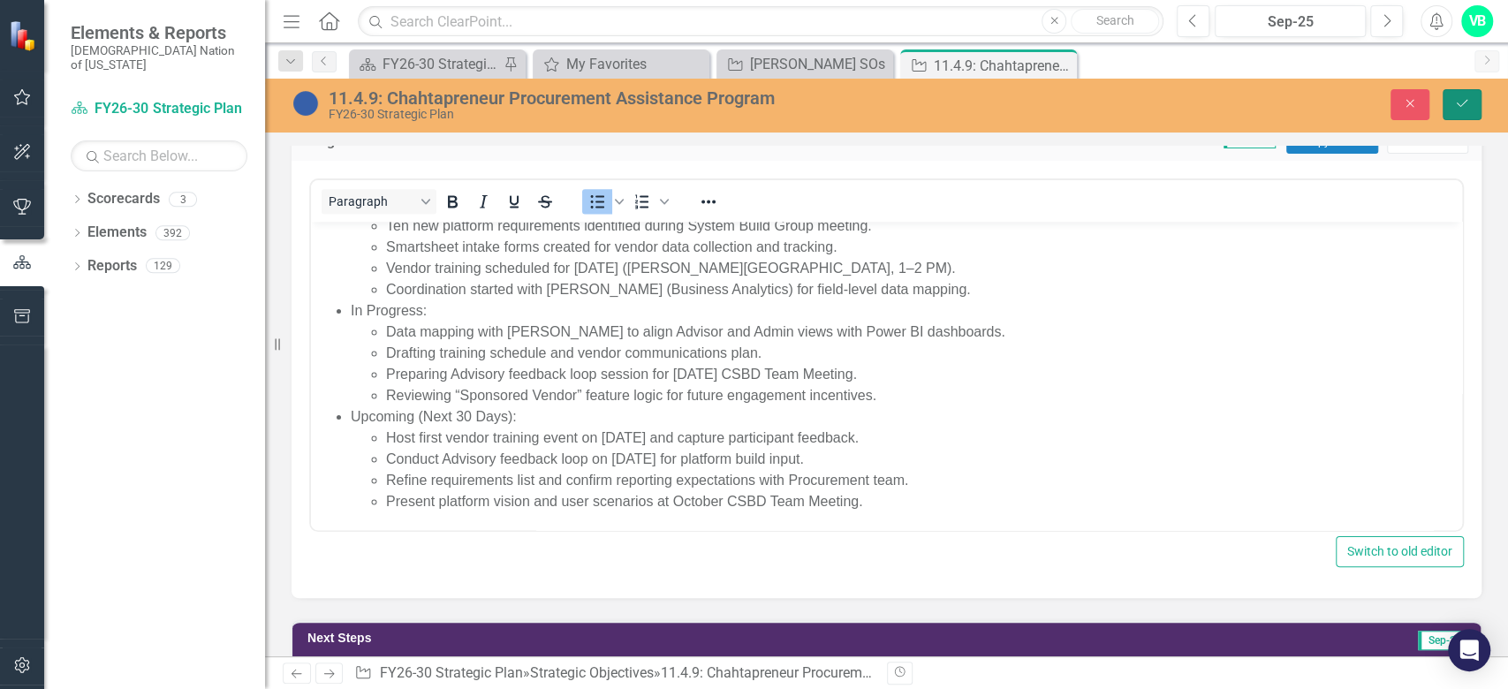
drag, startPoint x: 1463, startPoint y: 102, endPoint x: 908, endPoint y: 18, distance: 561.1
click at [1463, 102] on icon "Save" at bounding box center [1462, 103] width 16 height 12
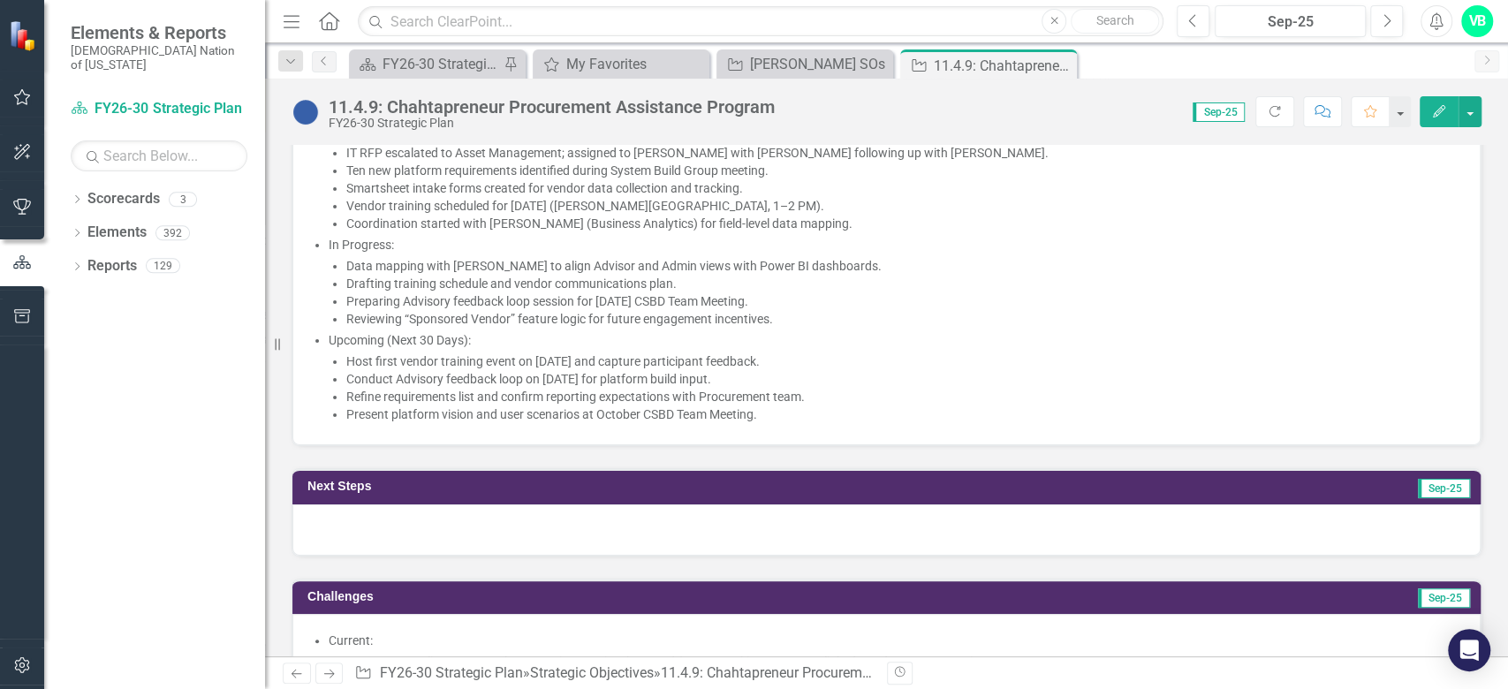
scroll to position [1767, 0]
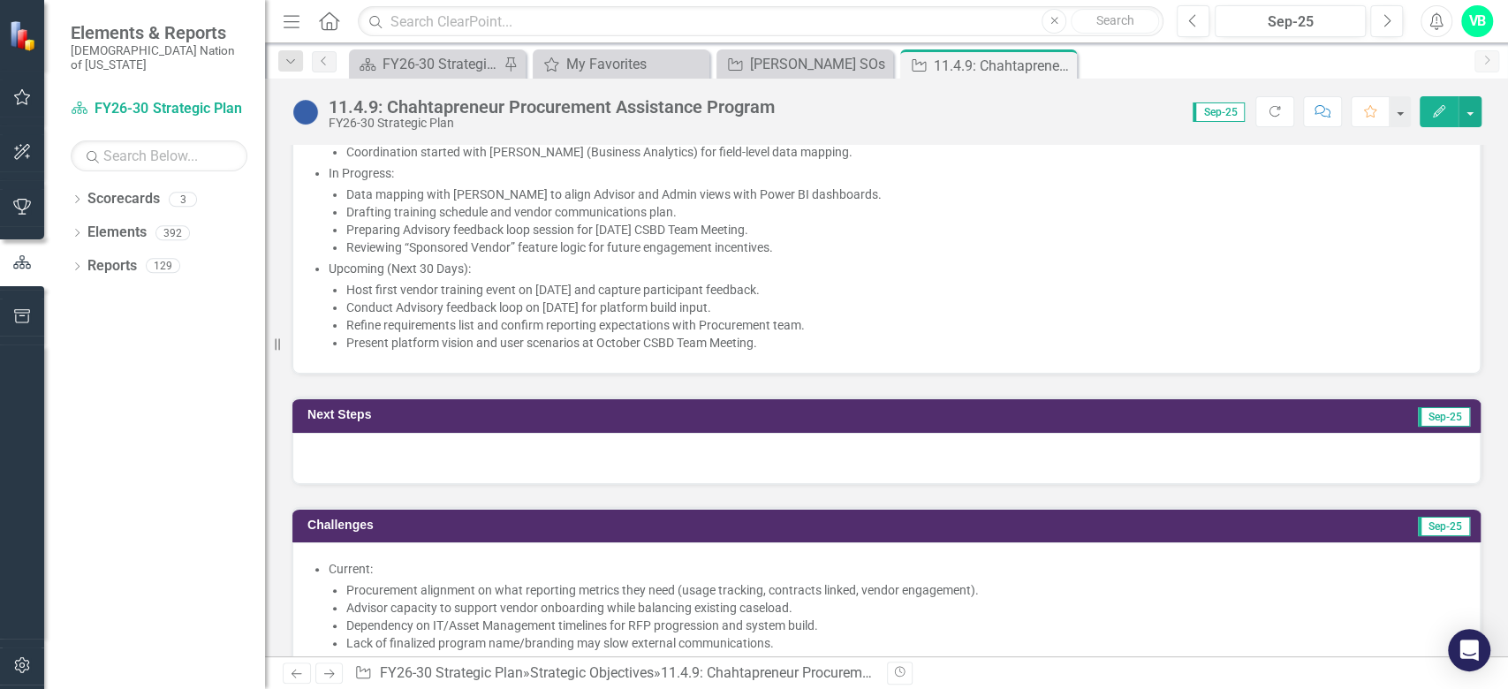
click at [396, 466] on div at bounding box center [886, 458] width 1188 height 51
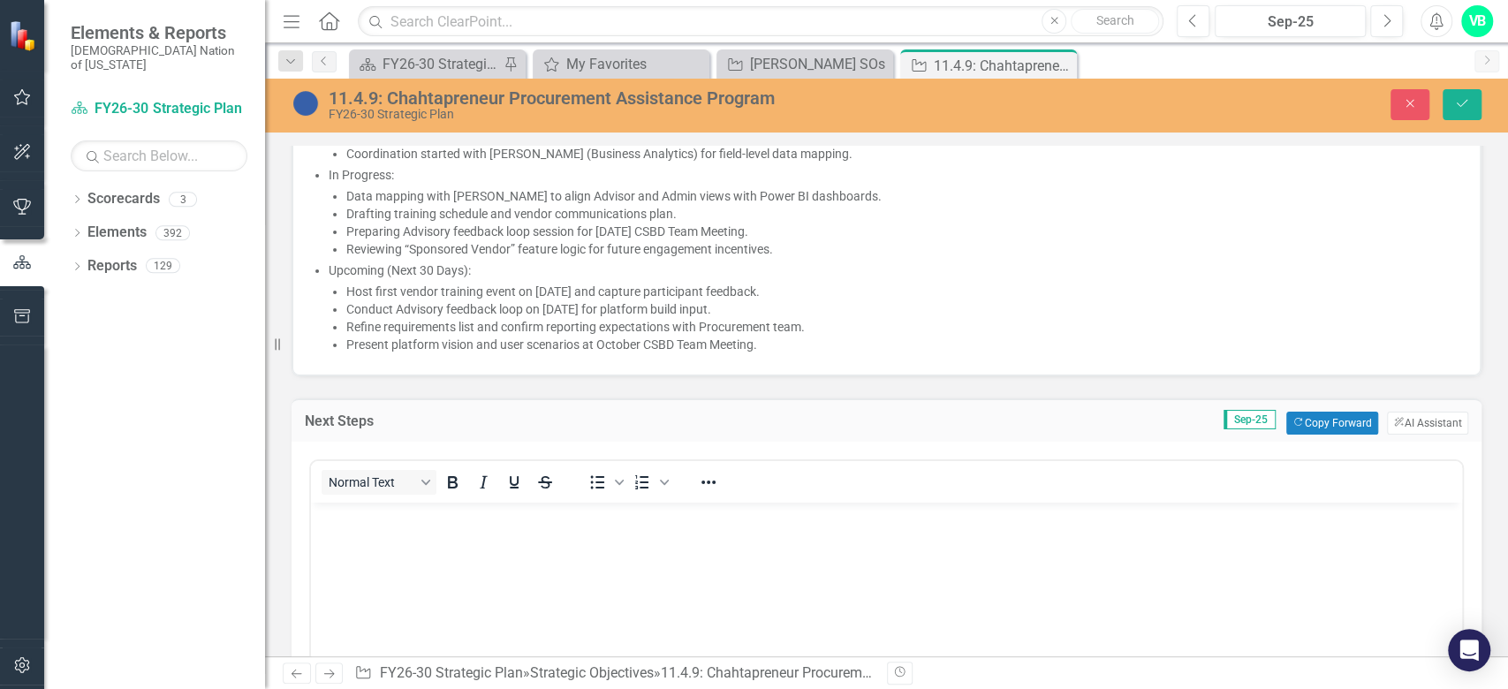
scroll to position [0, 0]
click at [537, 577] on body "Rich Text Area. Press ALT-0 for help." at bounding box center [886, 634] width 1151 height 265
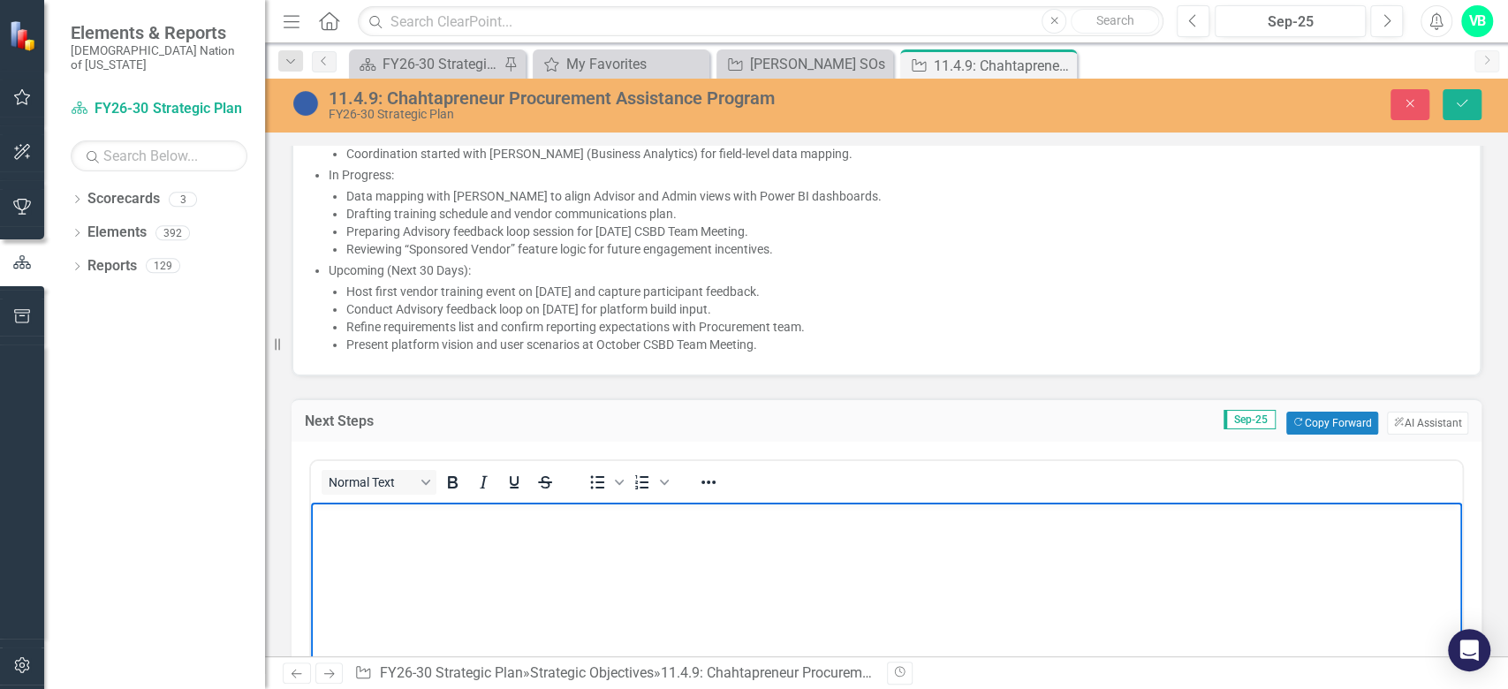
drag, startPoint x: 356, startPoint y: 552, endPoint x: 331, endPoint y: 556, distance: 25.0
click at [353, 552] on body "Rich Text Area. Press ALT-0 for help." at bounding box center [886, 634] width 1151 height 265
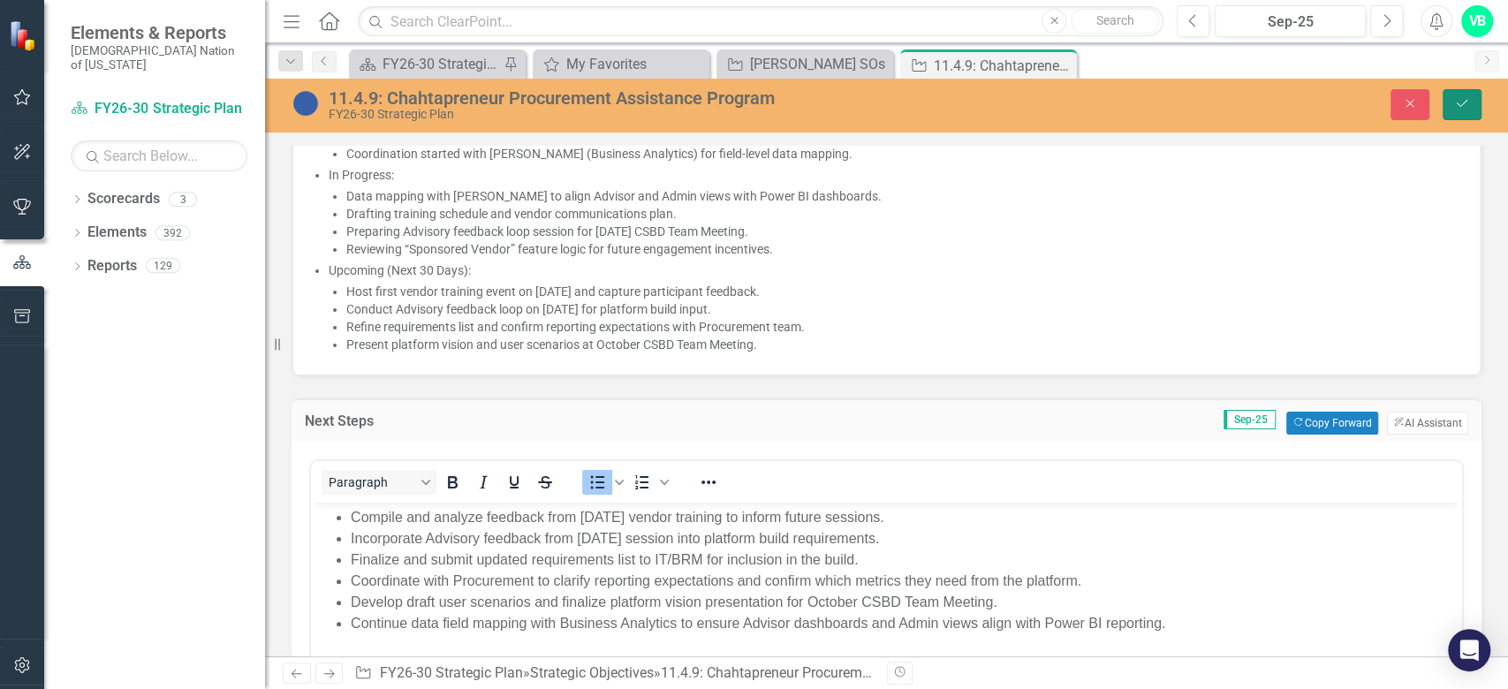
click at [1456, 111] on button "Save" at bounding box center [1462, 104] width 39 height 31
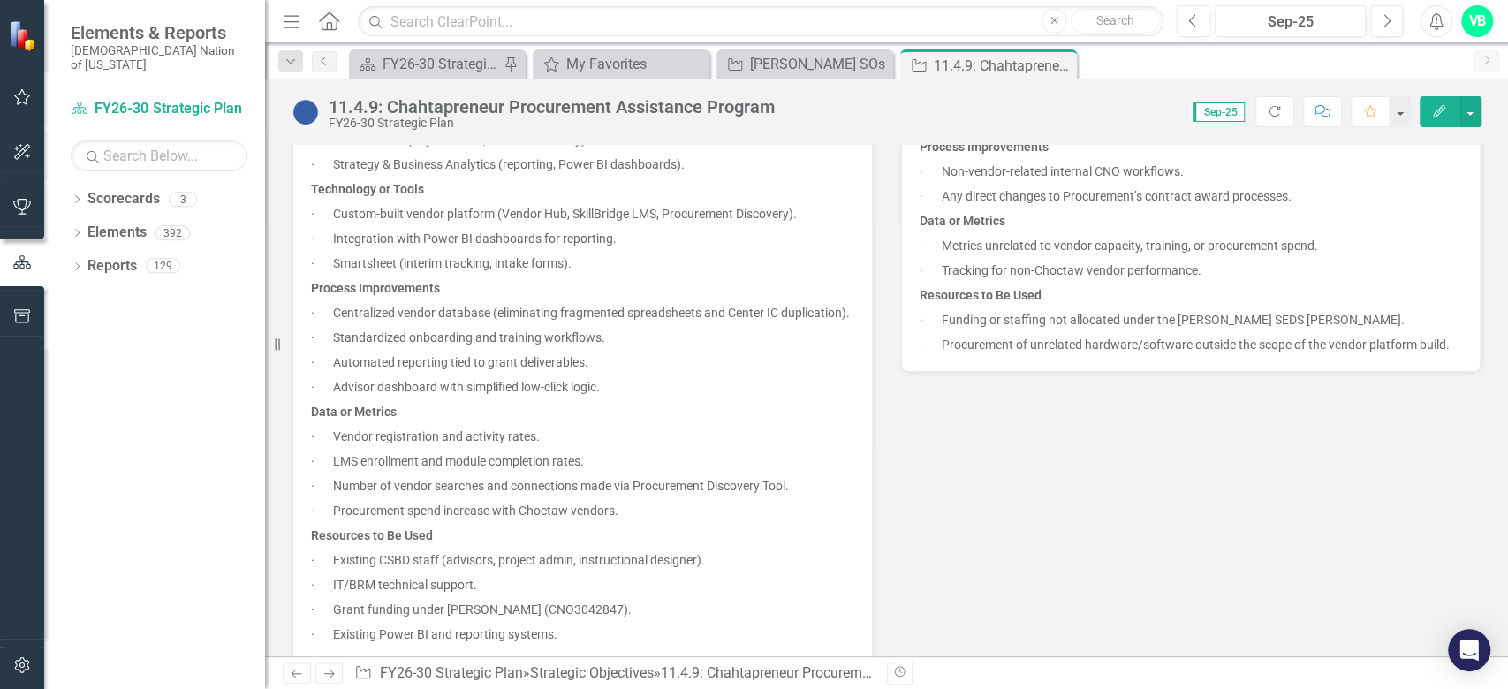
scroll to position [1413, 0]
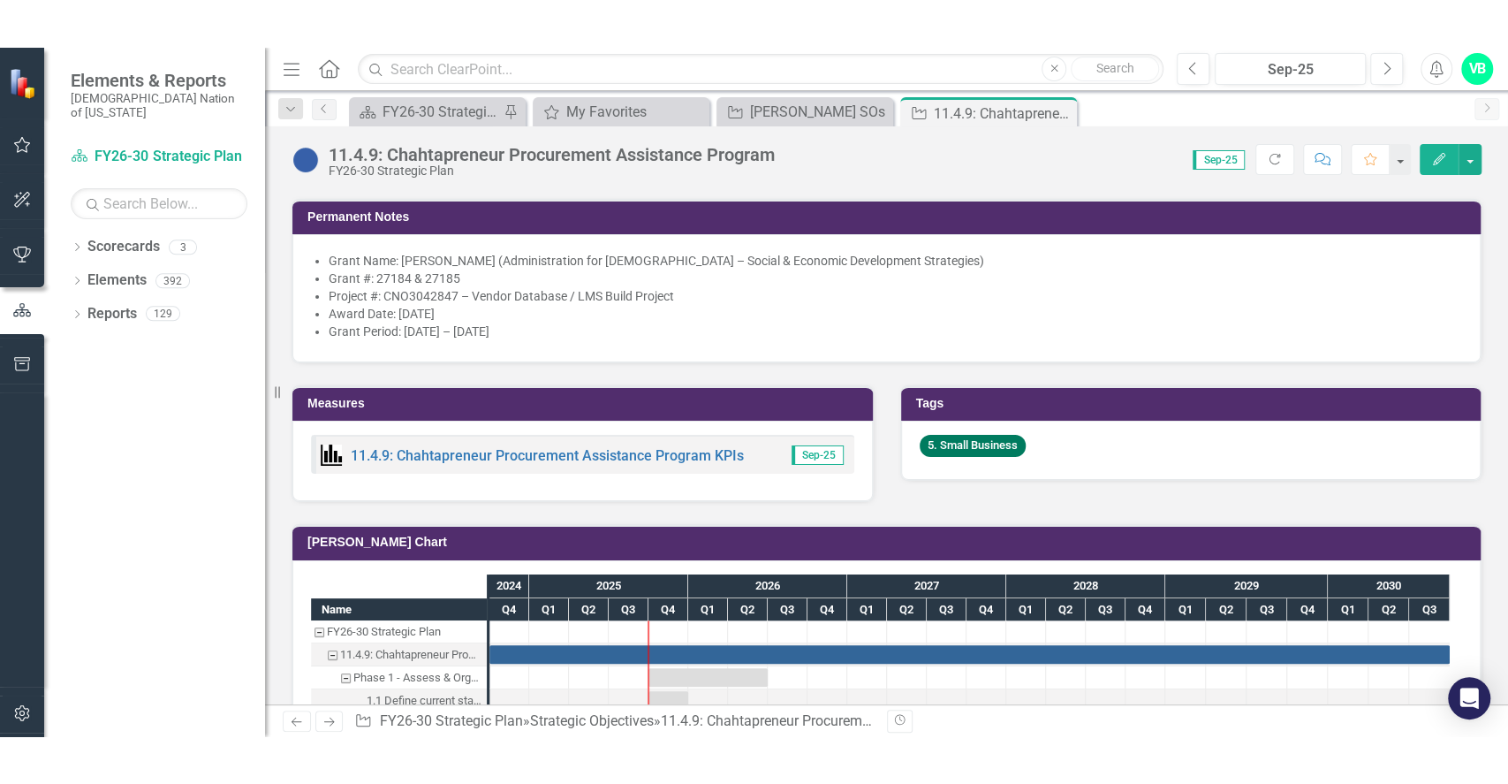
scroll to position [2355, 0]
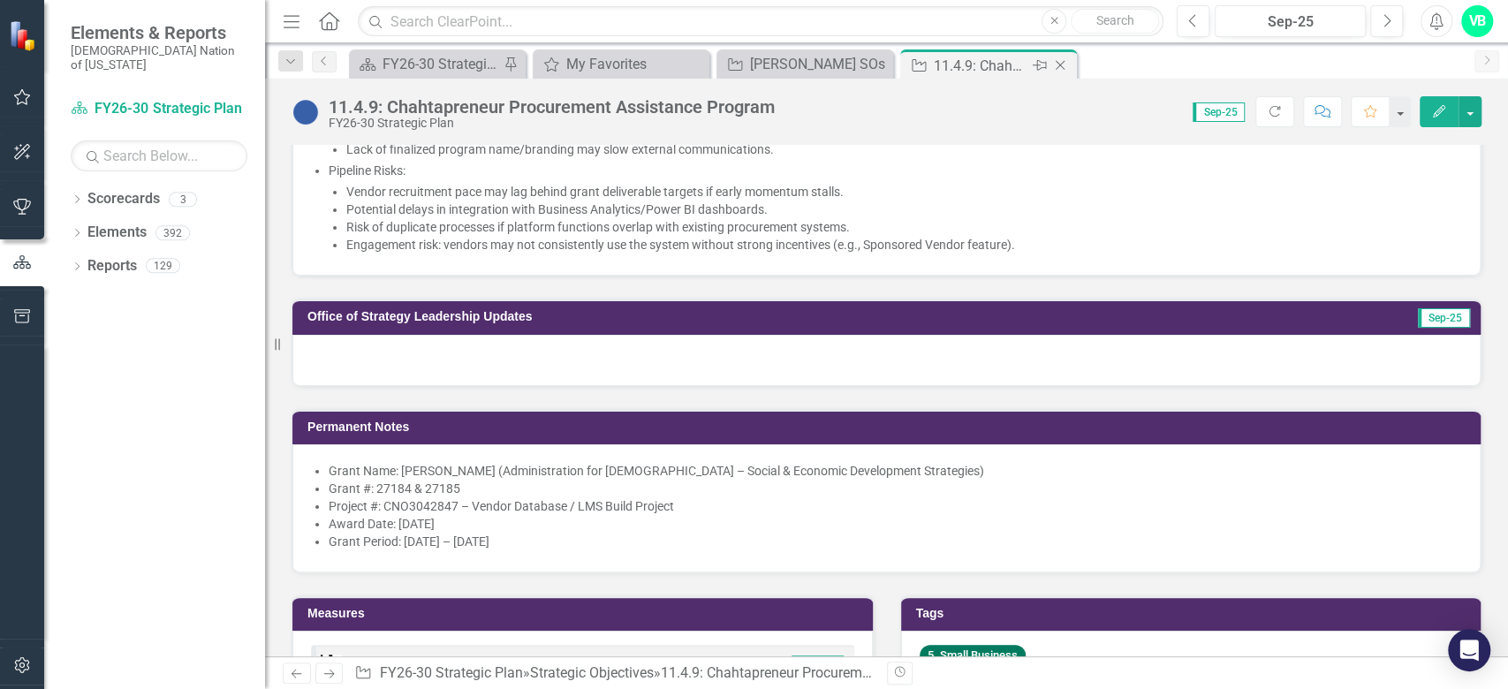
click at [1067, 64] on icon "Close" at bounding box center [1060, 65] width 18 height 14
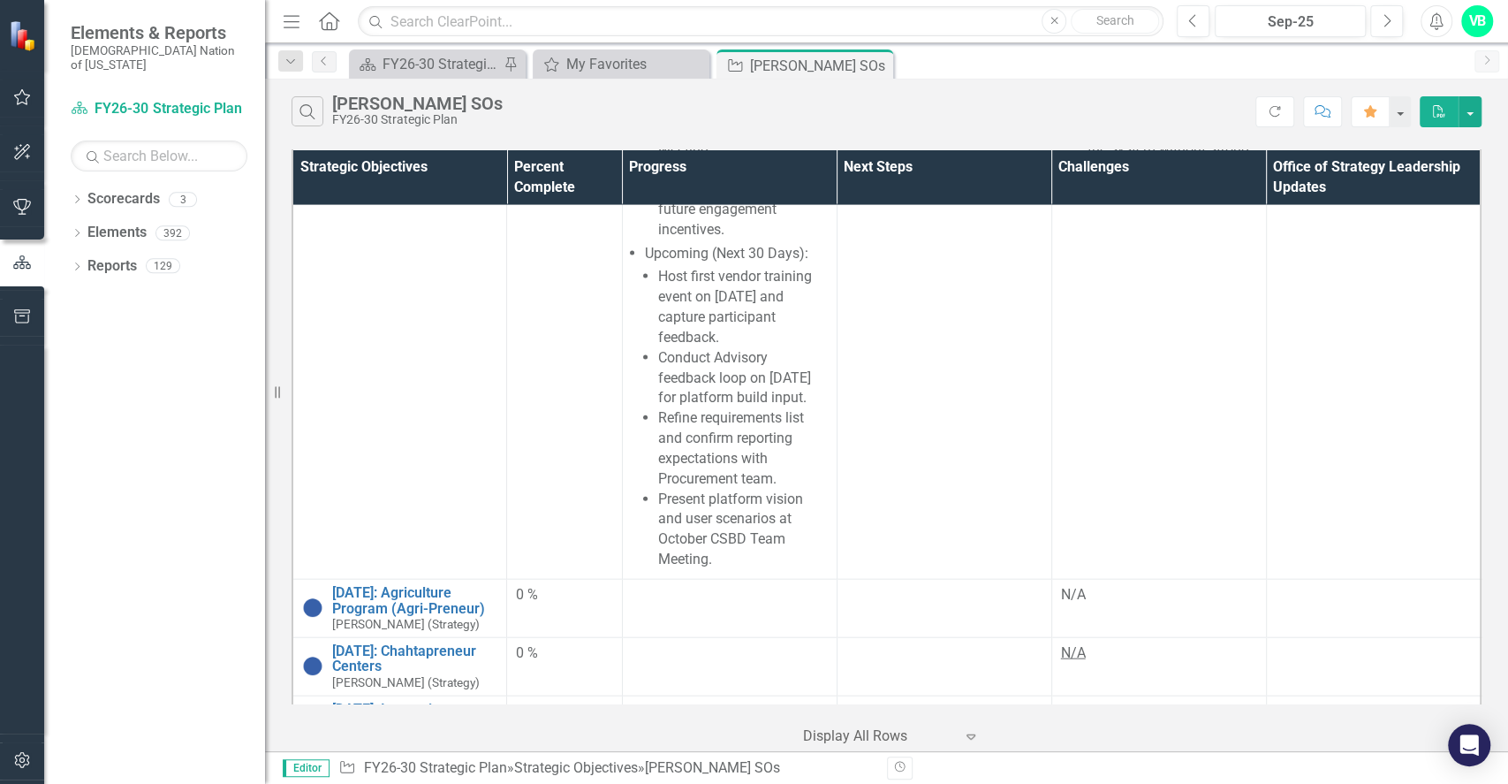
scroll to position [2464, 0]
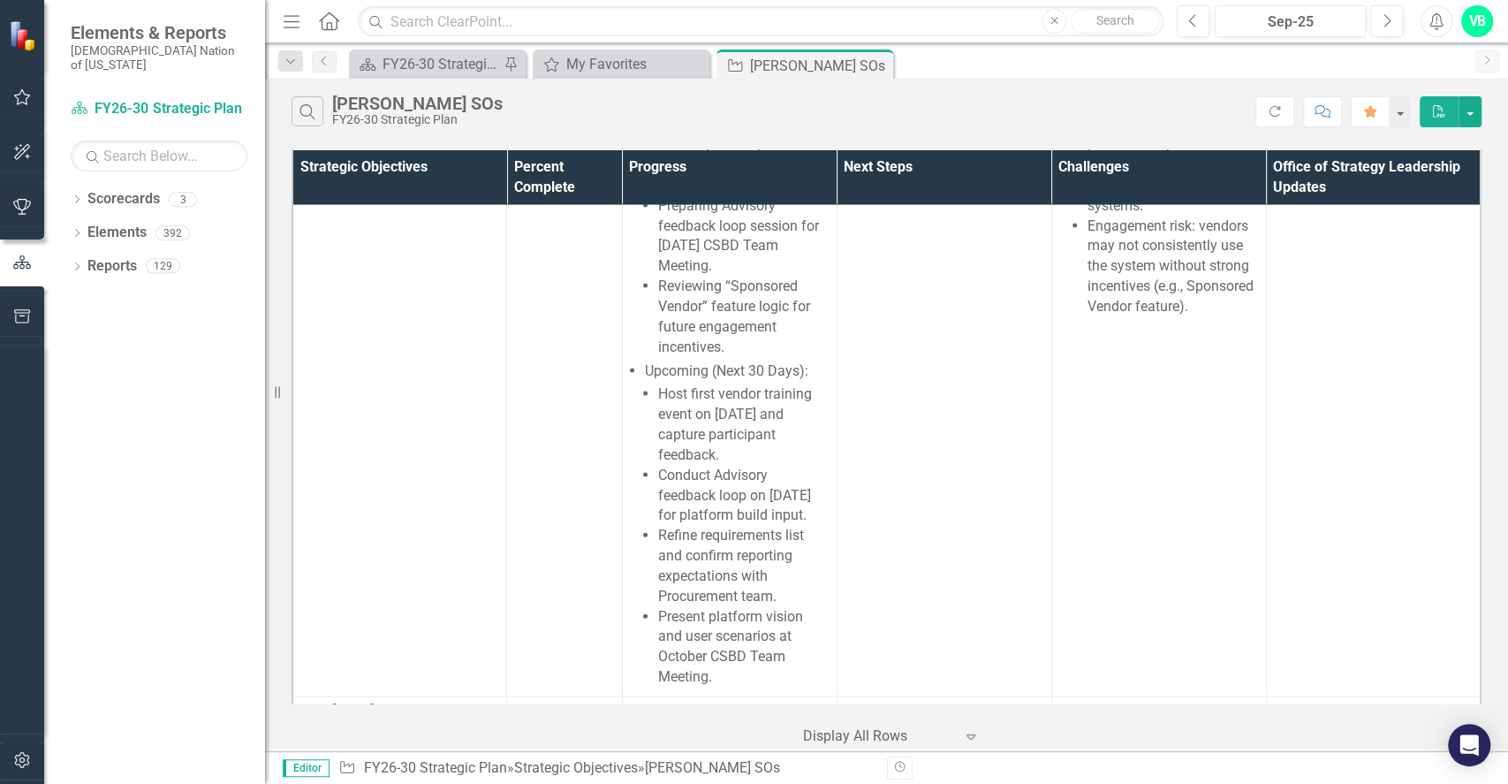
click at [1102, 688] on p "N/A" at bounding box center [1159, 771] width 196 height 20
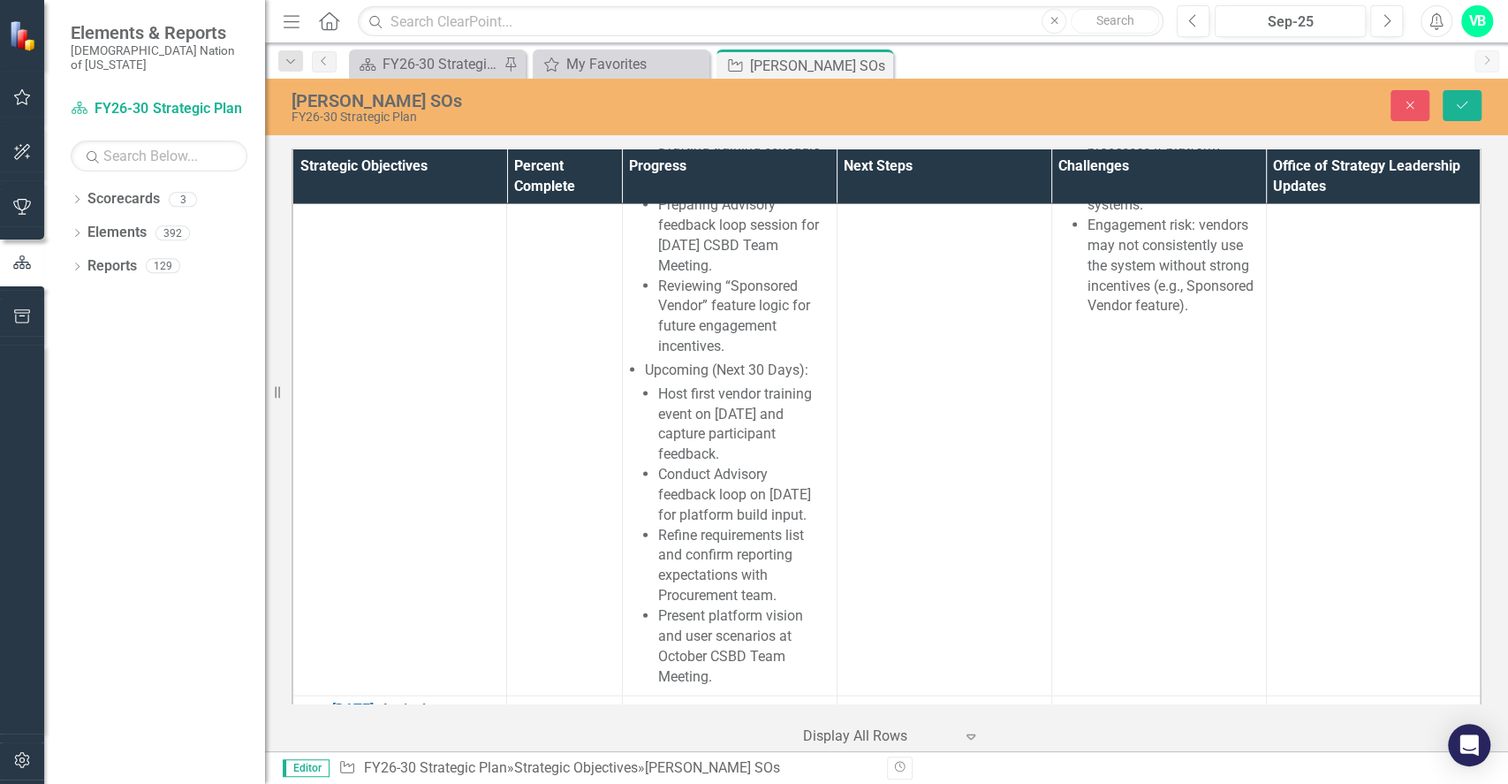
scroll to position [0, 0]
drag, startPoint x: 1117, startPoint y: 826, endPoint x: 1042, endPoint y: 830, distance: 74.3
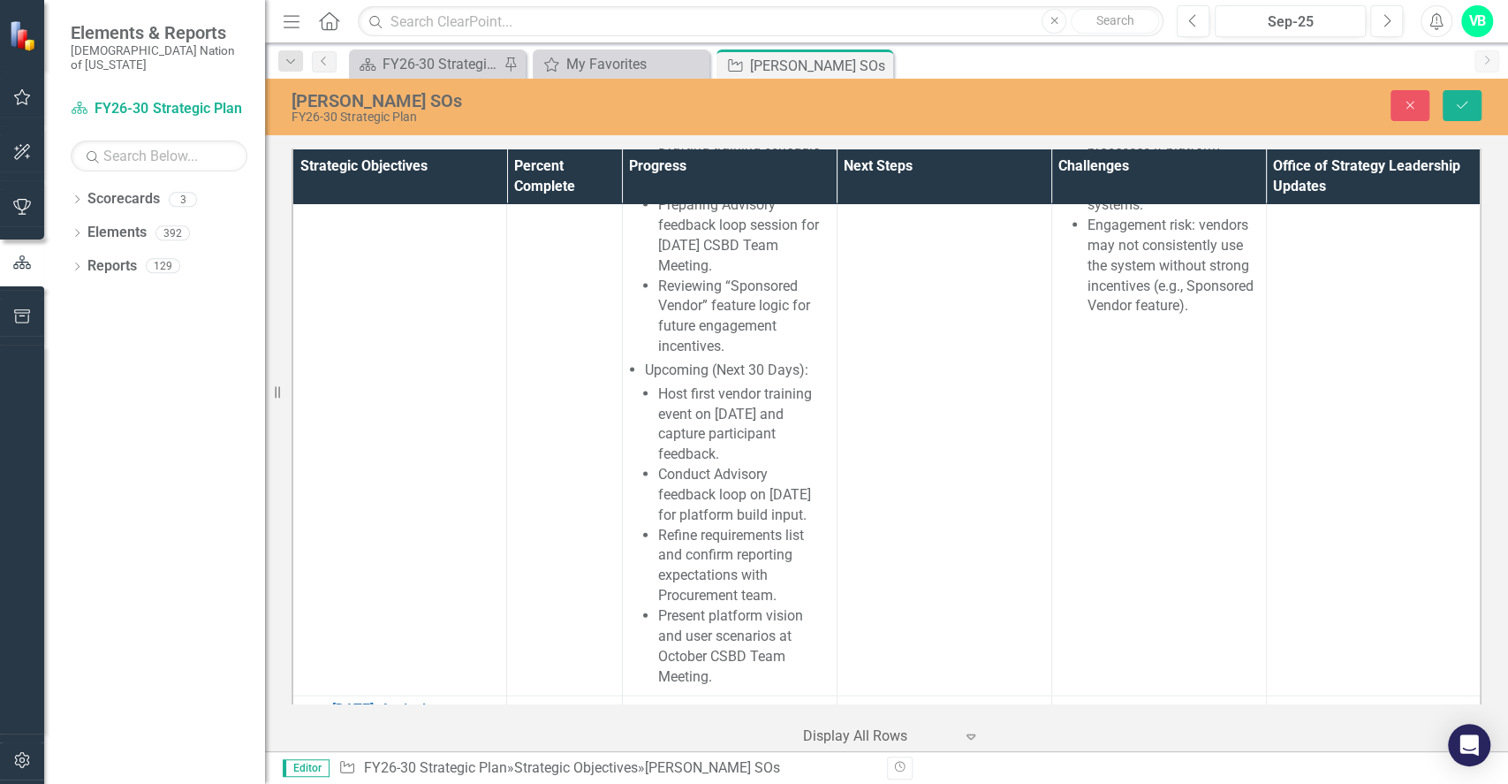
click at [1146, 688] on icon "Underline" at bounding box center [1150, 787] width 9 height 12
click at [1447, 102] on button "Save" at bounding box center [1462, 105] width 39 height 31
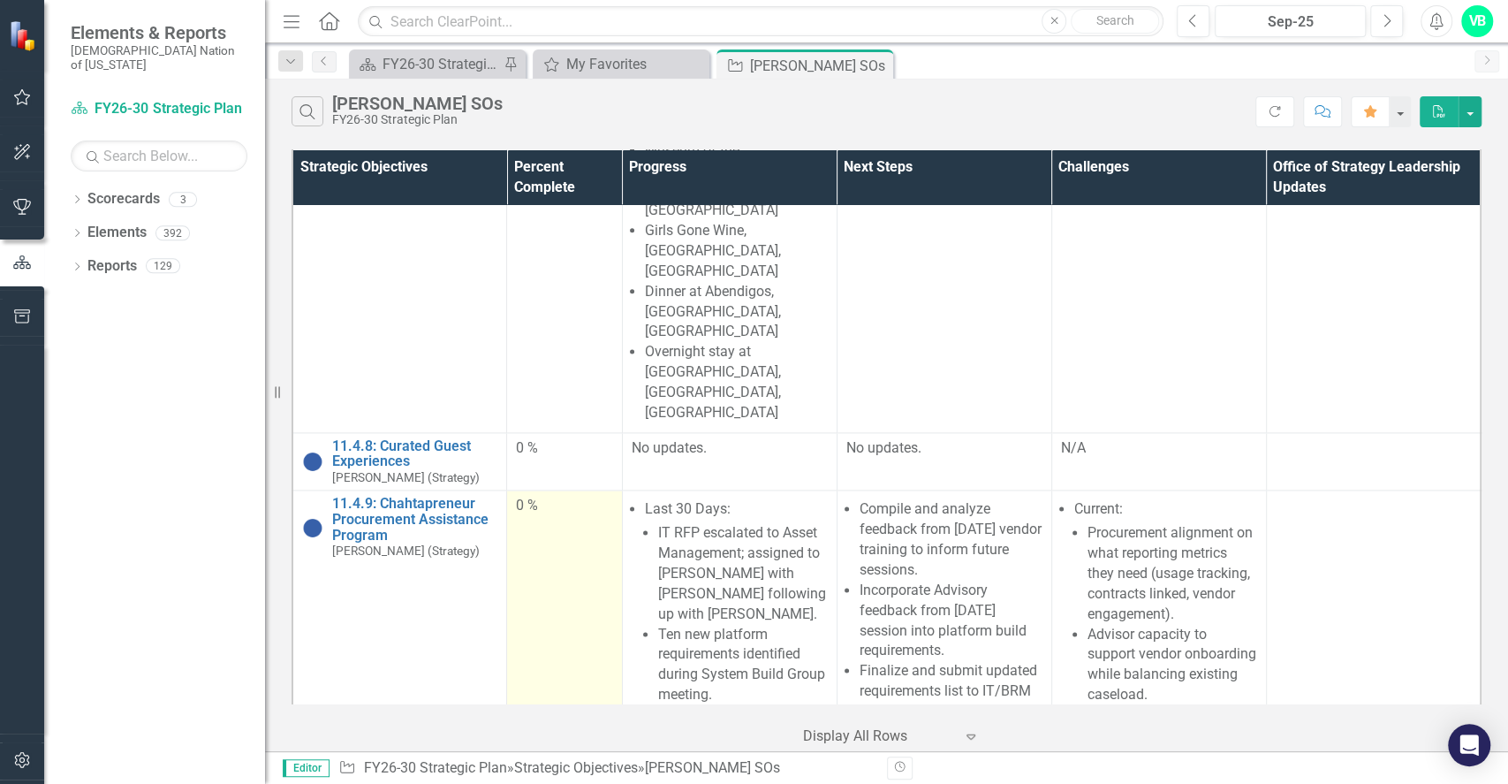
scroll to position [1404, 0]
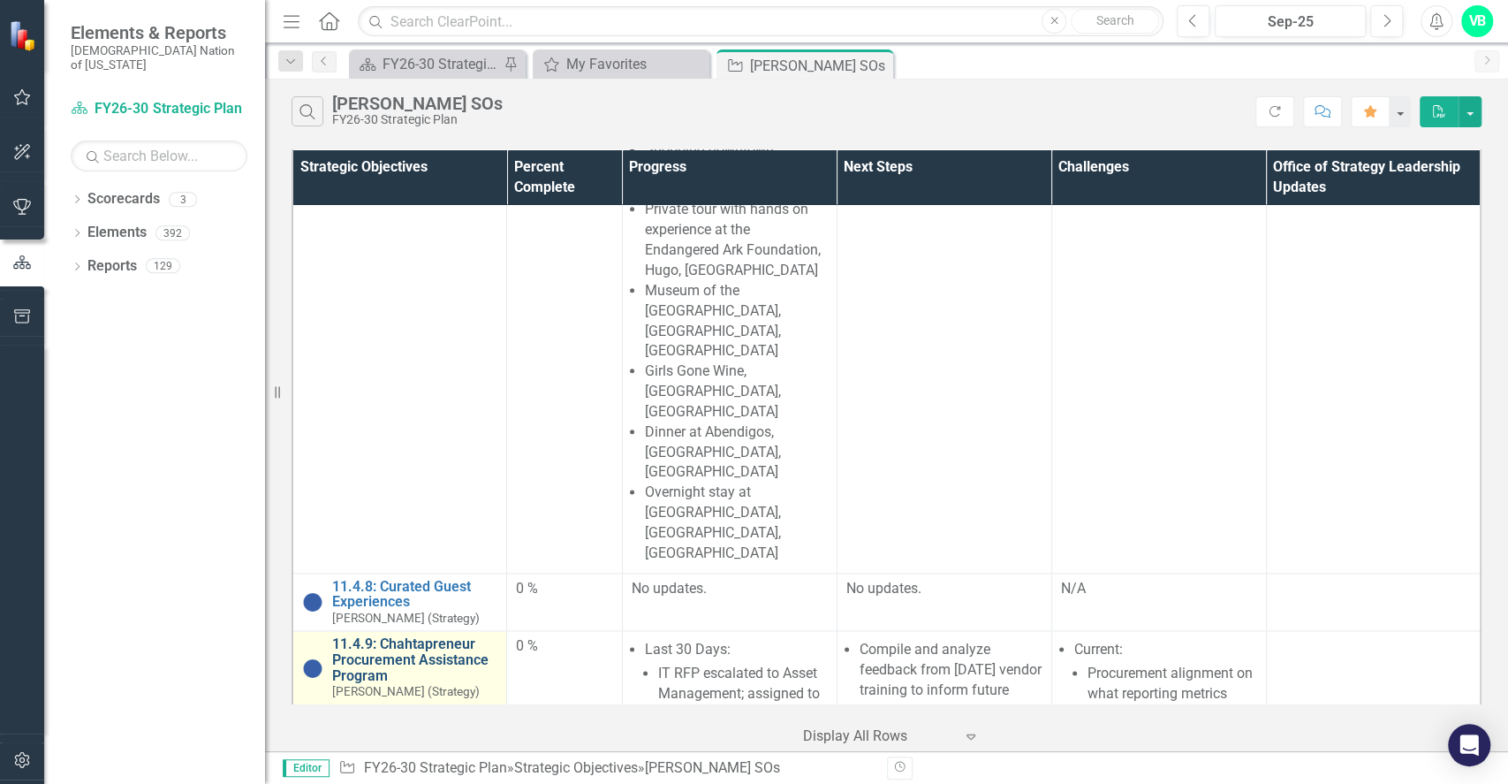
click at [441, 636] on link "11.4.9: Chahtapreneur Procurement Assistance Program" at bounding box center [414, 659] width 165 height 47
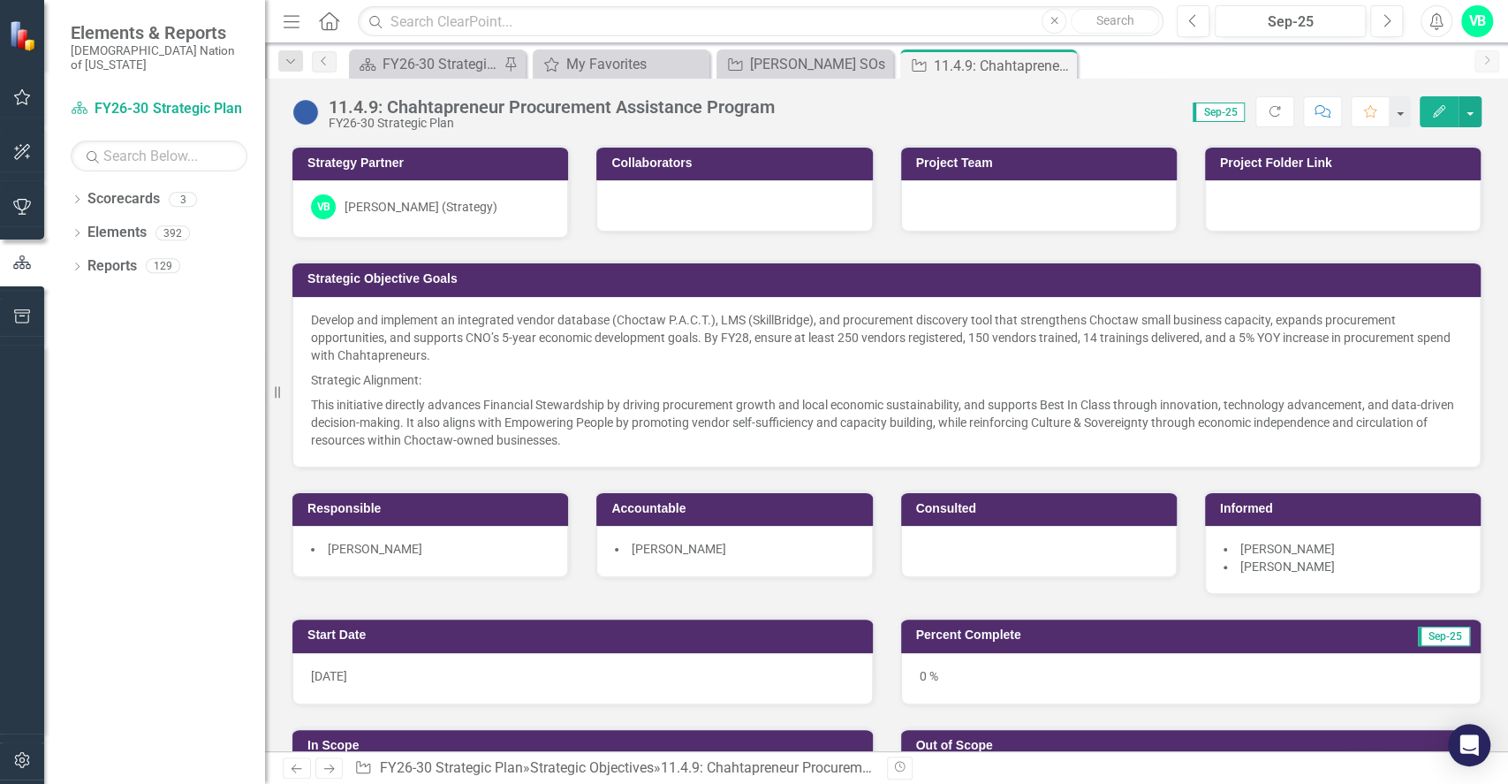
scroll to position [117, 0]
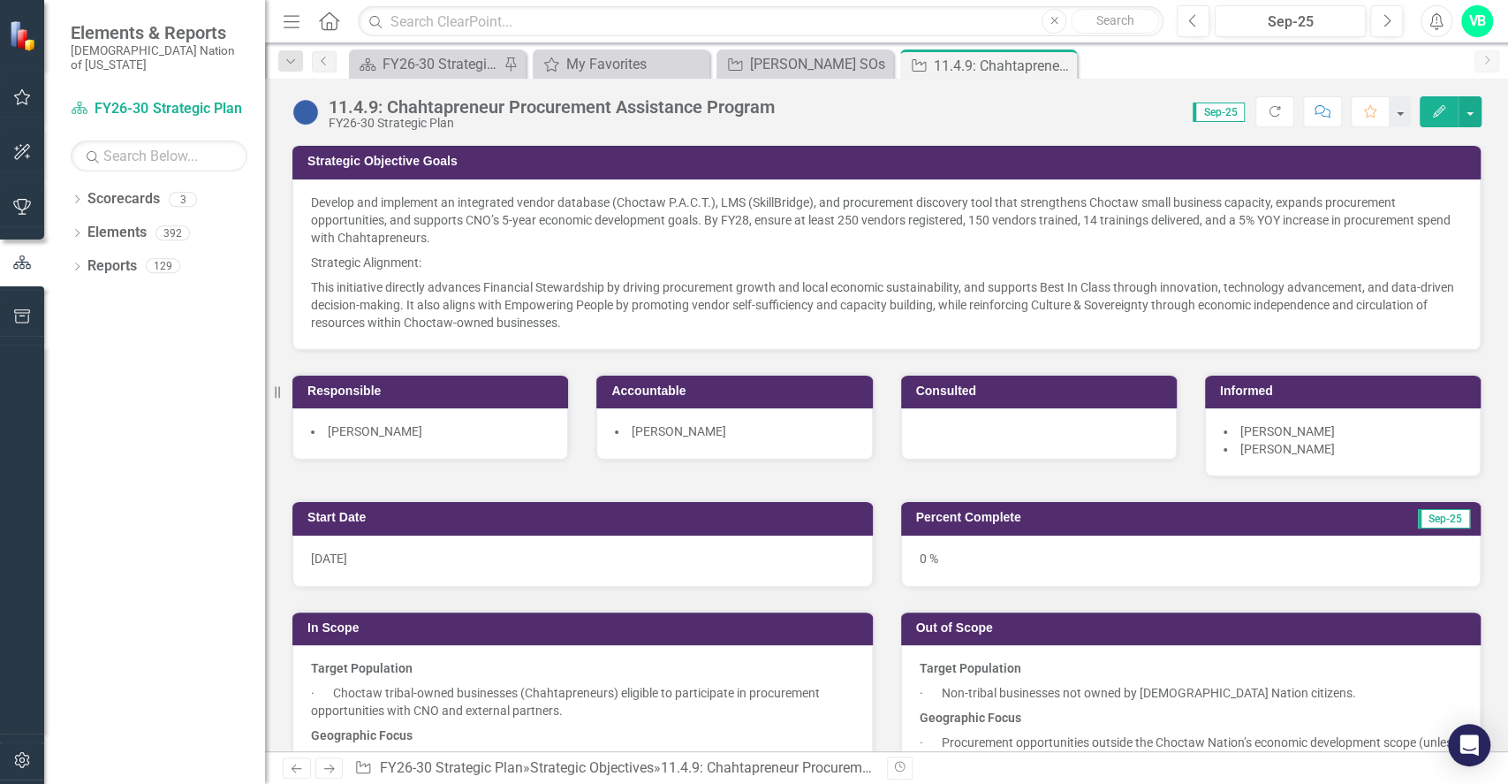
click at [497, 438] on div "Billy Hamilton" at bounding box center [430, 433] width 276 height 51
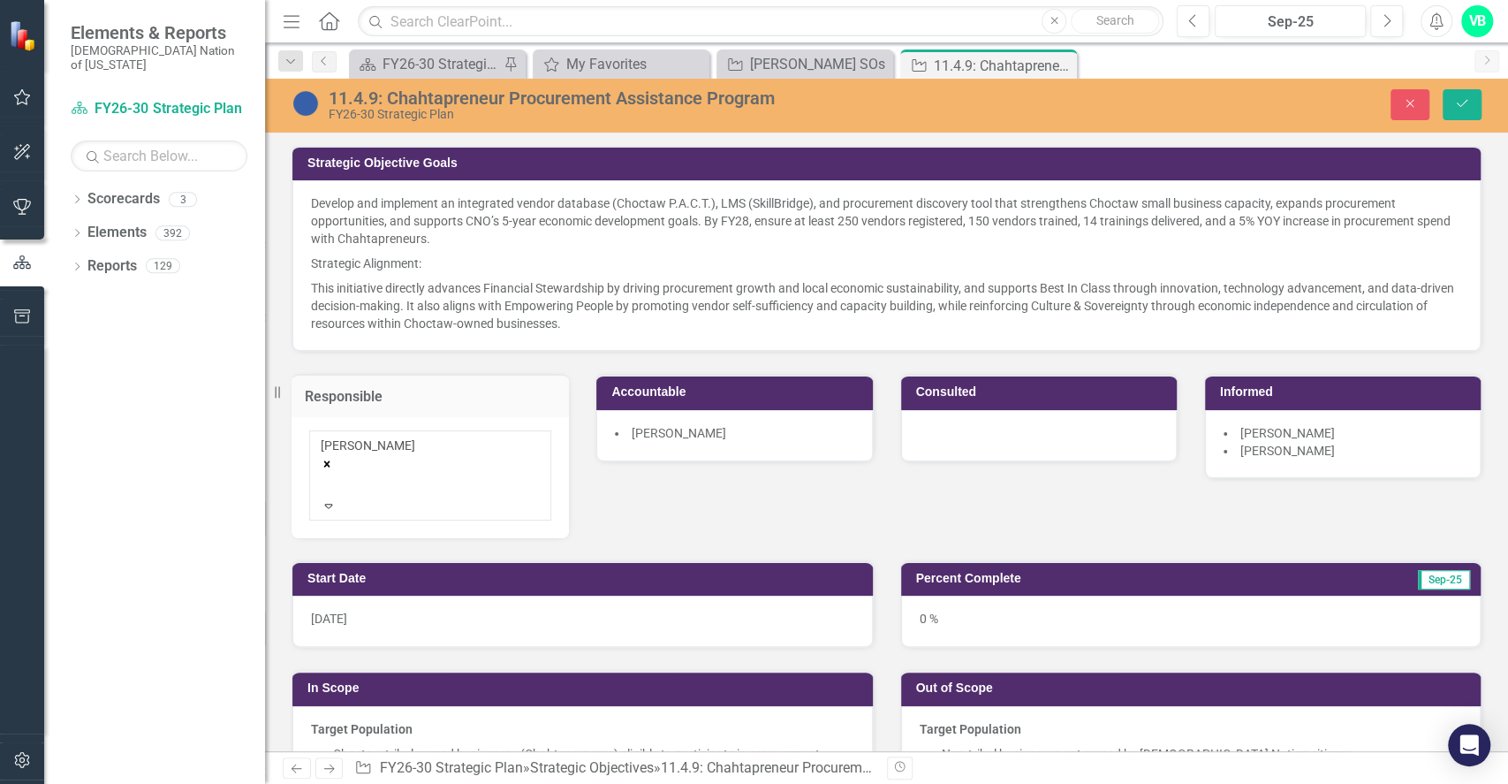
click at [333, 458] on icon "Remove Billy Hamilton" at bounding box center [327, 464] width 12 height 12
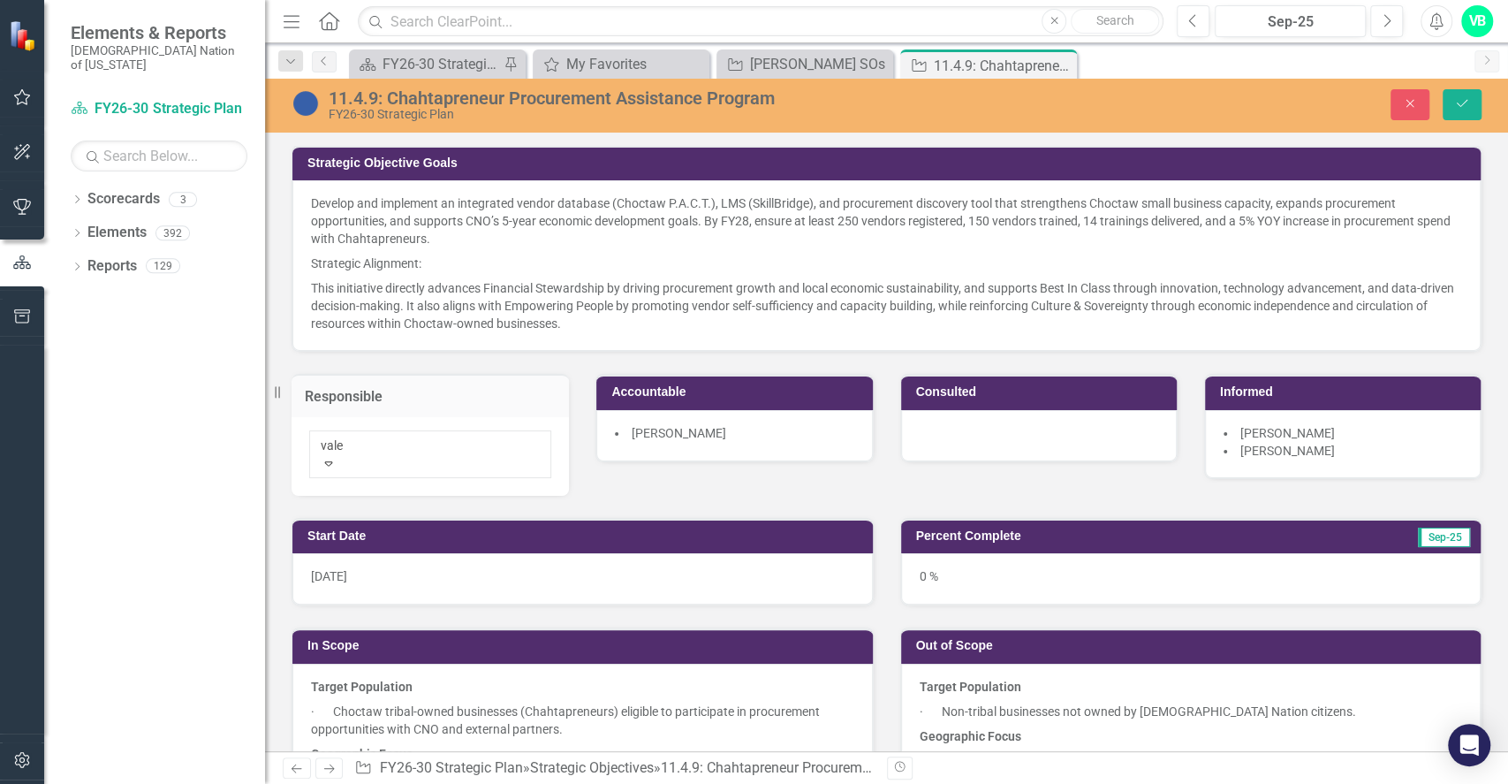
type input "valer"
click at [431, 688] on div "Valer ie James" at bounding box center [754, 794] width 1508 height 20
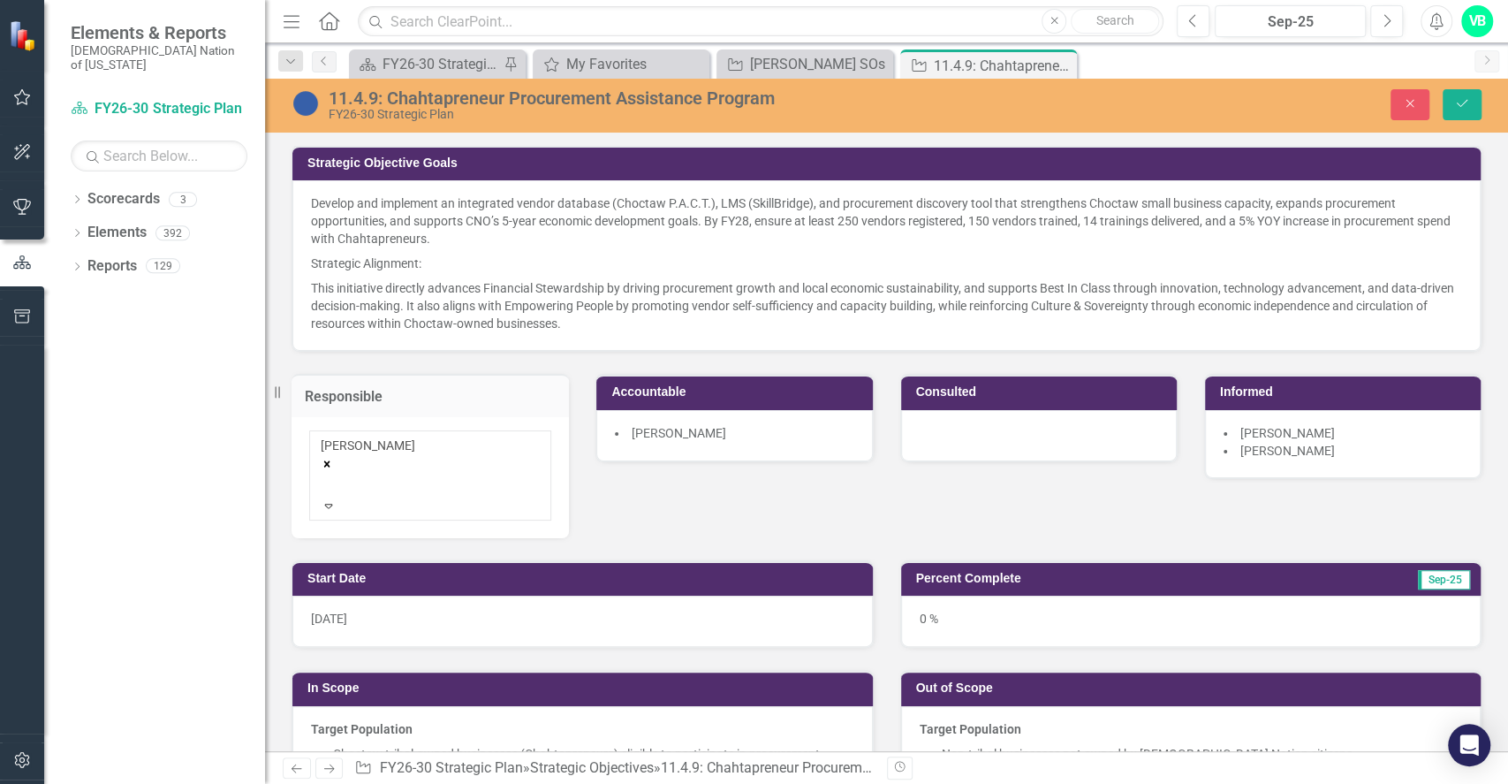
click at [760, 443] on div "Valerie James" at bounding box center [734, 435] width 276 height 51
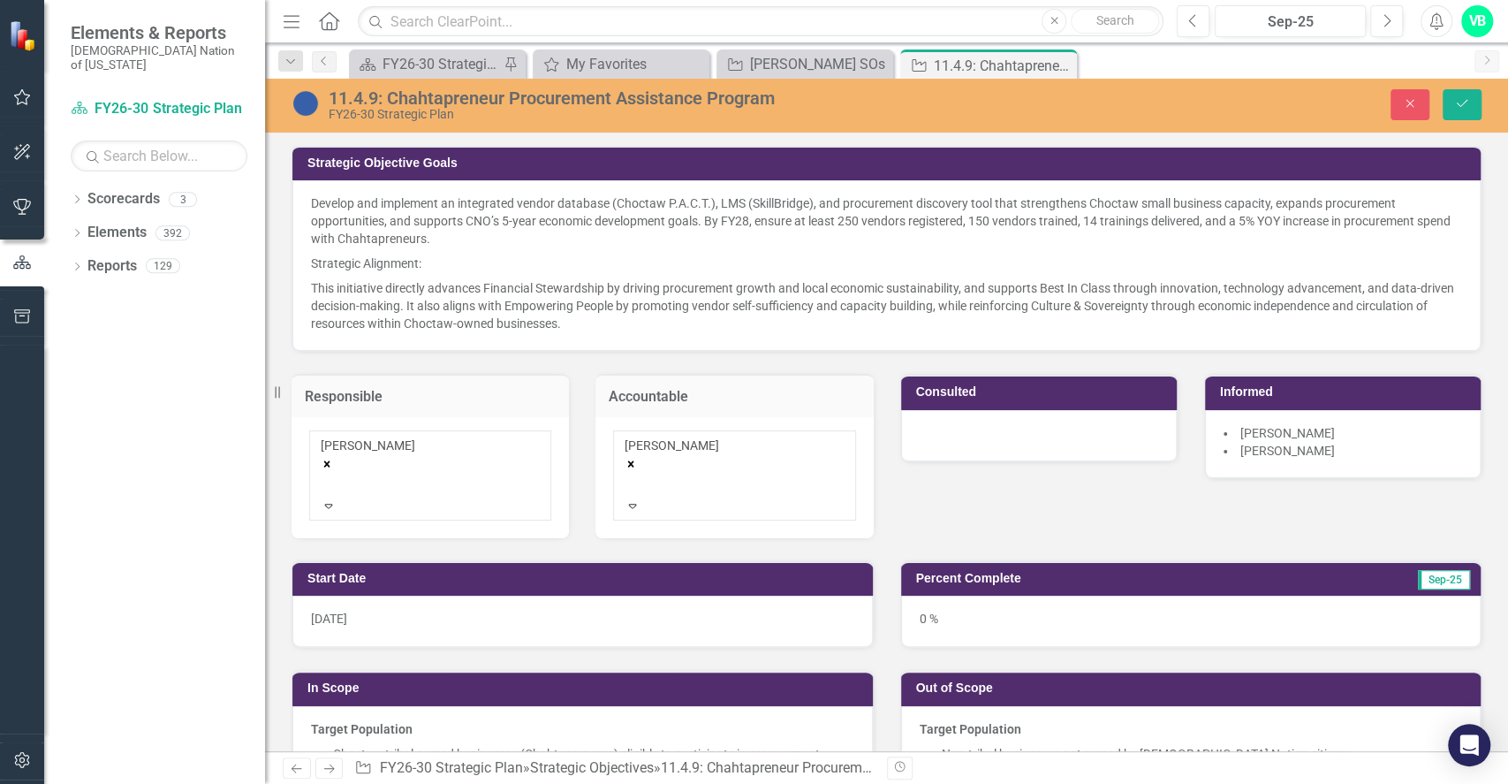
click at [637, 458] on icon "Remove Valerie James" at bounding box center [631, 464] width 12 height 12
type input "billy"
click at [1016, 446] on div at bounding box center [1039, 435] width 276 height 51
click at [1468, 102] on icon "Save" at bounding box center [1462, 103] width 16 height 12
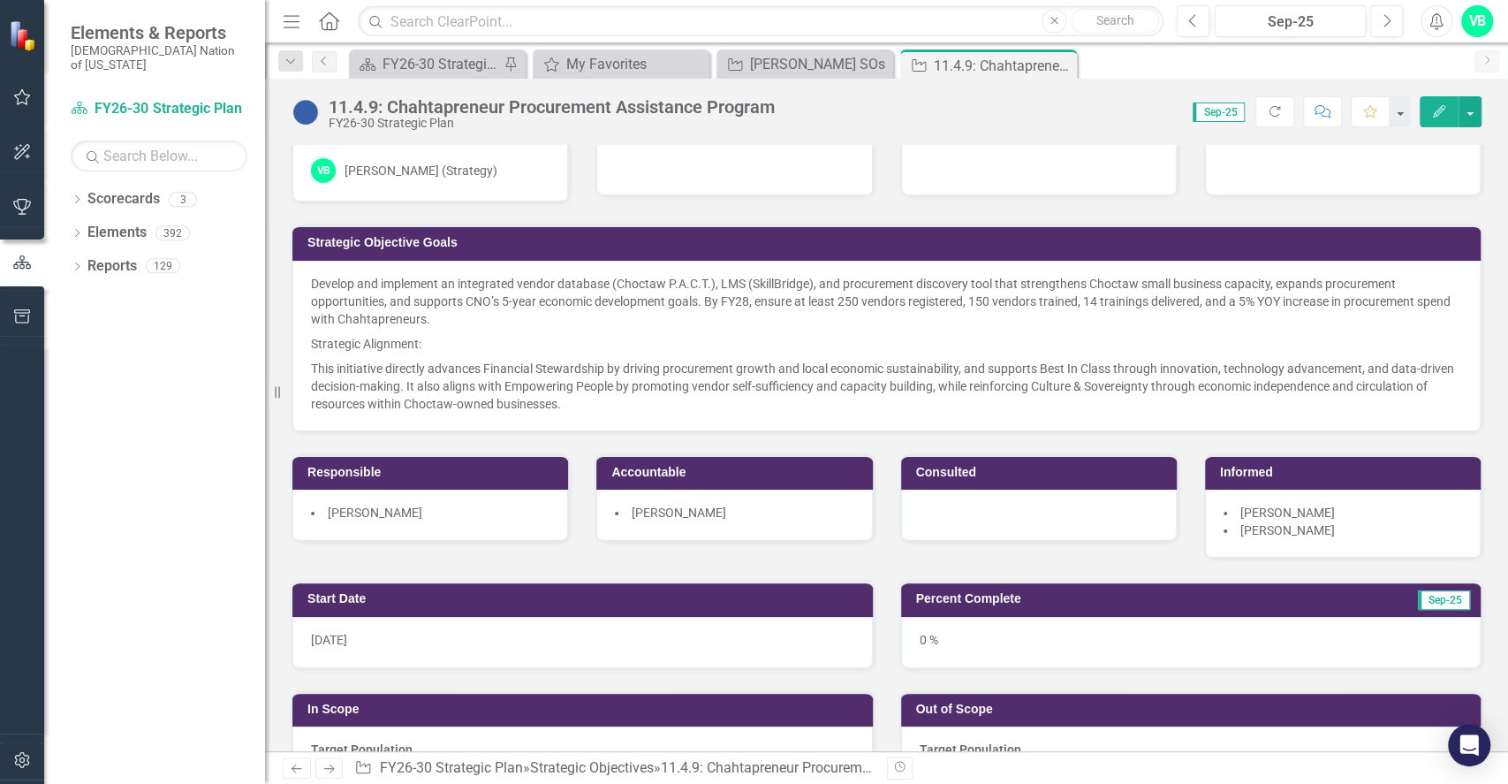
scroll to position [0, 0]
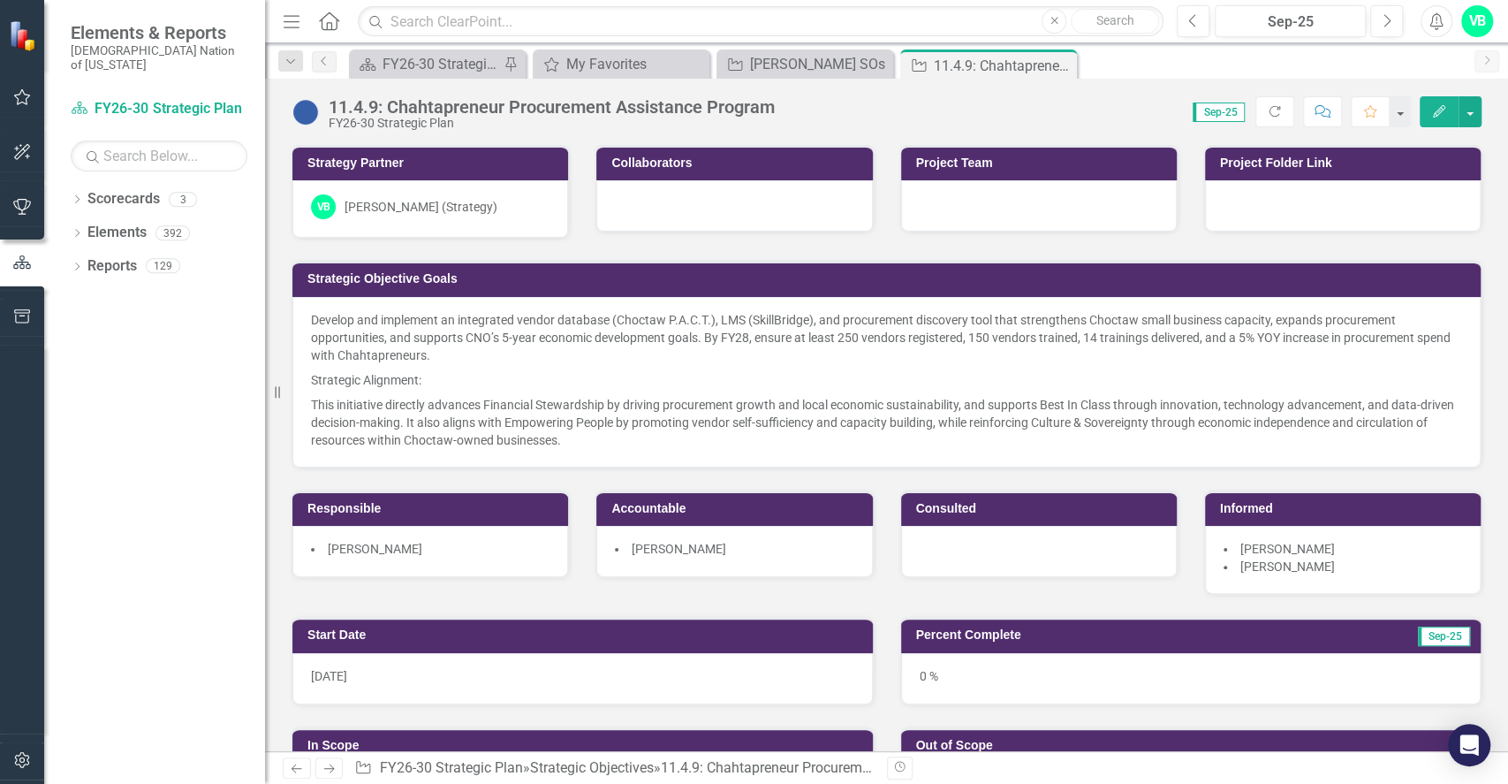
click at [977, 540] on div at bounding box center [1039, 551] width 276 height 51
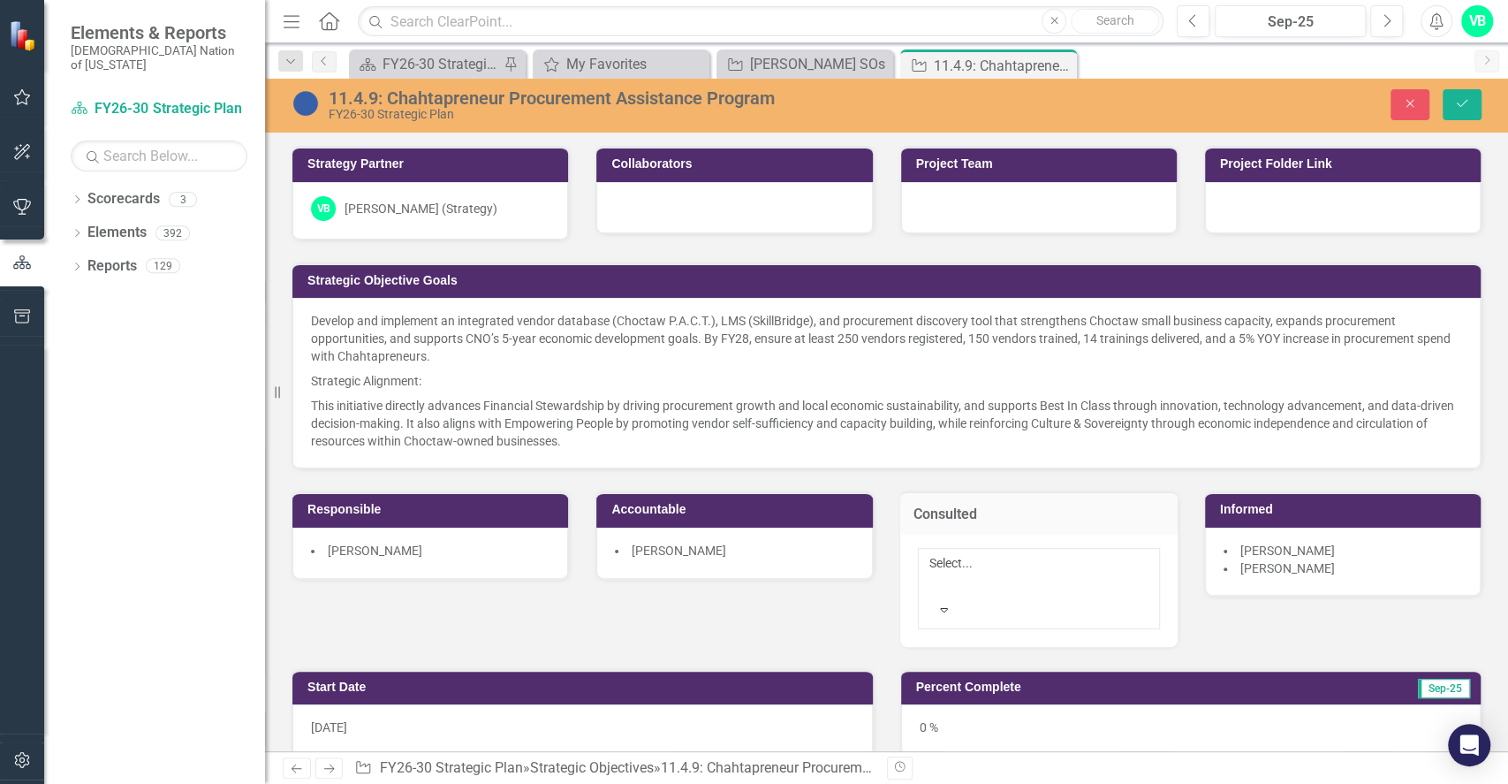
click at [934, 573] on div at bounding box center [932, 583] width 3 height 21
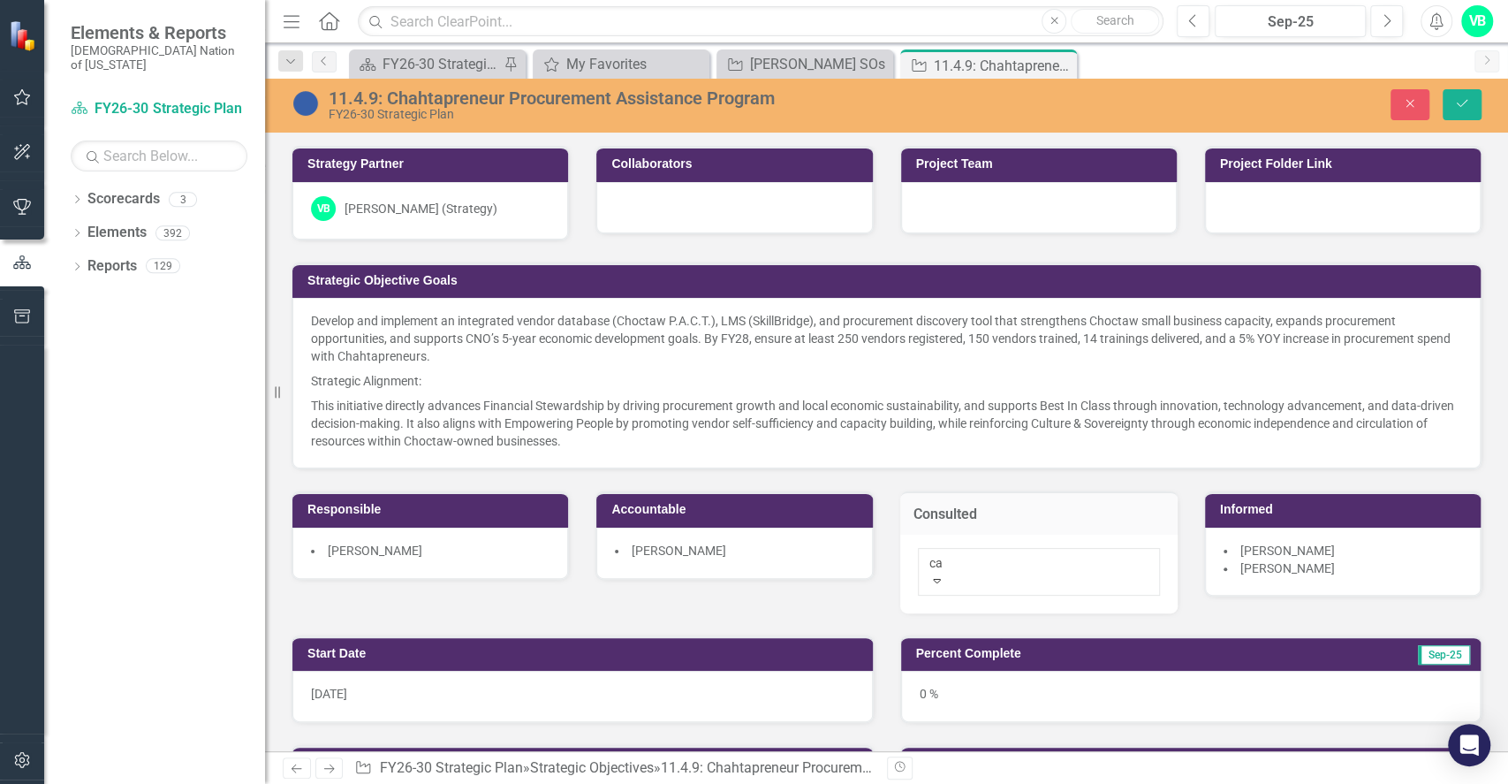
type input "c"
type input "harles"
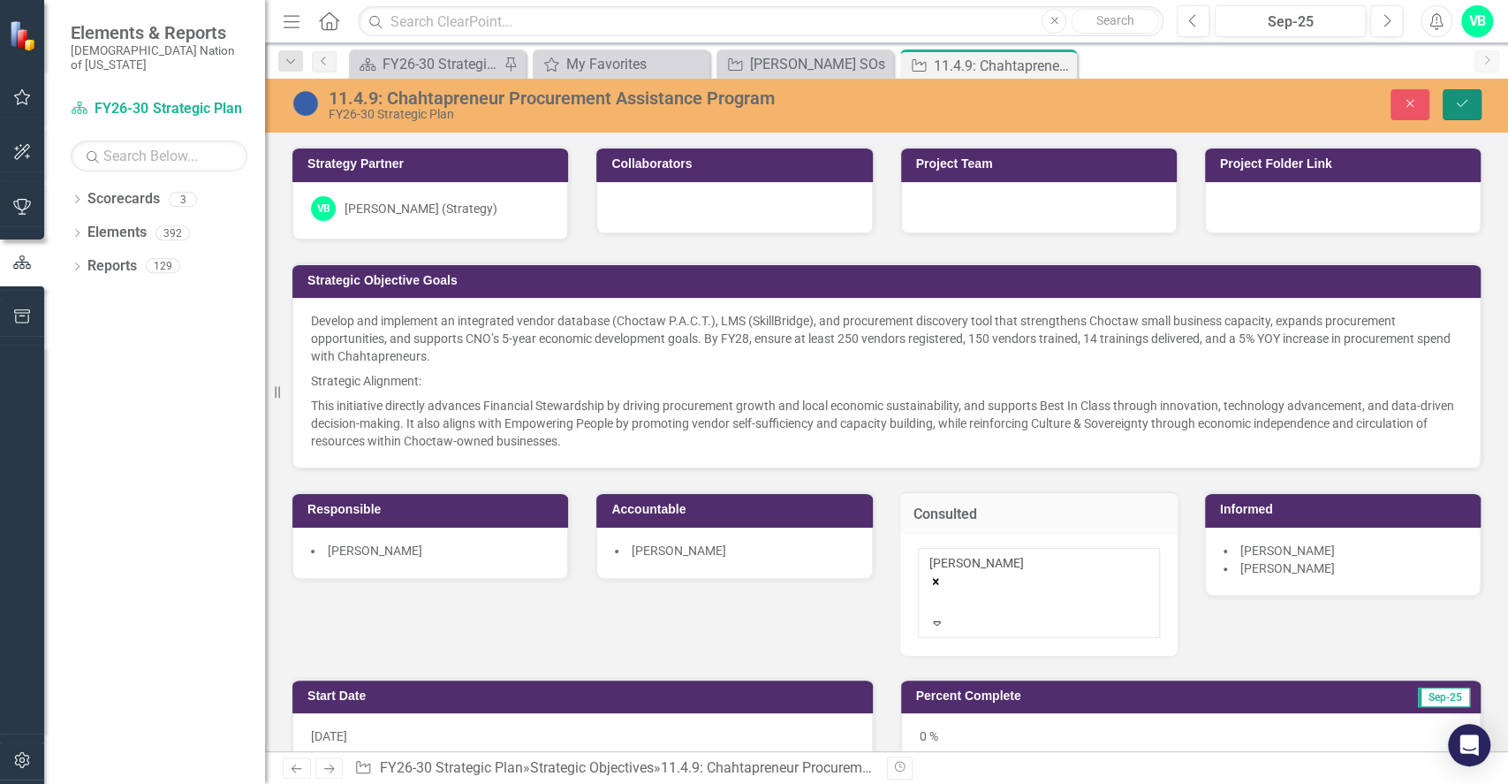
click at [1454, 102] on icon "Save" at bounding box center [1462, 103] width 16 height 12
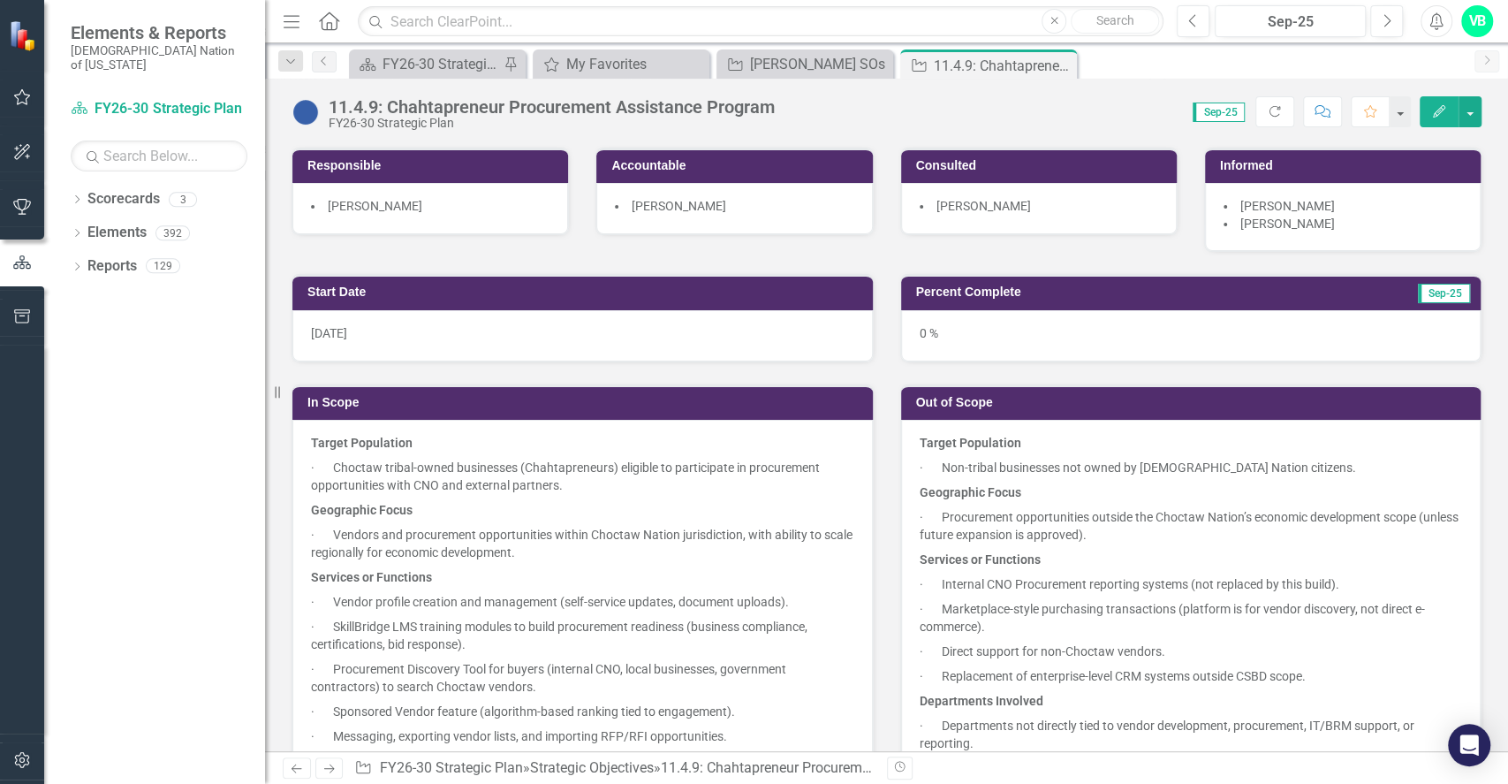
scroll to position [184, 0]
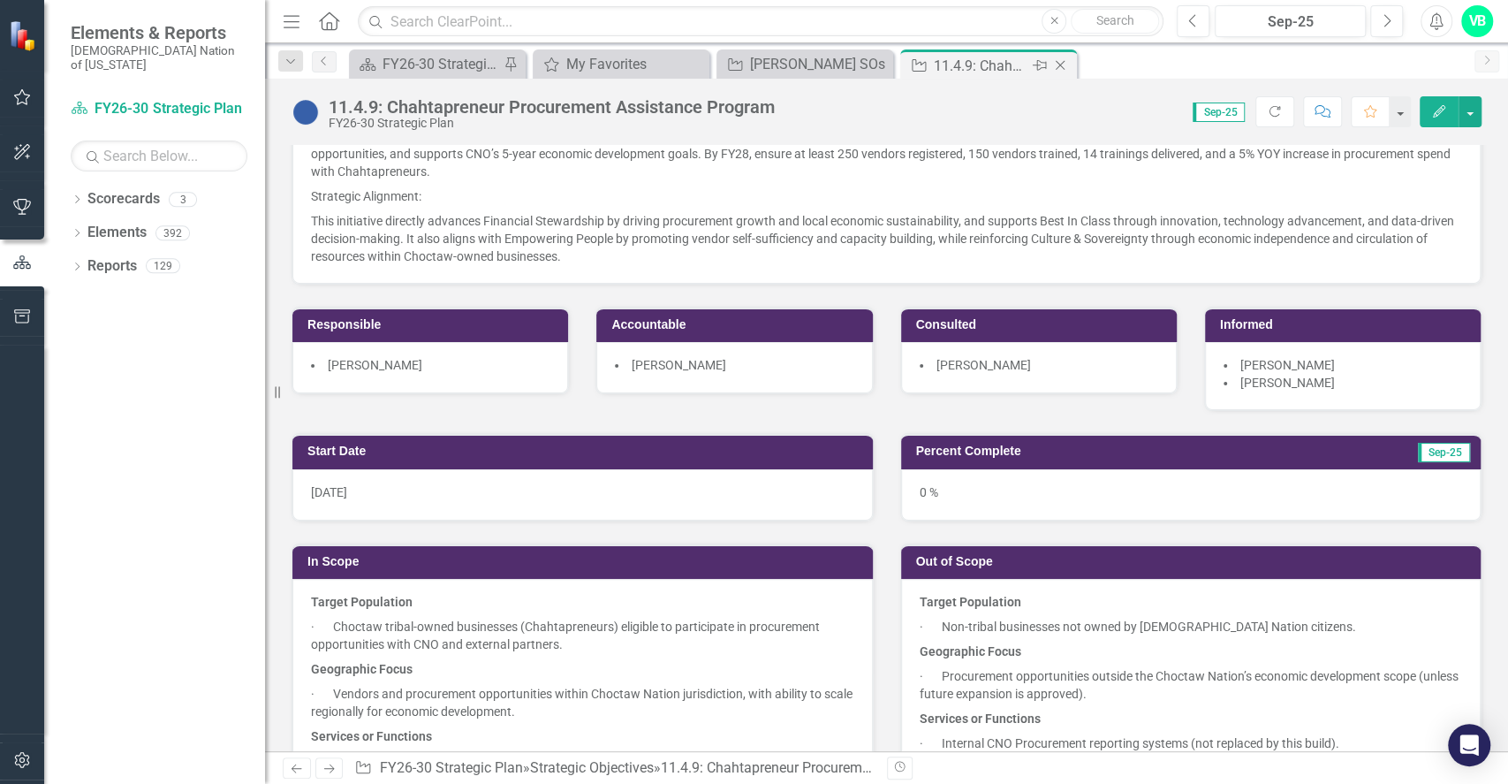
click at [1060, 60] on icon "Close" at bounding box center [1060, 65] width 18 height 14
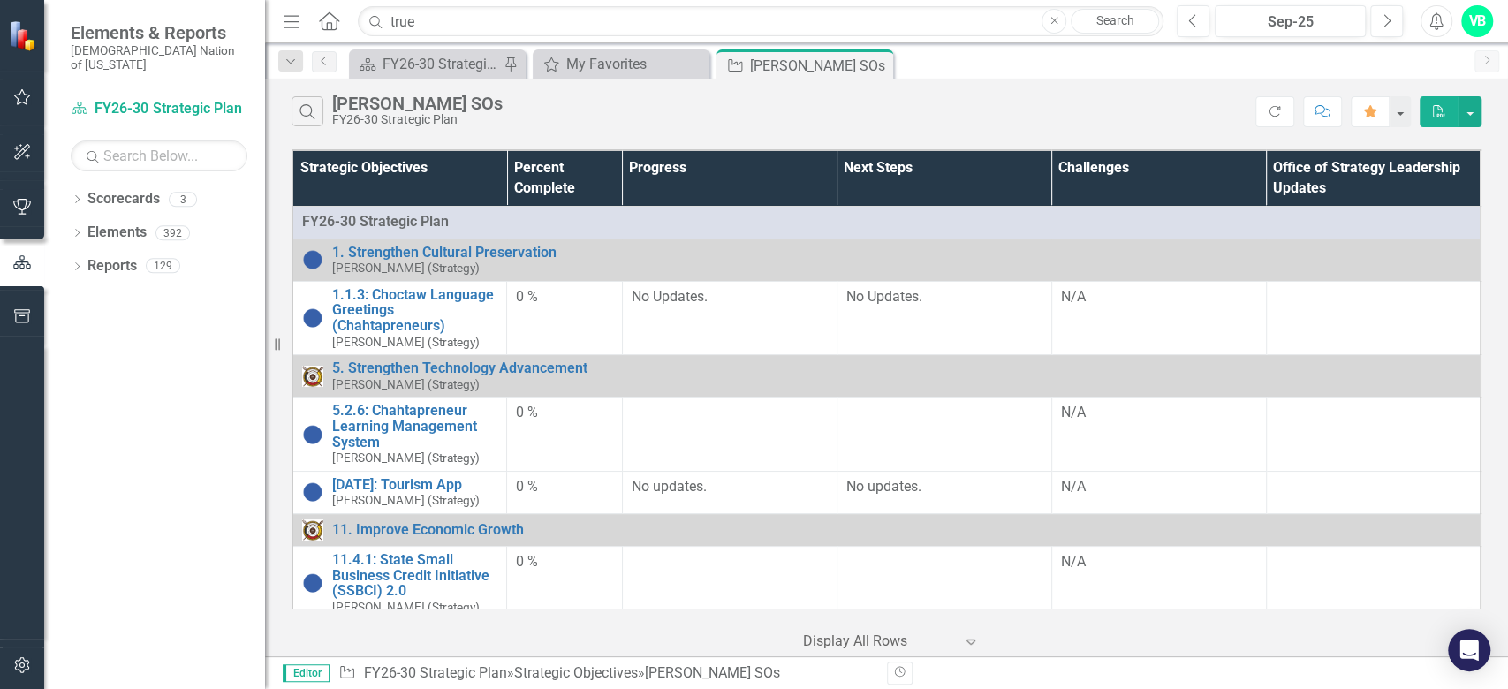
scroll to position [1060, 0]
